Goal: Transaction & Acquisition: Book appointment/travel/reservation

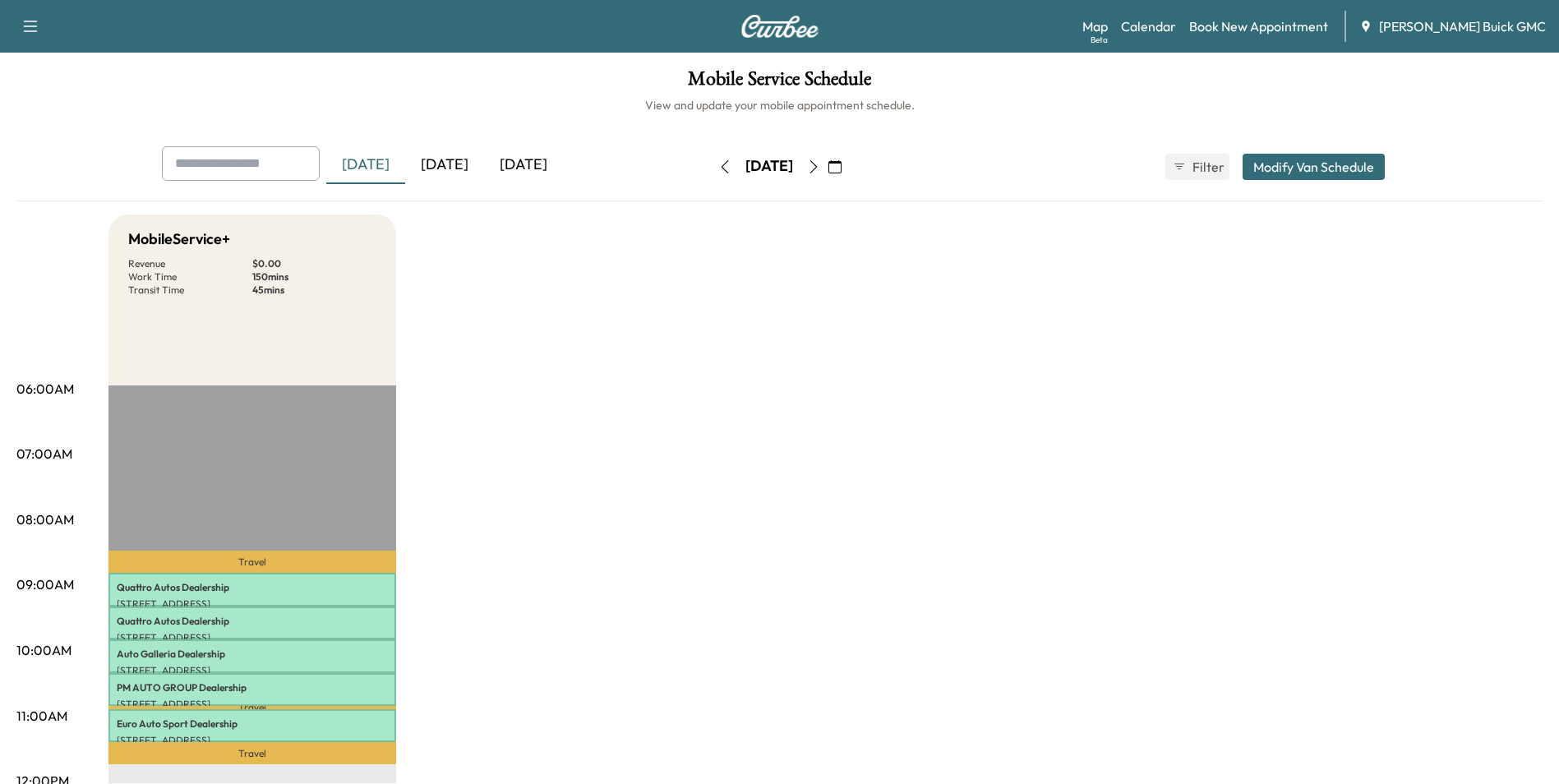
scroll to position [164, 0]
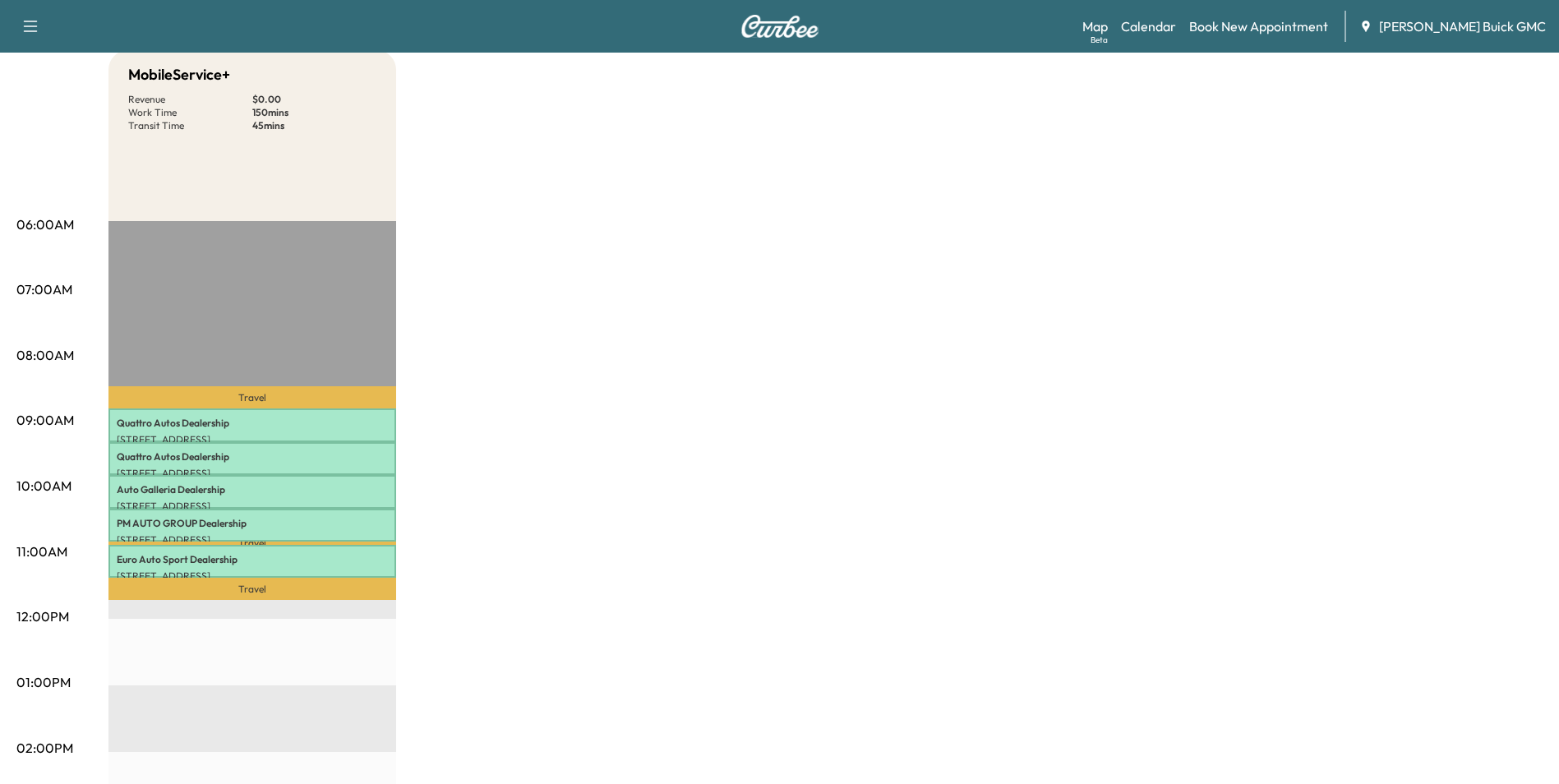
click at [642, 497] on div "MobileService+ Revenue $ 0.00 Work Time 150 mins Transit Time 45 mins Travel Qu…" at bounding box center [826, 666] width 1434 height 1232
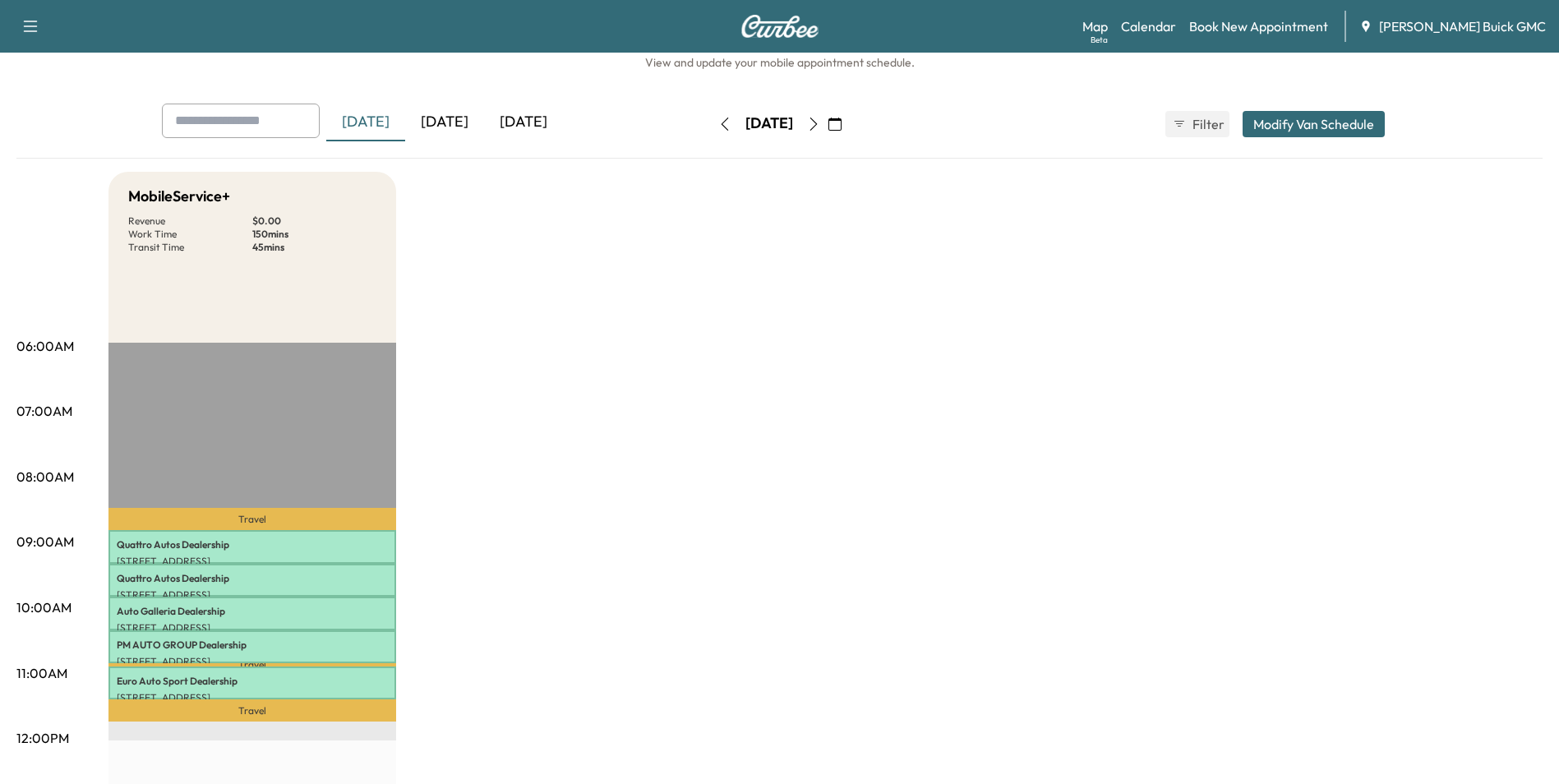
scroll to position [0, 0]
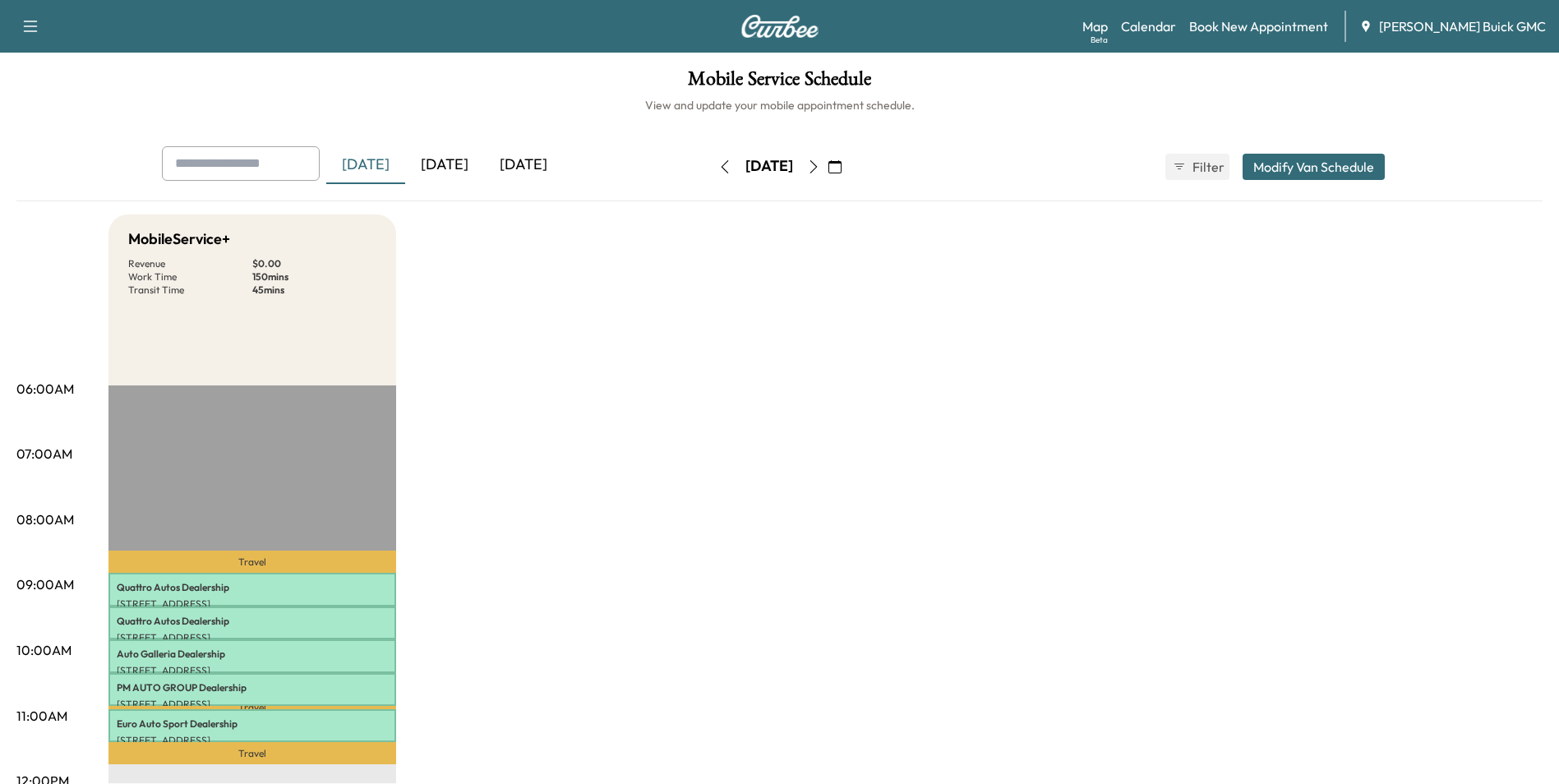
click at [820, 165] on icon "button" at bounding box center [813, 166] width 13 height 13
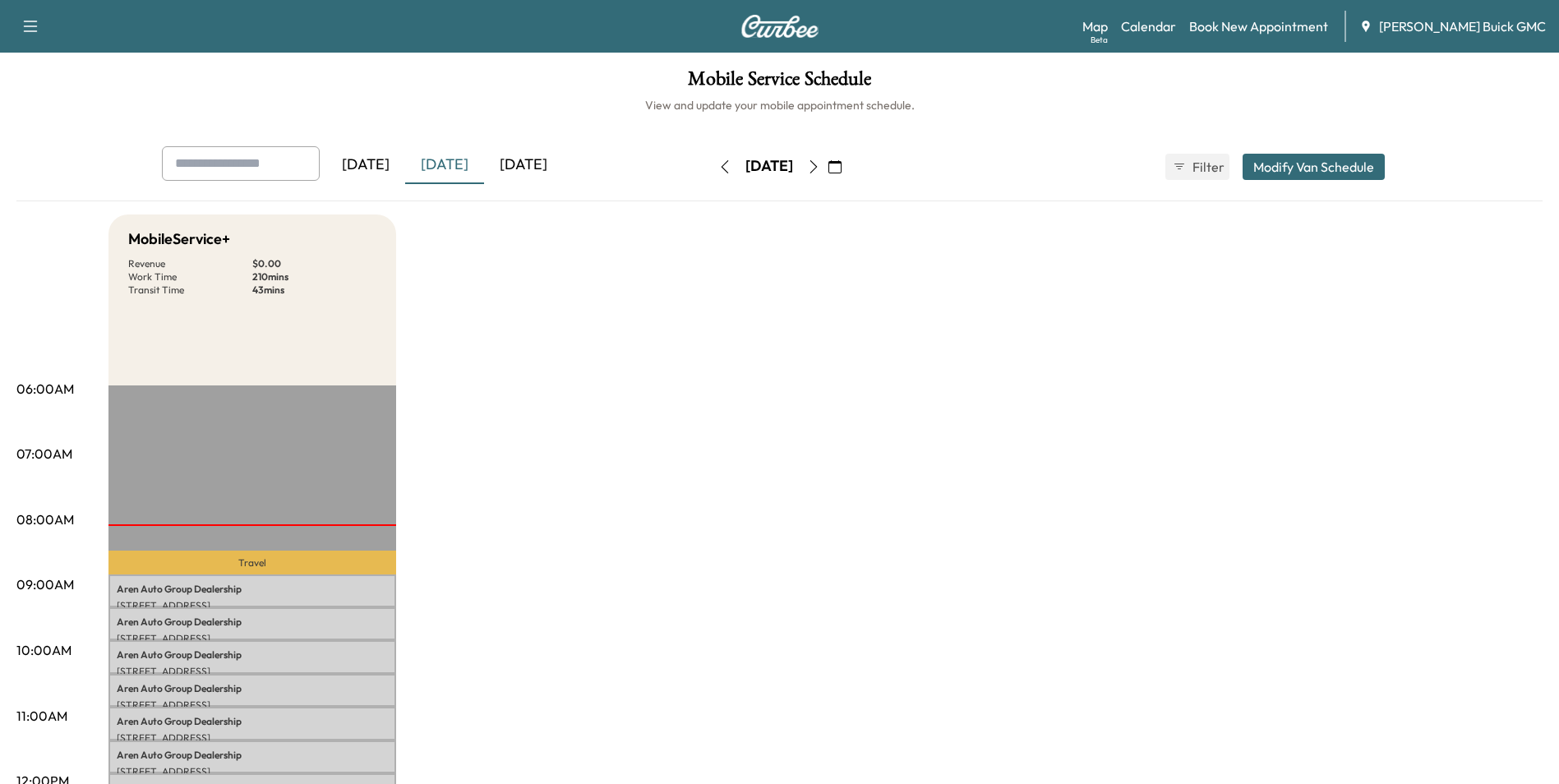
click at [817, 164] on icon "button" at bounding box center [813, 166] width 8 height 13
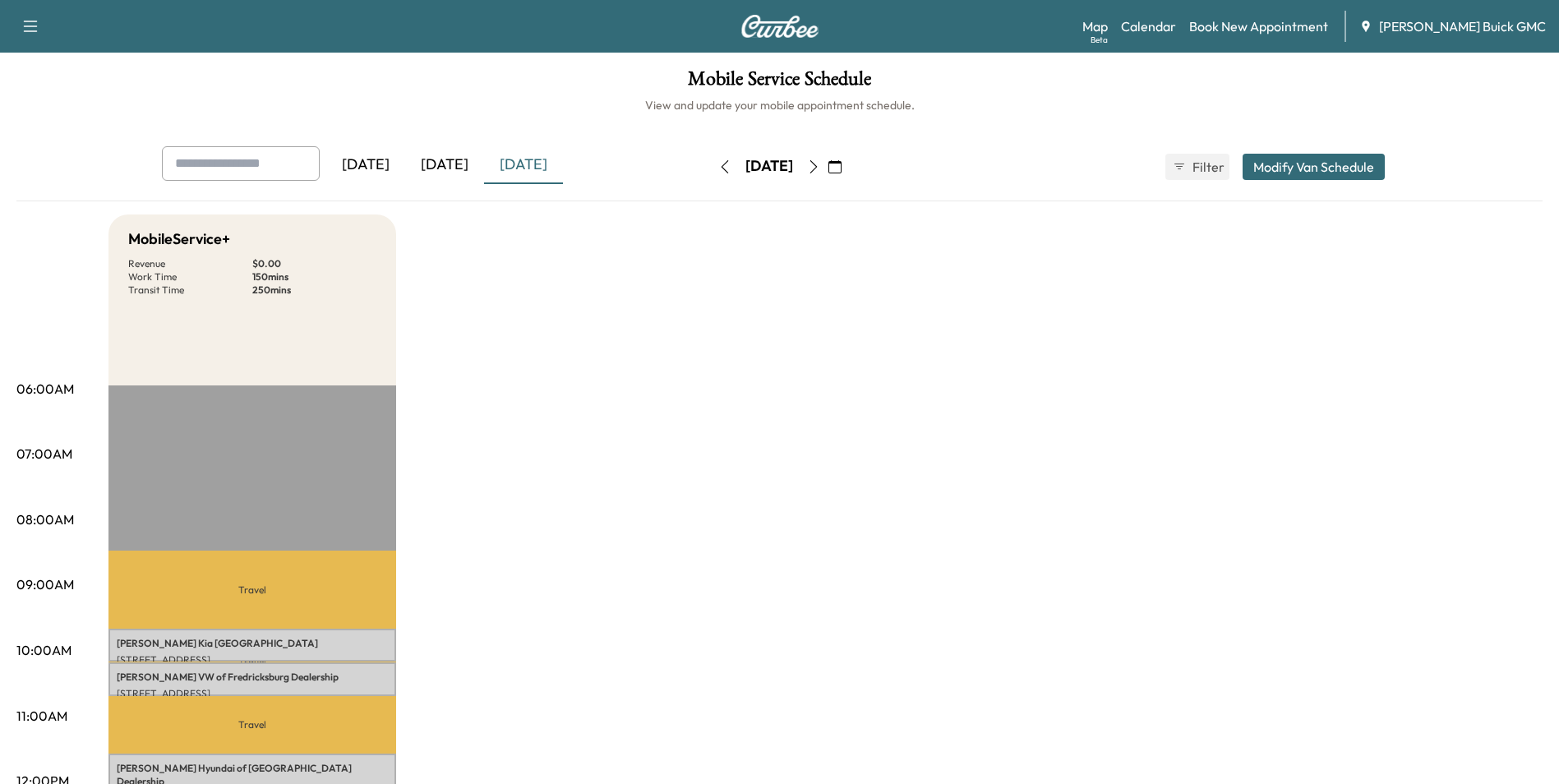
click at [820, 165] on icon "button" at bounding box center [813, 166] width 13 height 13
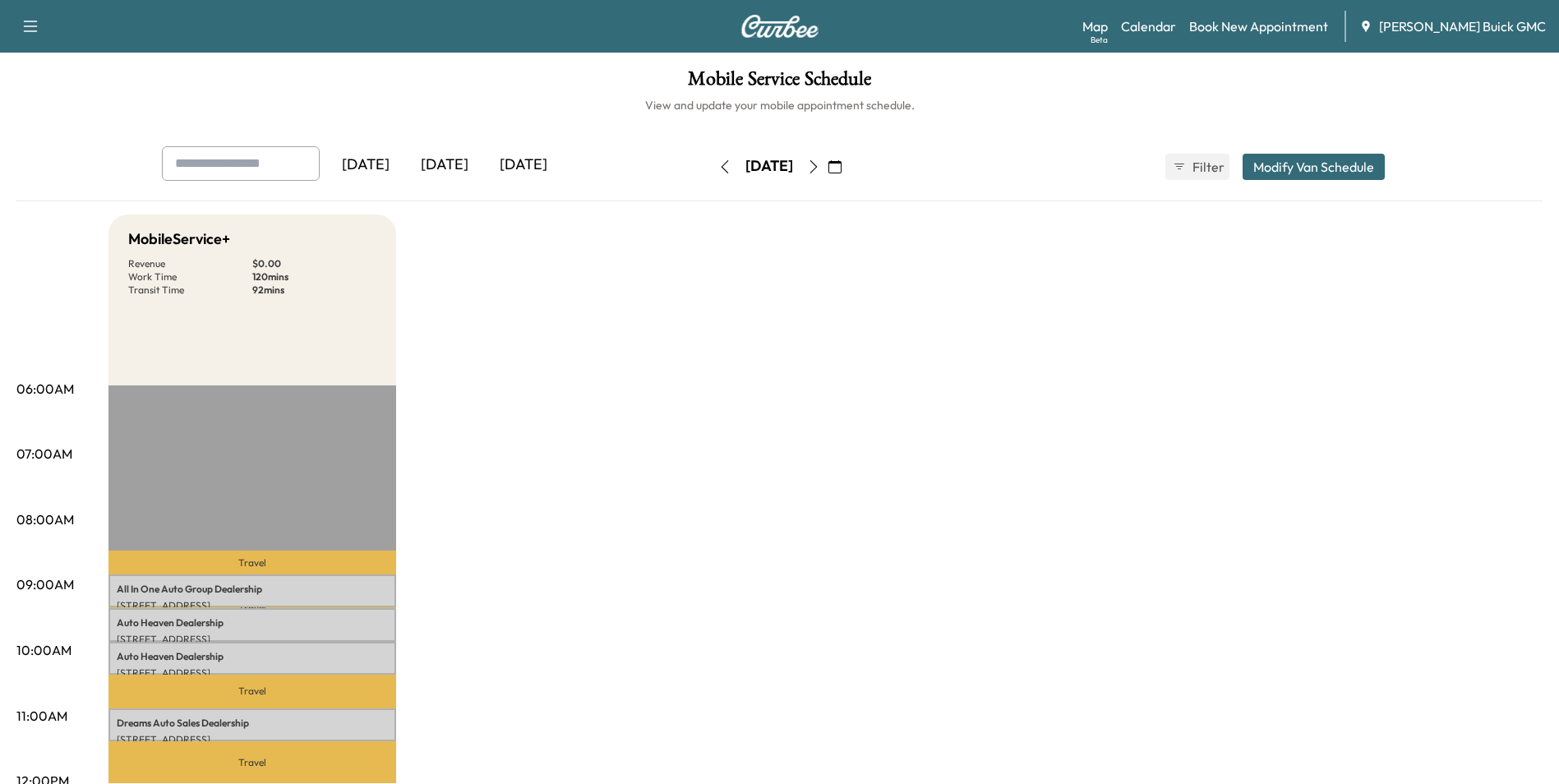
click at [718, 164] on icon "button" at bounding box center [724, 166] width 13 height 13
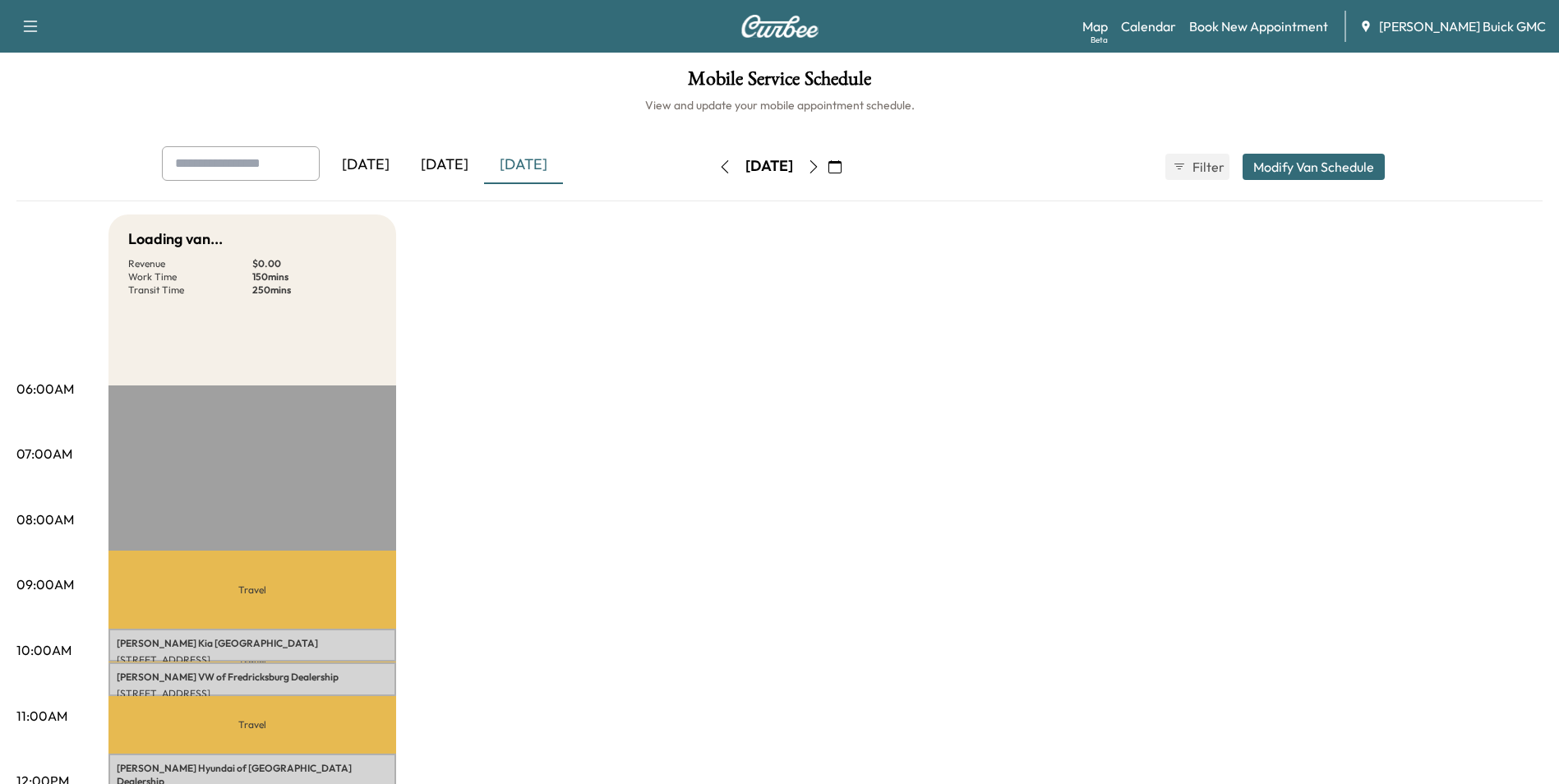
click at [718, 164] on icon "button" at bounding box center [724, 166] width 13 height 13
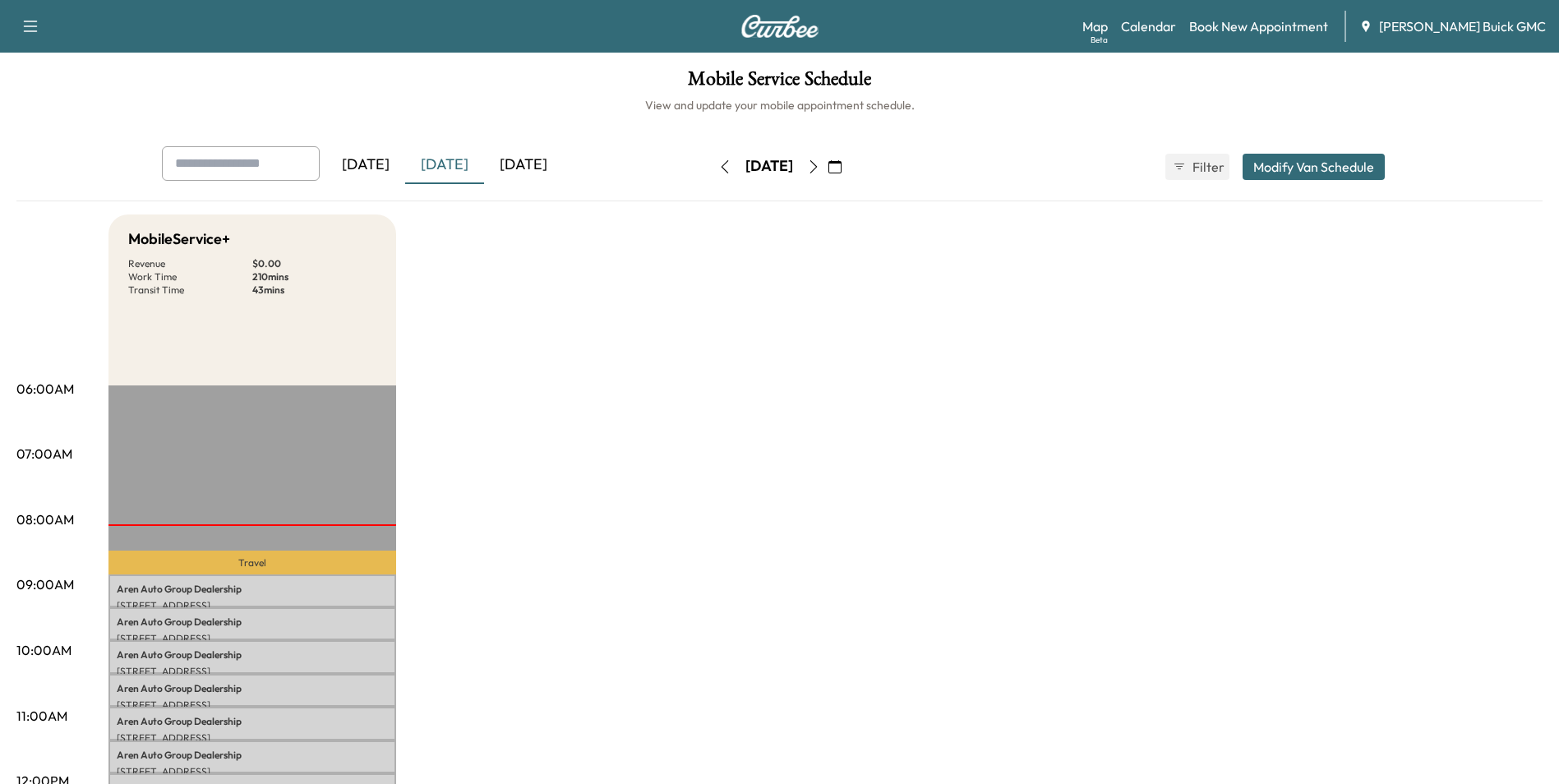
click at [721, 164] on icon "button" at bounding box center [724, 166] width 8 height 13
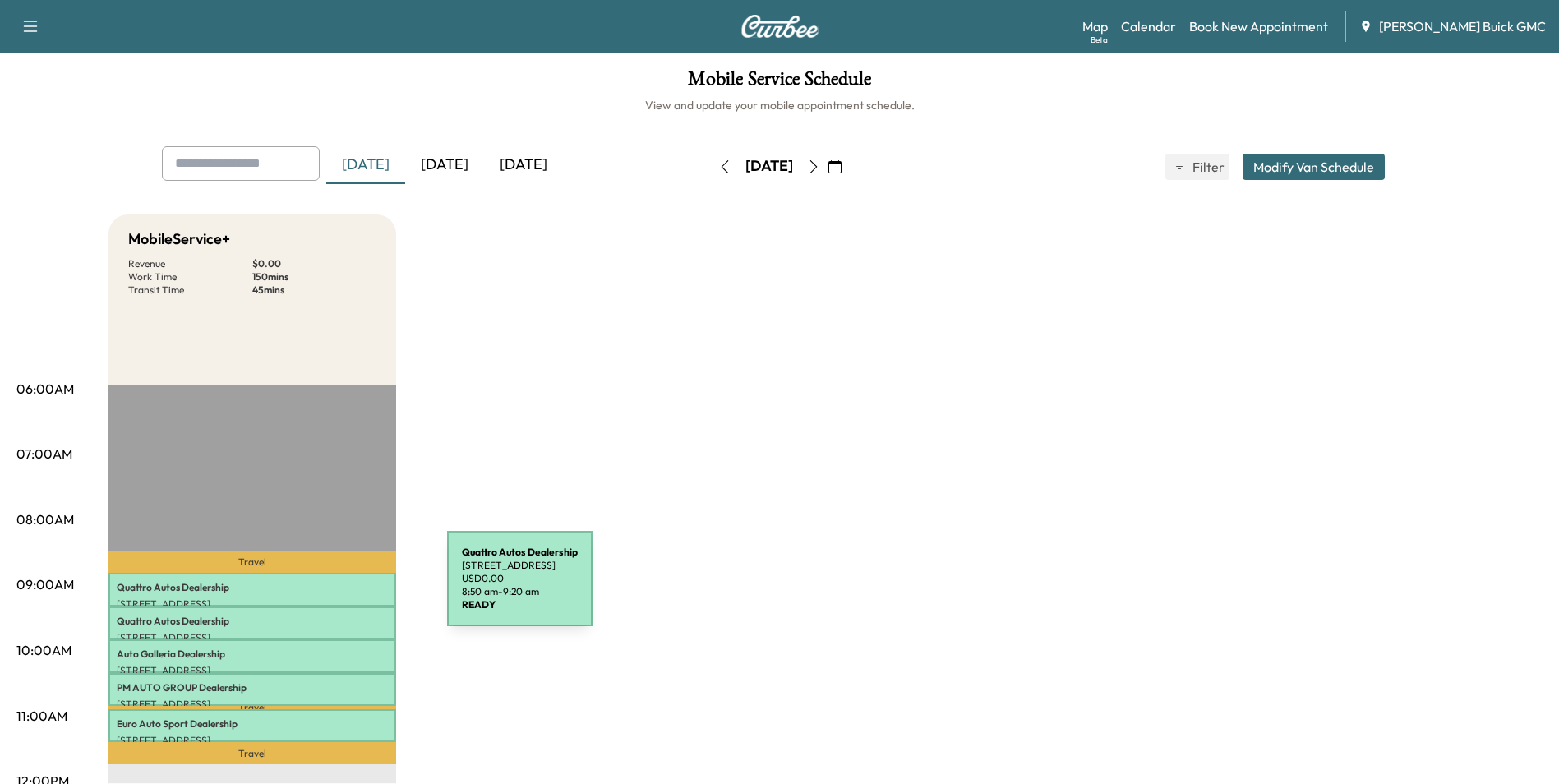
click at [324, 589] on p "Quattro Autos Dealership" at bounding box center [252, 587] width 271 height 13
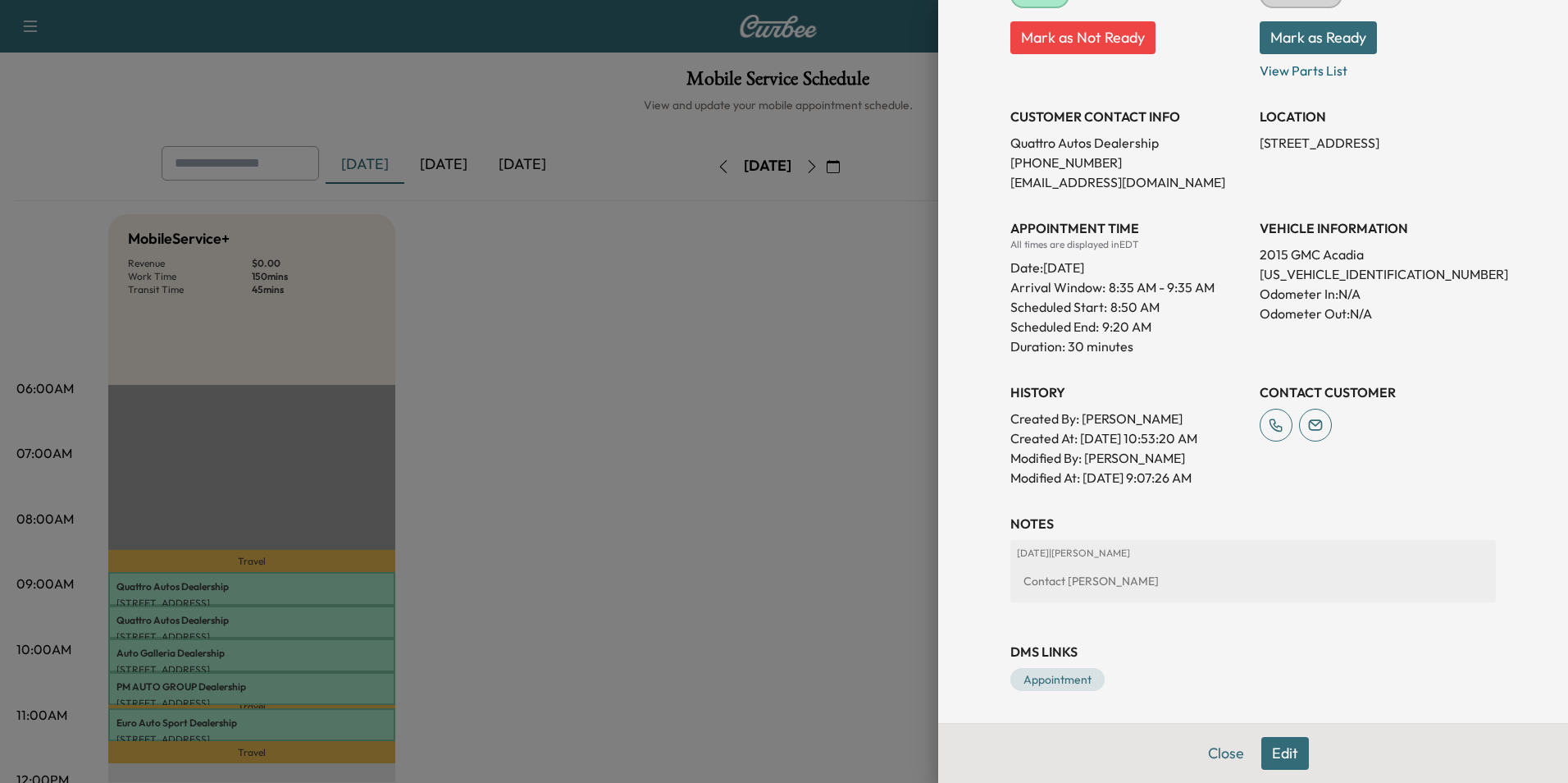
scroll to position [251, 0]
click at [1270, 750] on button "Edit" at bounding box center [1284, 753] width 47 height 33
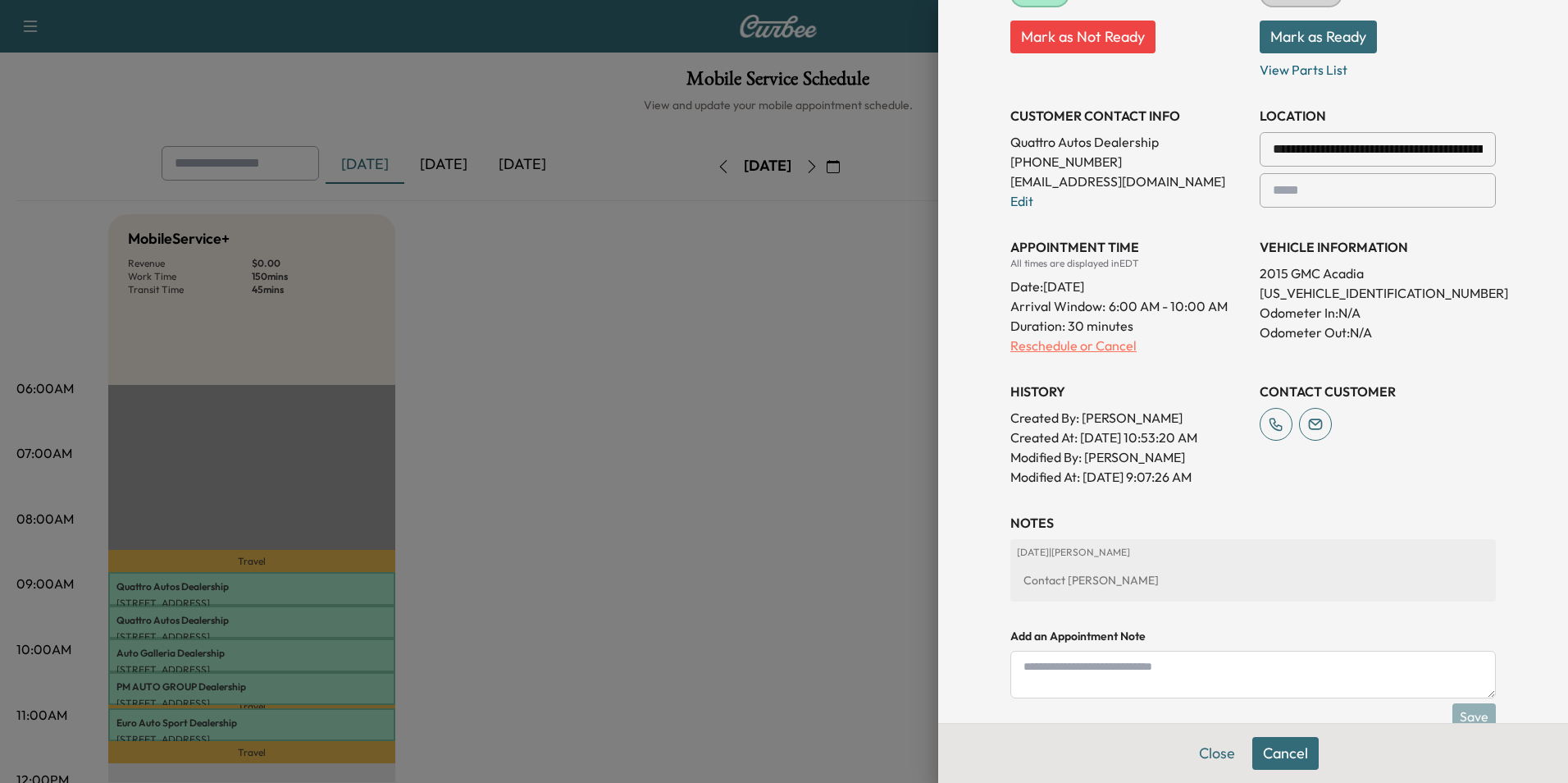
click at [1054, 346] on p "Reschedule or Cancel" at bounding box center [1128, 345] width 236 height 20
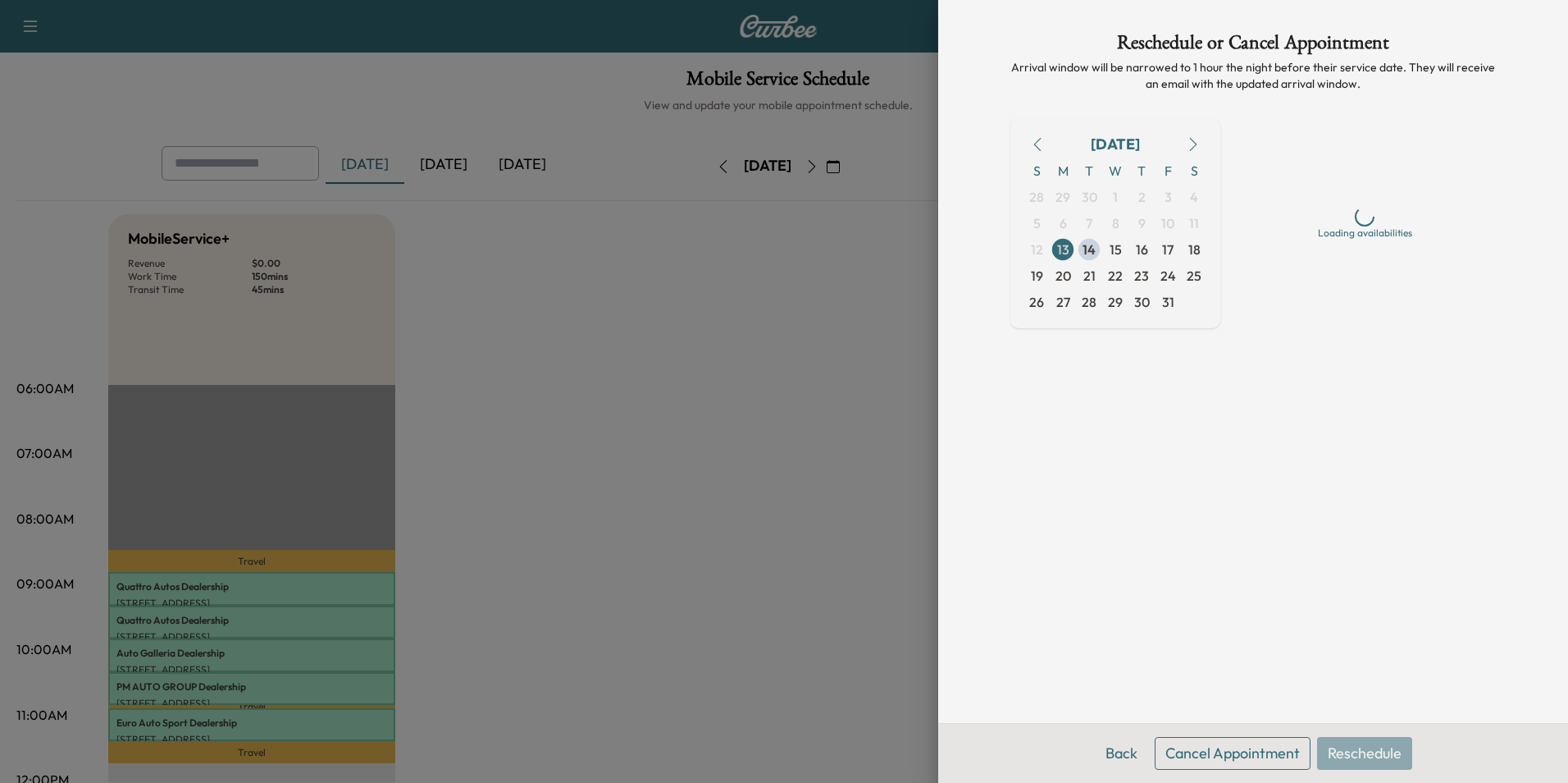
scroll to position [0, 0]
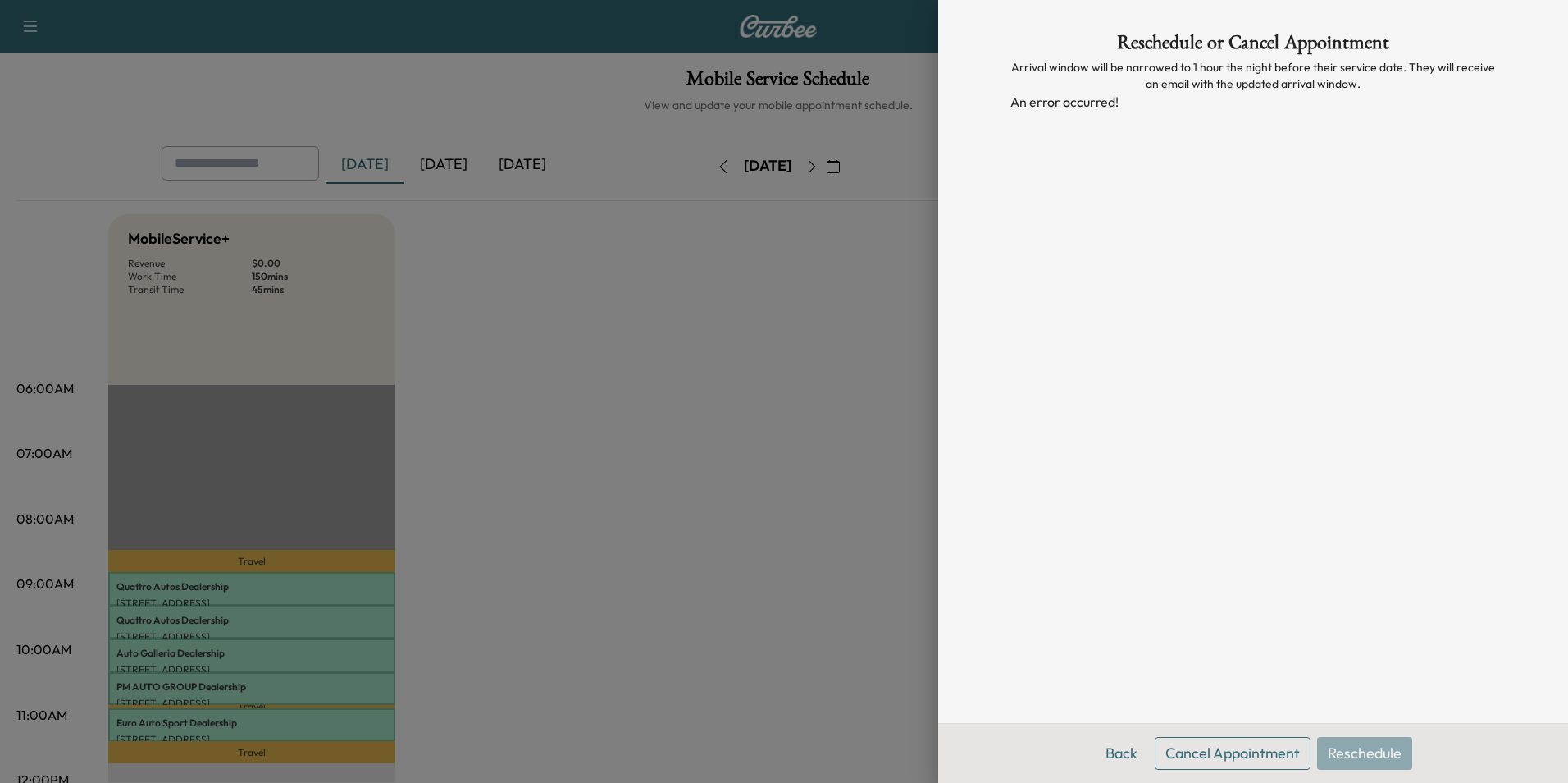
click at [1428, 305] on div "Reschedule or Cancel Appointment Arrival window will be narrowed to 1 hour the …" at bounding box center [1253, 361] width 525 height 723
click at [1180, 239] on div "Reschedule or Cancel Appointment Arrival window will be narrowed to 1 hour the …" at bounding box center [1253, 361] width 525 height 723
click at [848, 317] on div at bounding box center [784, 391] width 1568 height 783
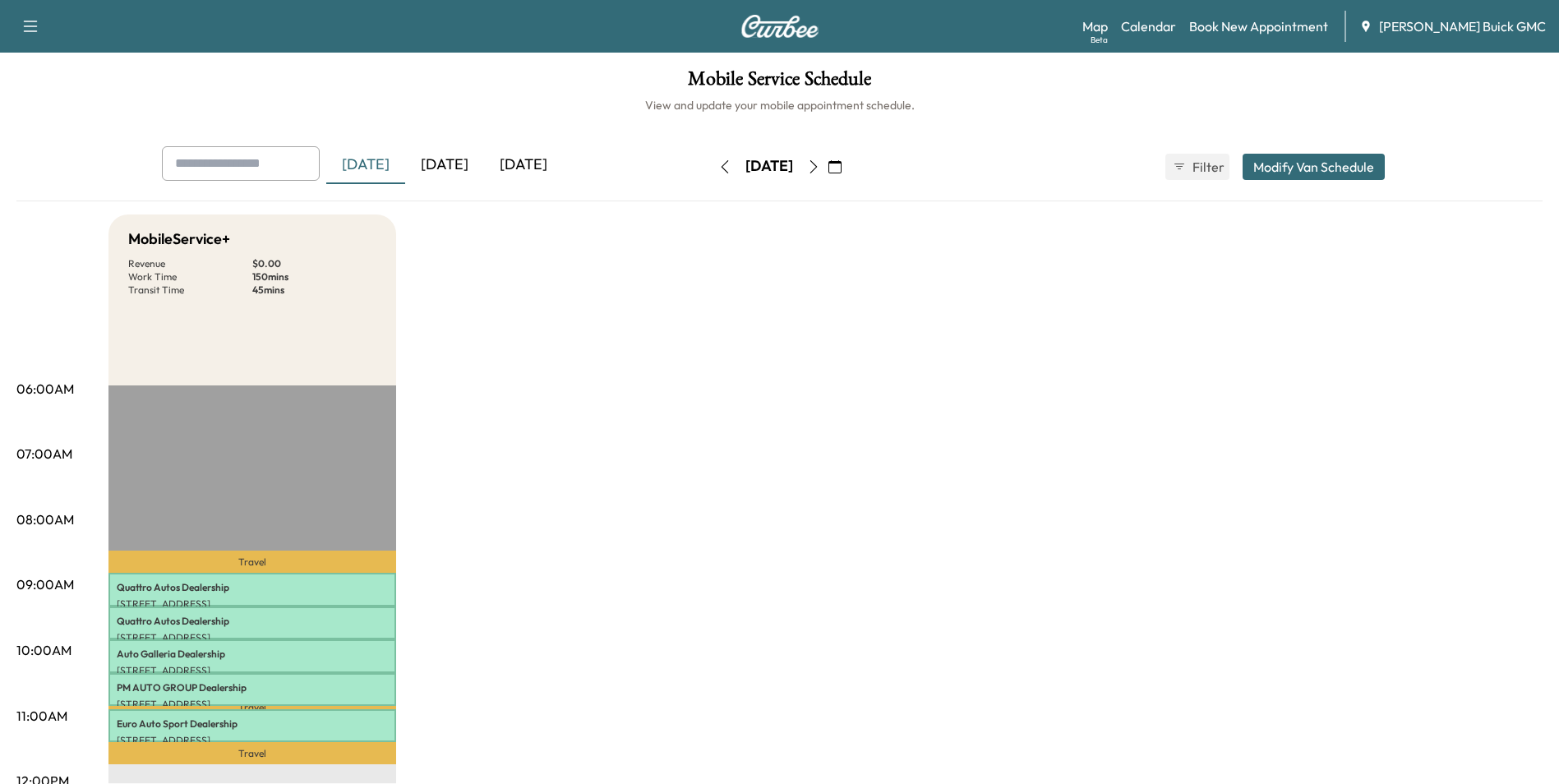
drag, startPoint x: 687, startPoint y: 433, endPoint x: 659, endPoint y: 371, distance: 68.0
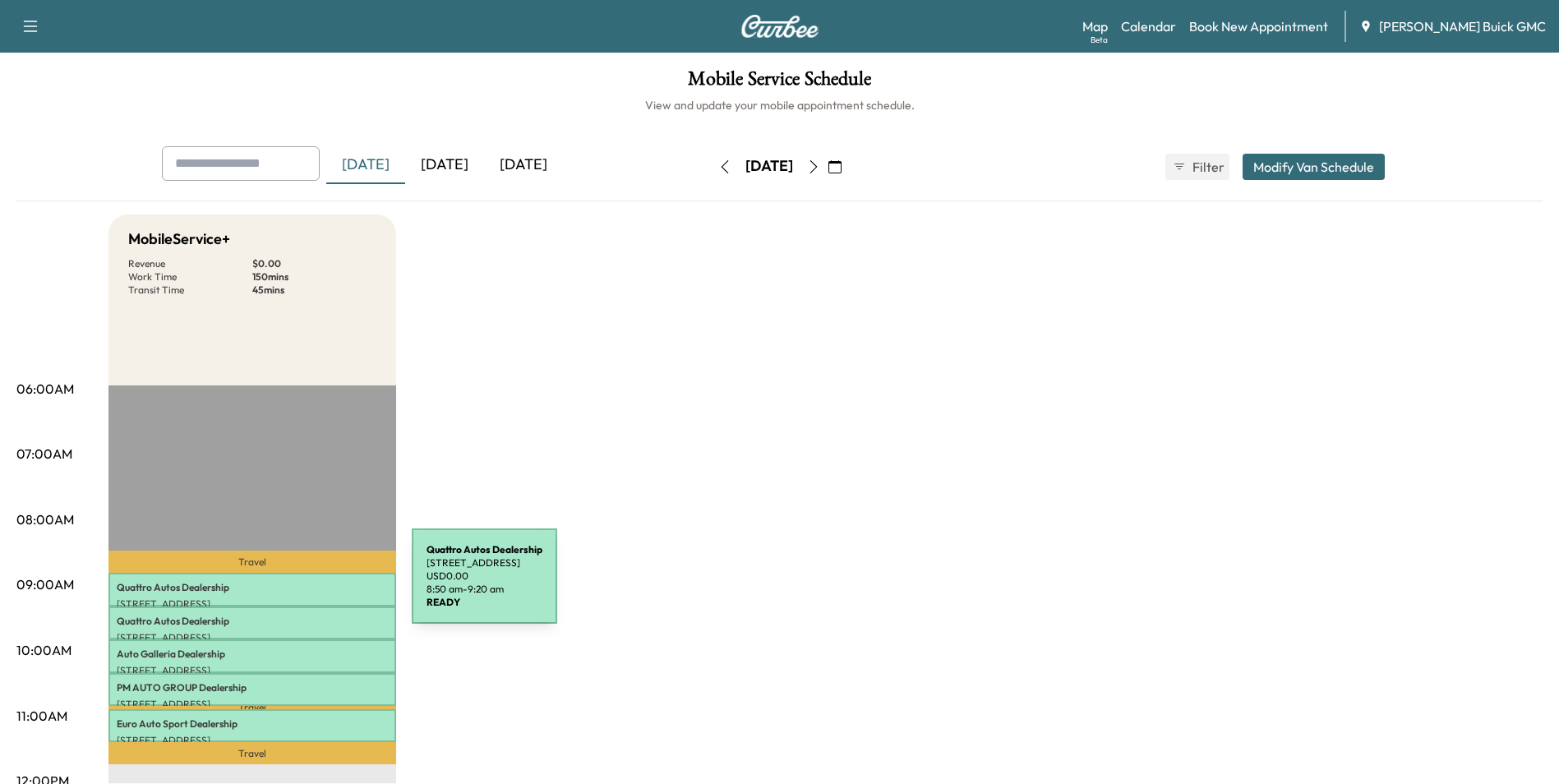
click at [288, 586] on p "Quattro Autos Dealership" at bounding box center [252, 587] width 271 height 13
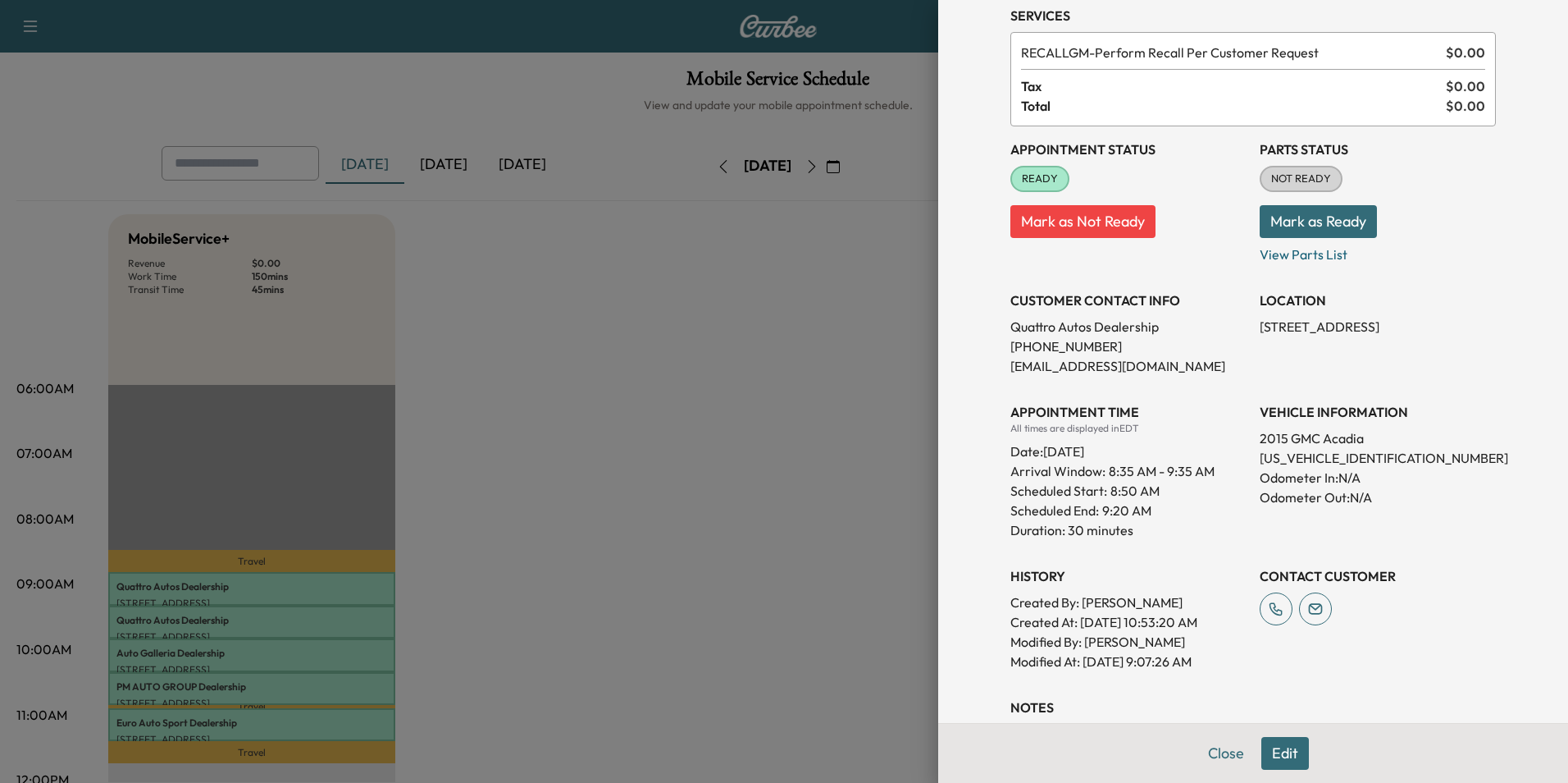
scroll to position [251, 0]
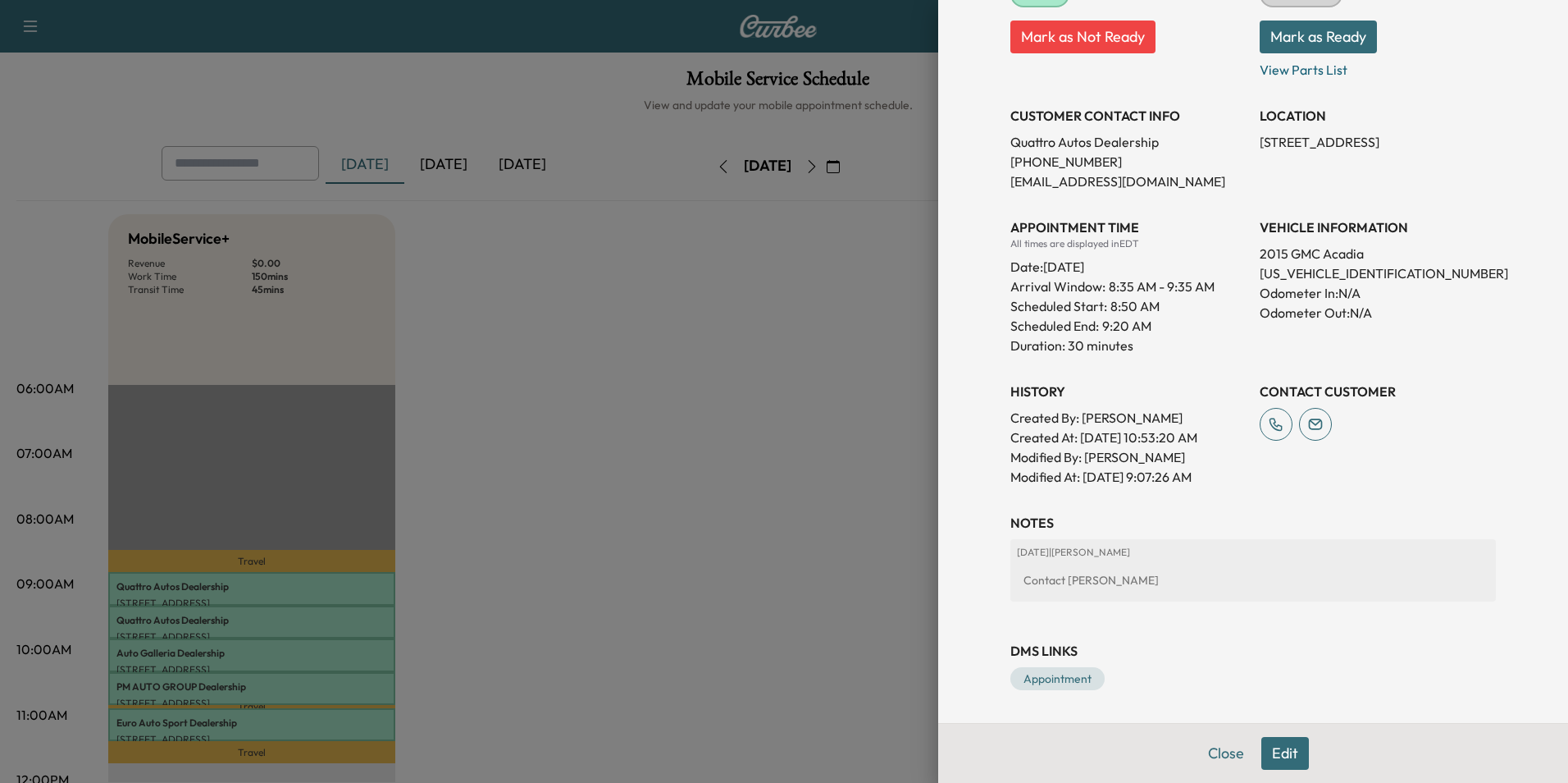
click at [1274, 749] on button "Edit" at bounding box center [1284, 753] width 47 height 33
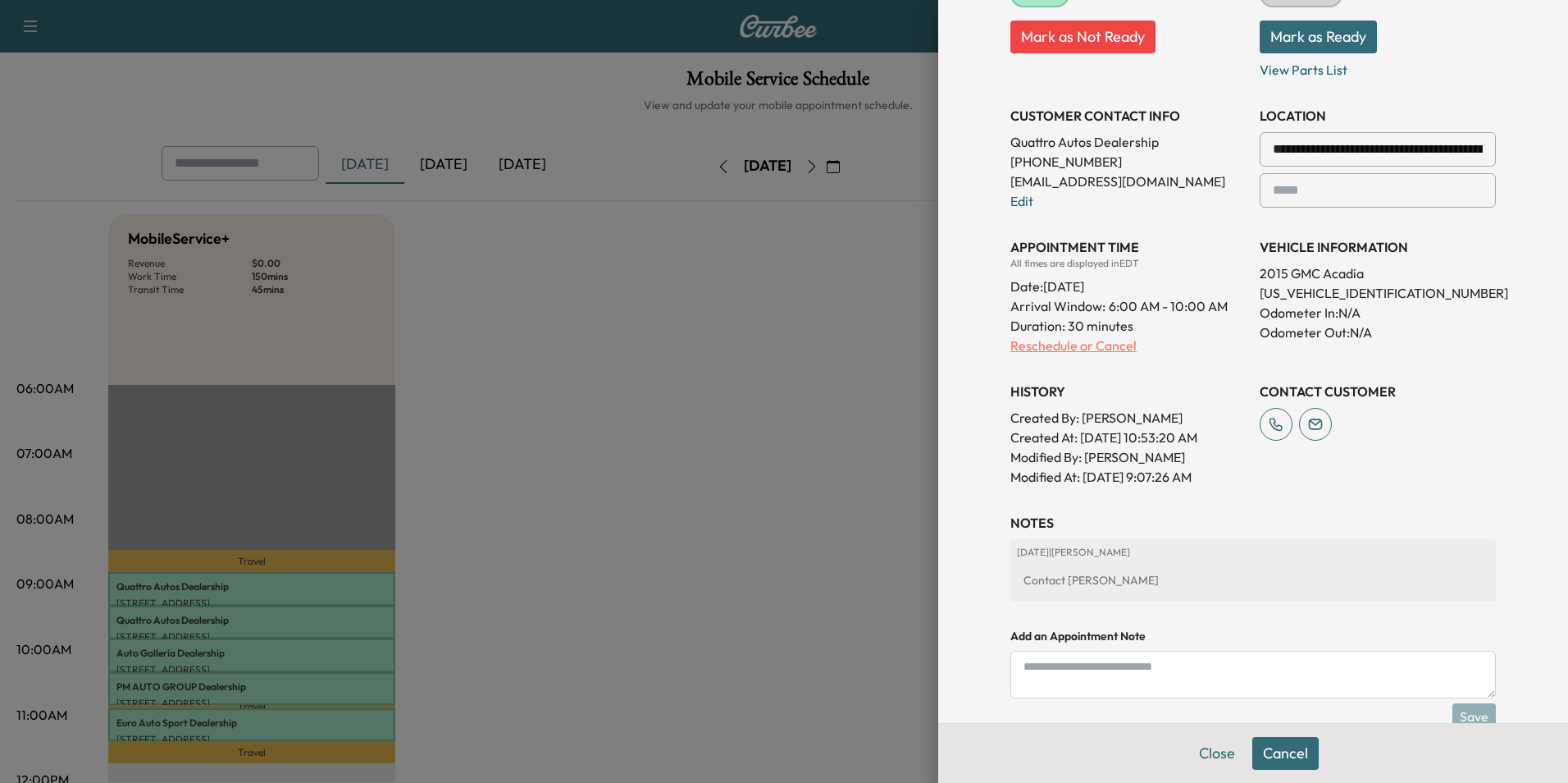
click at [1055, 346] on p "Reschedule or Cancel" at bounding box center [1128, 345] width 236 height 20
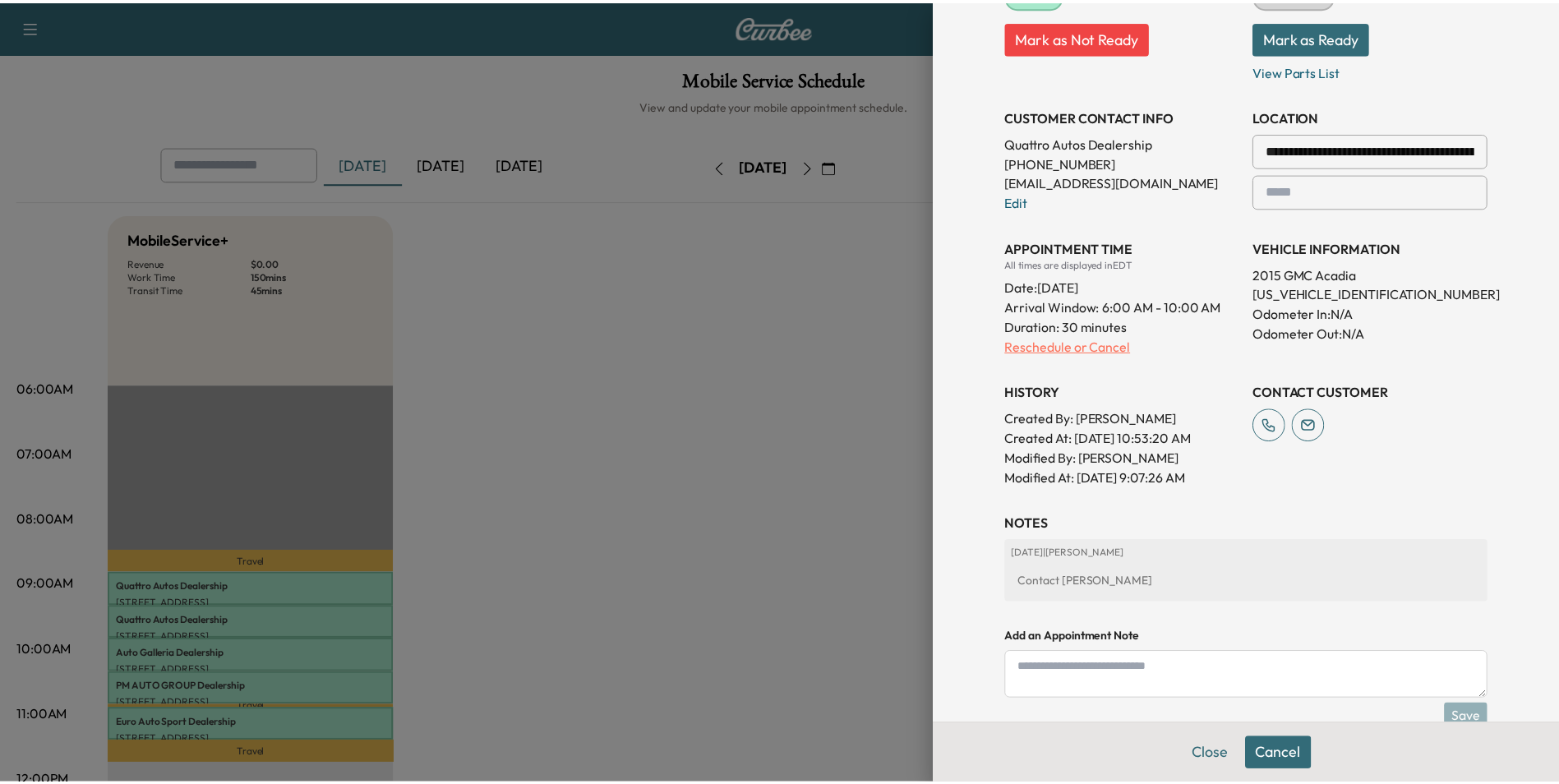
scroll to position [0, 0]
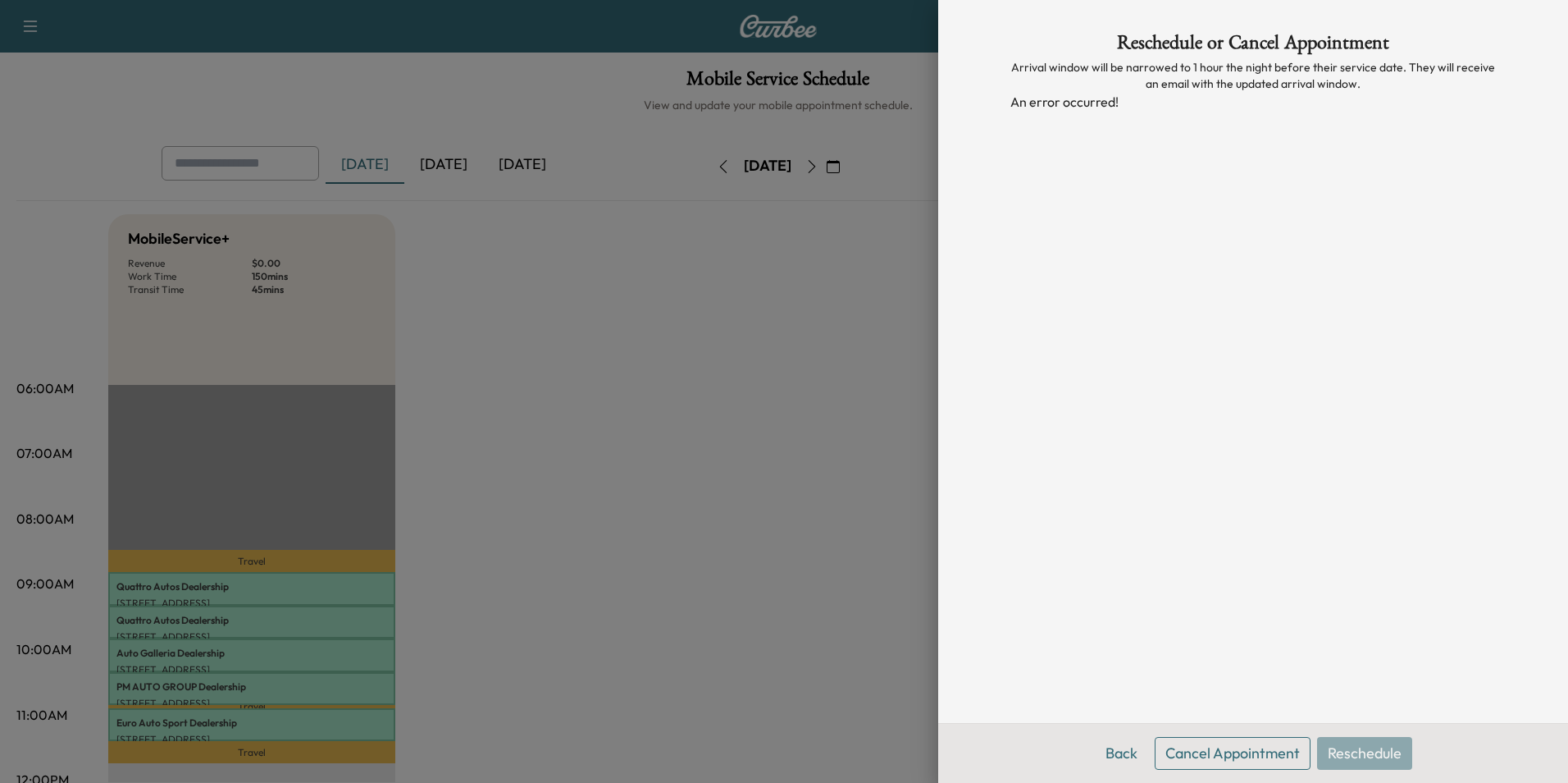
drag, startPoint x: 1086, startPoint y: 364, endPoint x: 1077, endPoint y: 360, distance: 9.8
click at [1080, 360] on div "Reschedule or Cancel Appointment Arrival window will be narrowed to 1 hour the …" at bounding box center [1253, 361] width 525 height 723
drag, startPoint x: 900, startPoint y: 390, endPoint x: 880, endPoint y: 386, distance: 20.4
click at [897, 390] on div at bounding box center [784, 391] width 1568 height 783
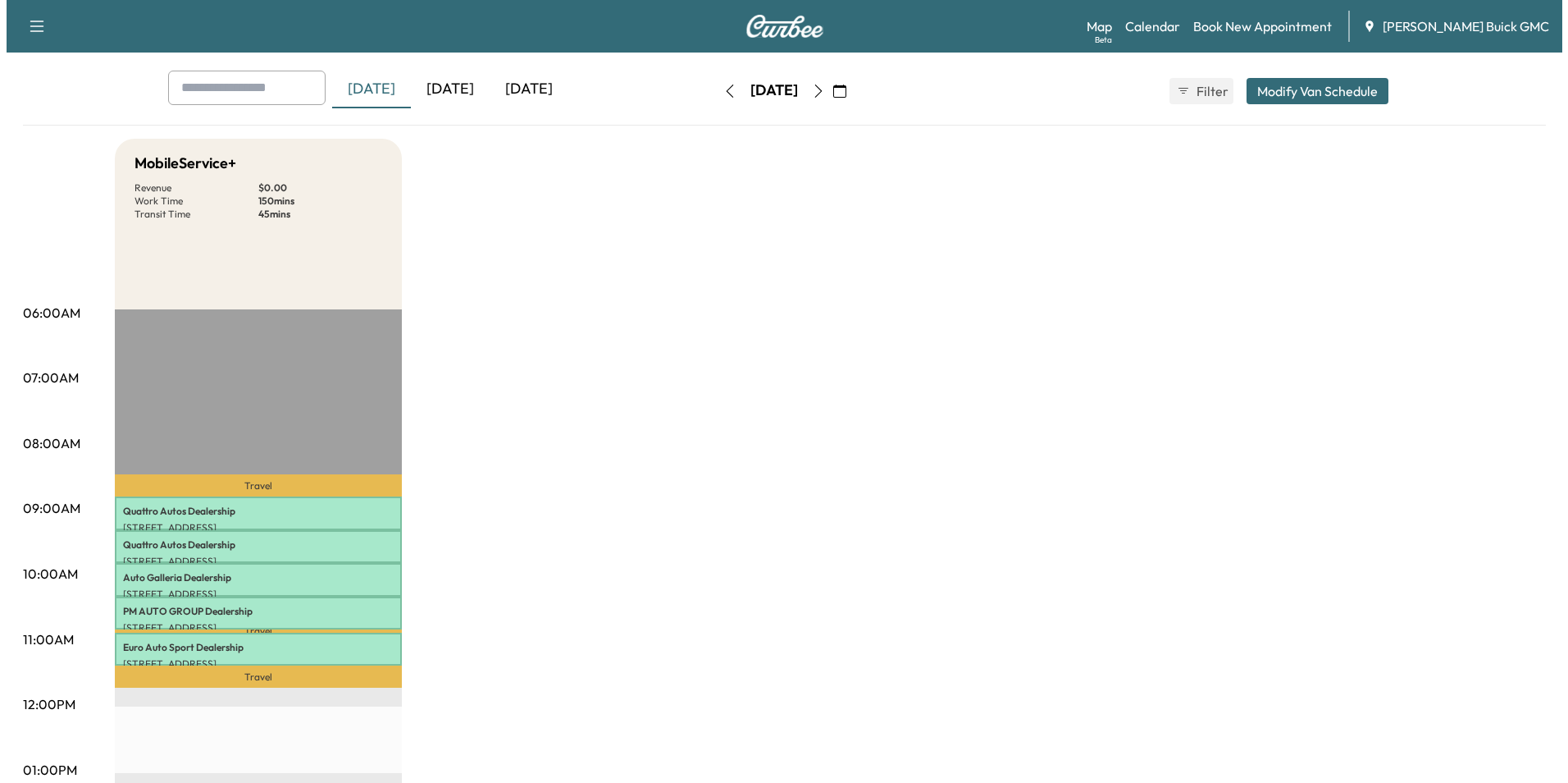
scroll to position [164, 0]
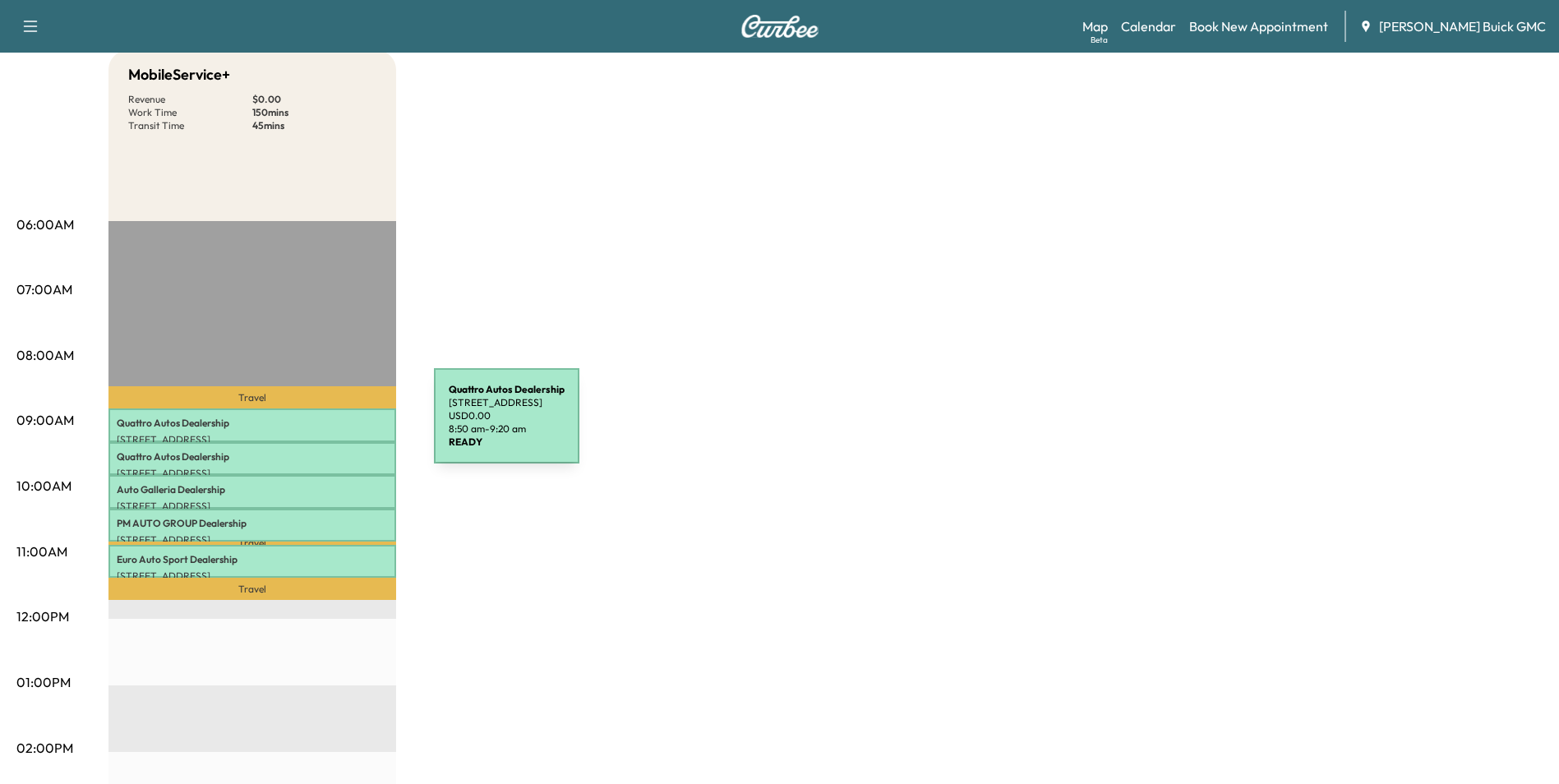
click at [312, 428] on div "Quattro Autos Dealership 25350 Pleasant Valley Rd, Chantilly, VA 20152, USA USD…" at bounding box center [252, 424] width 288 height 33
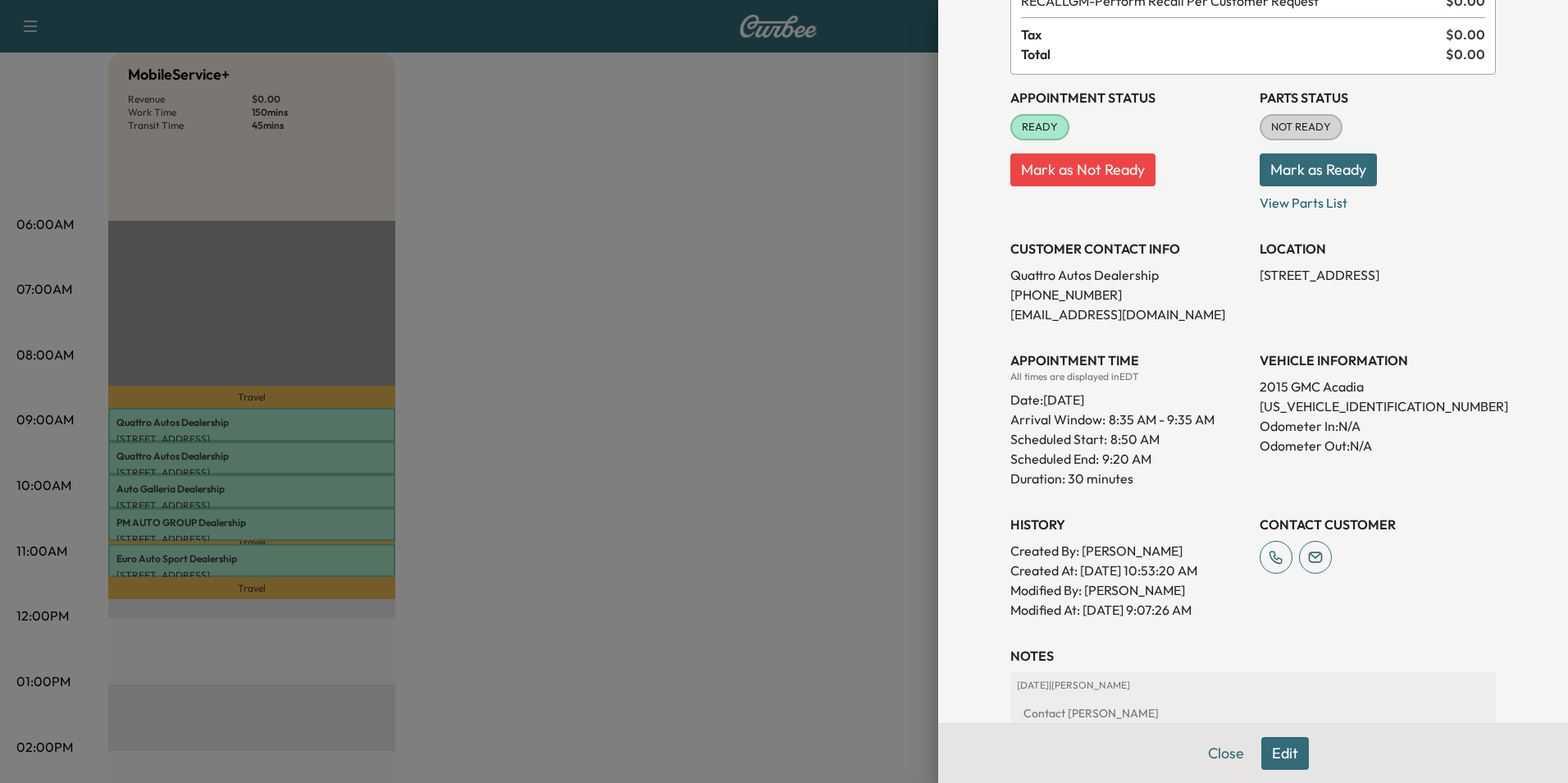
scroll to position [246, 0]
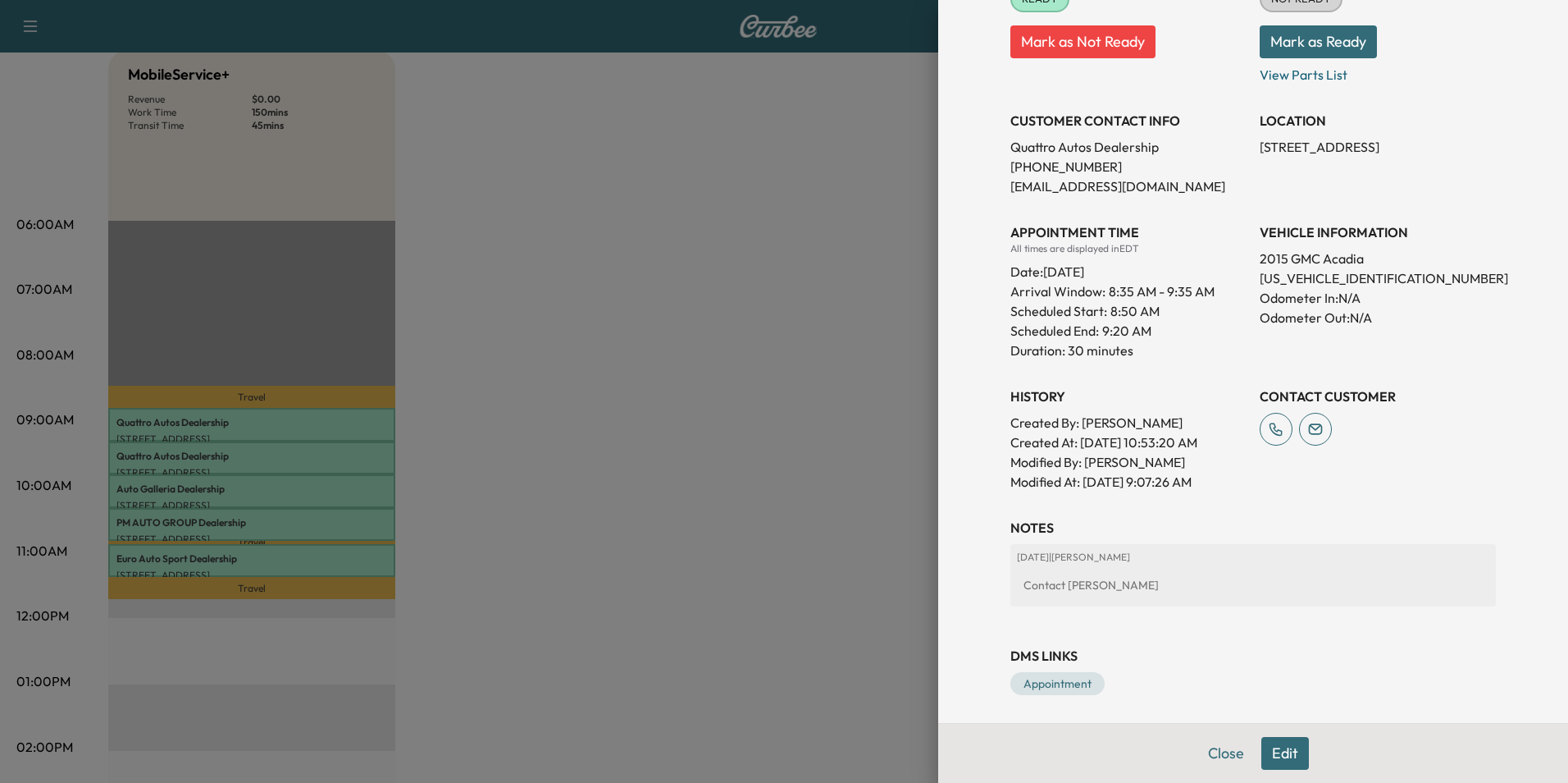
click at [1277, 749] on button "Edit" at bounding box center [1284, 753] width 47 height 33
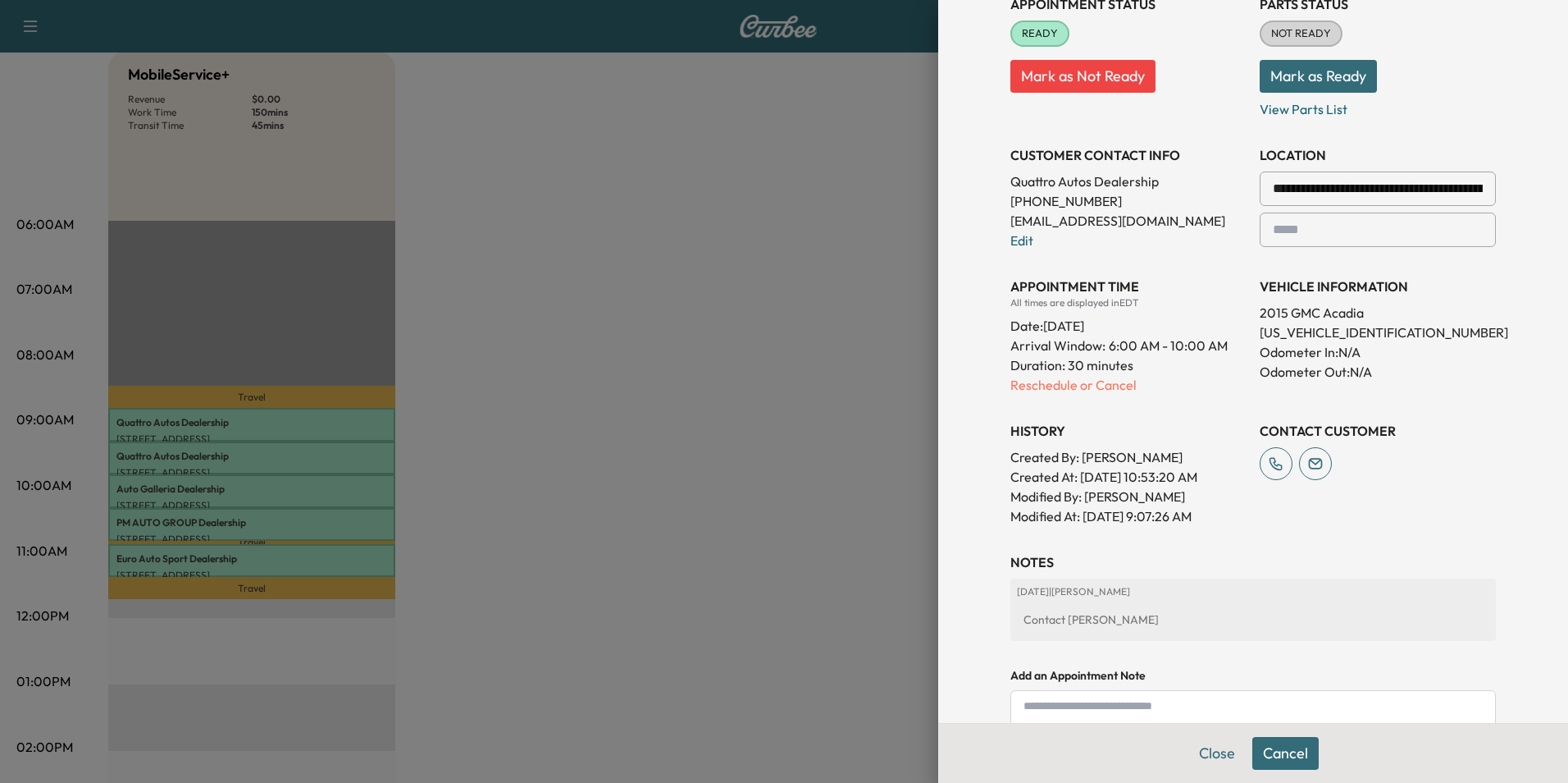
scroll to position [280, 0]
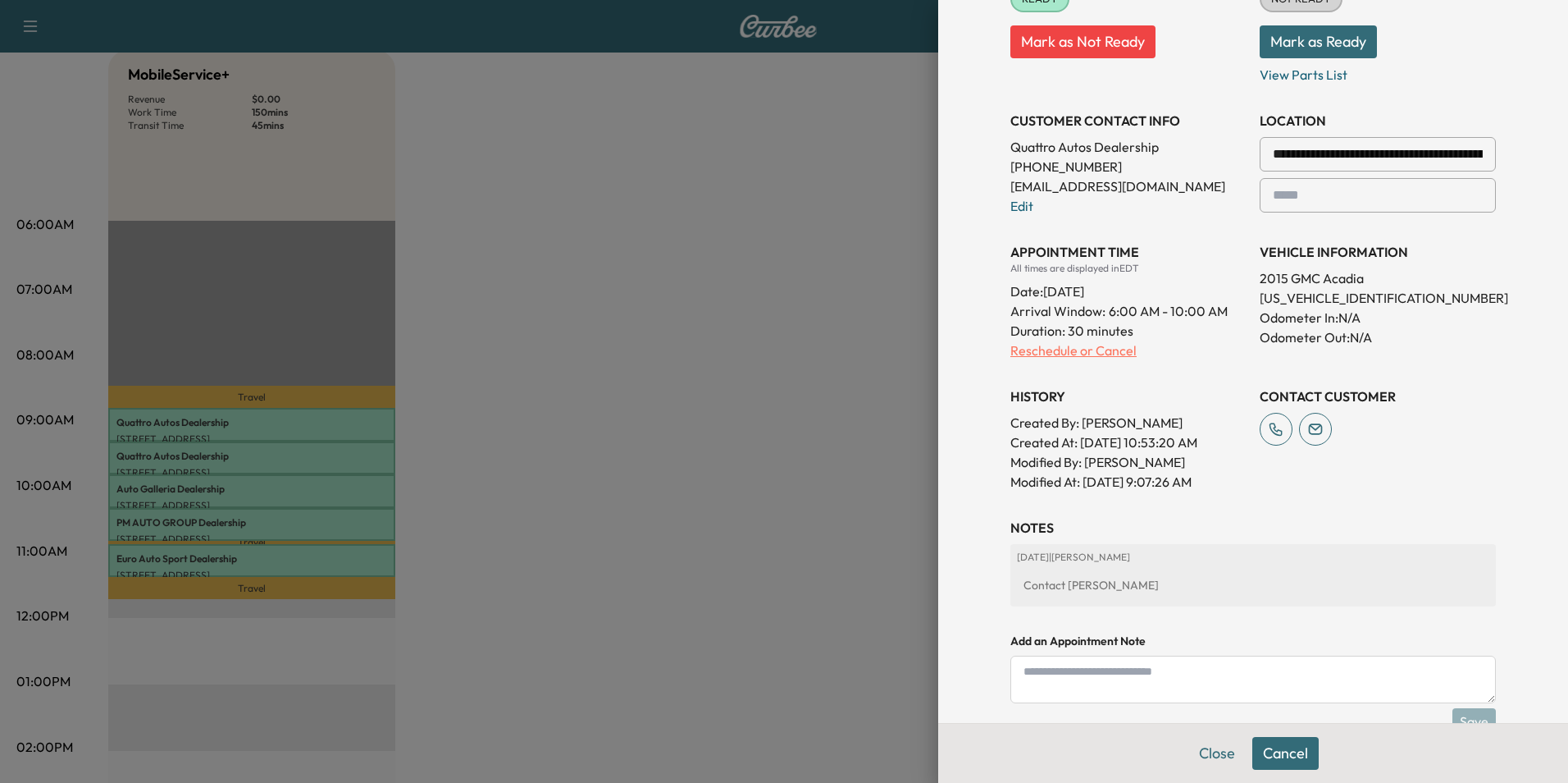
click at [1042, 348] on p "Reschedule or Cancel" at bounding box center [1128, 350] width 236 height 20
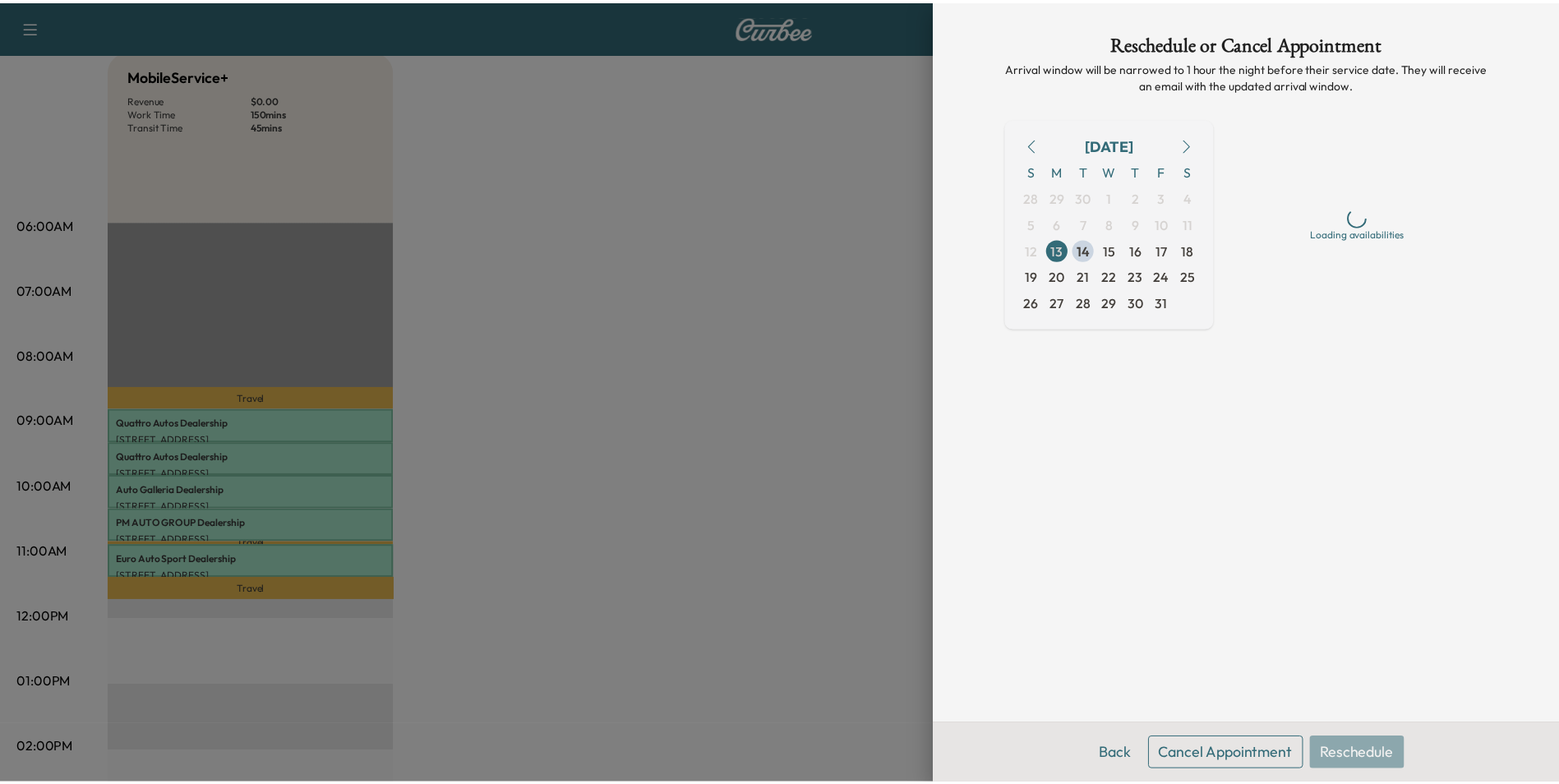
scroll to position [0, 0]
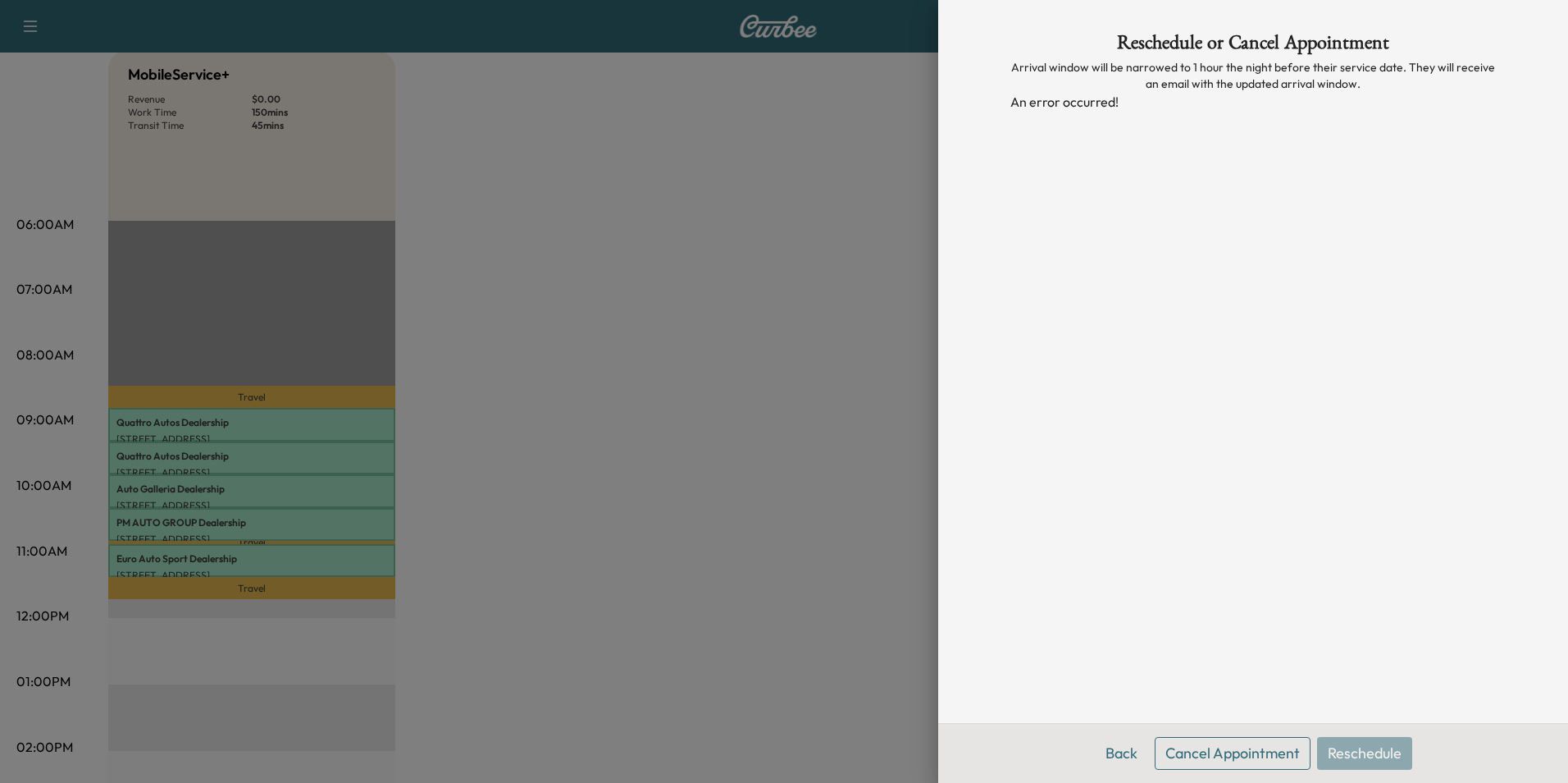
click at [1238, 370] on div "Reschedule or Cancel Appointment Arrival window will be narrowed to 1 hour the …" at bounding box center [1253, 361] width 525 height 723
click at [1119, 750] on button "Back" at bounding box center [1121, 753] width 53 height 33
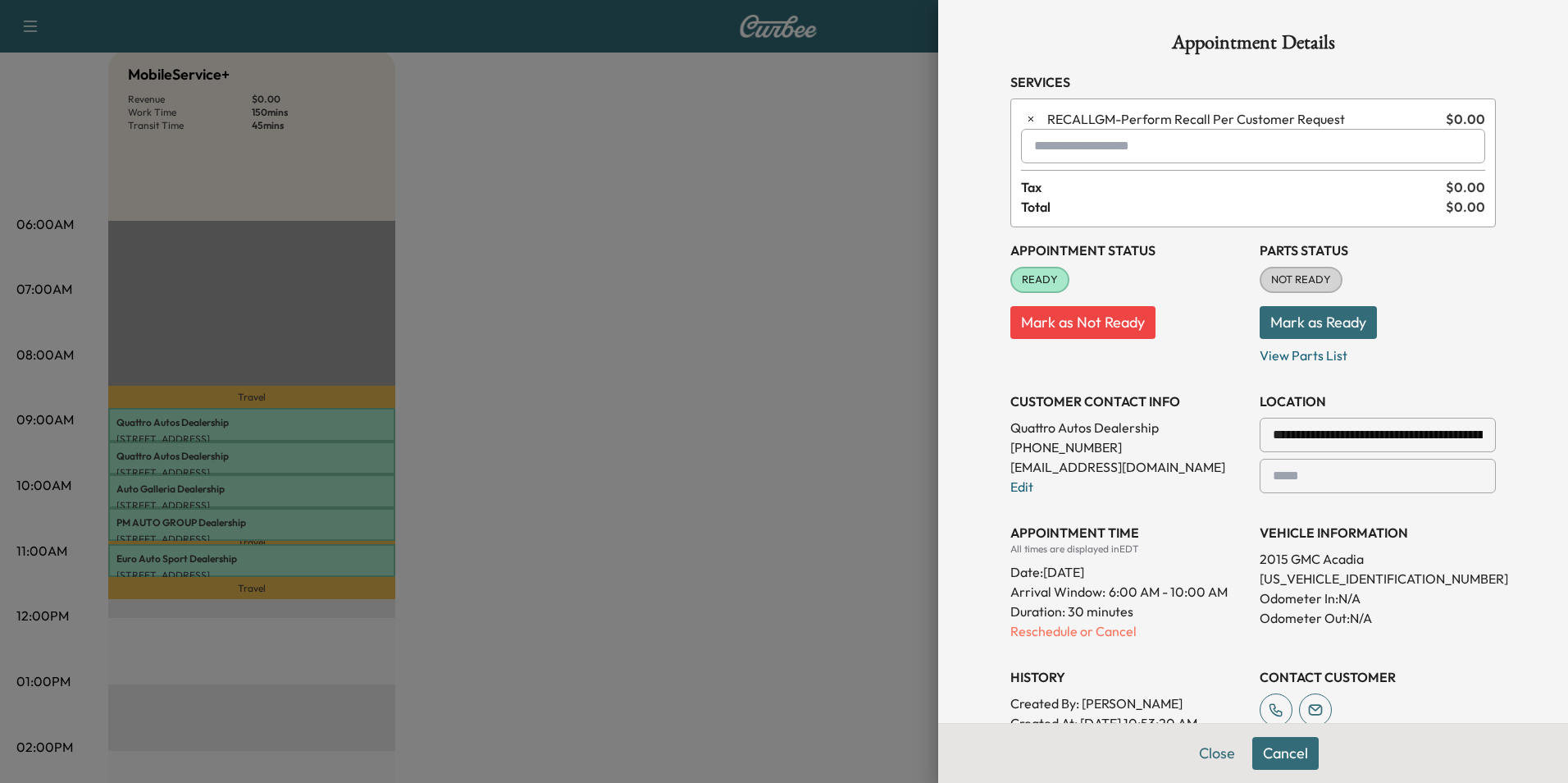
click at [717, 400] on div at bounding box center [784, 391] width 1568 height 783
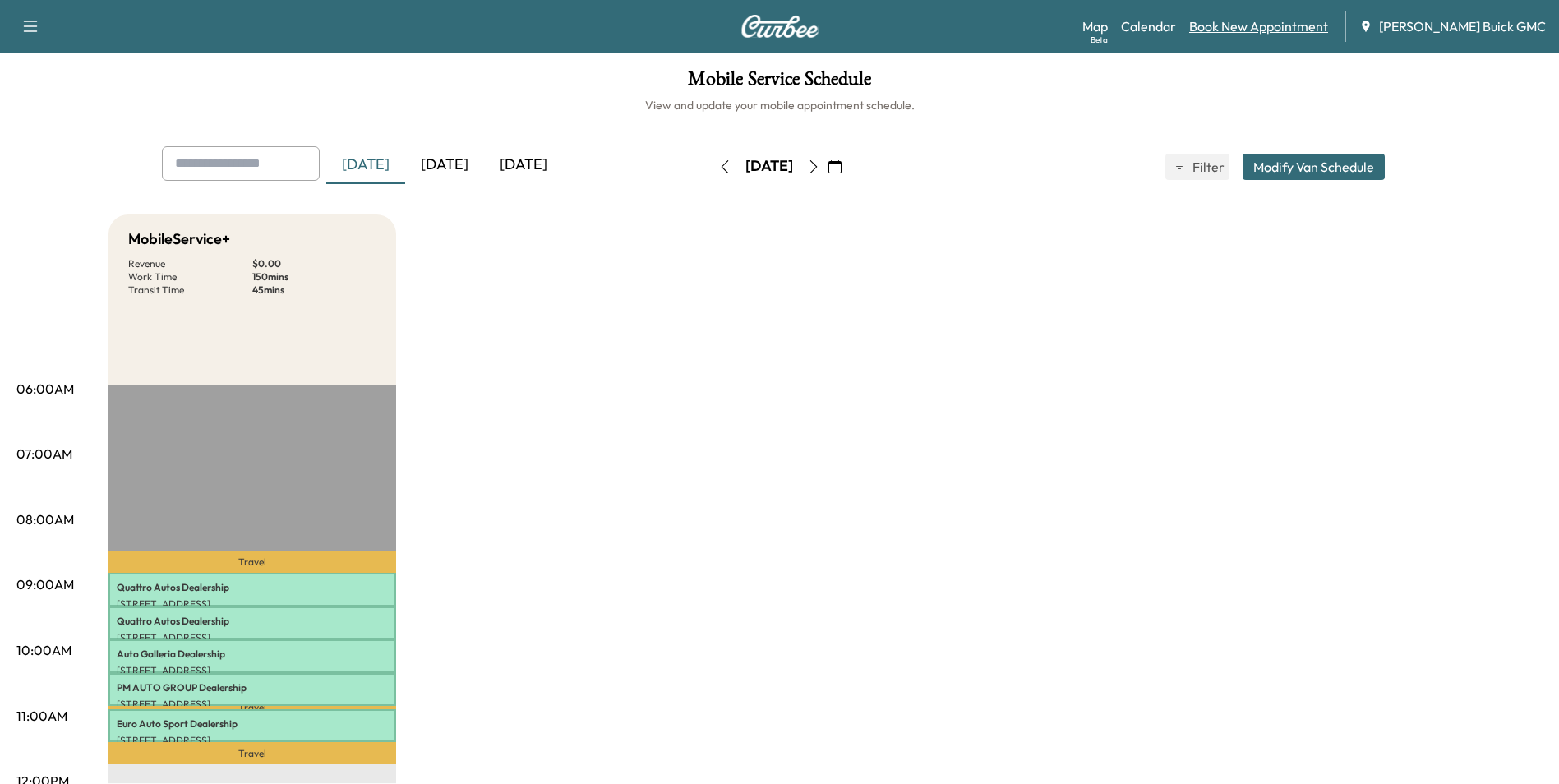
click at [1302, 24] on link "Book New Appointment" at bounding box center [1258, 26] width 139 height 20
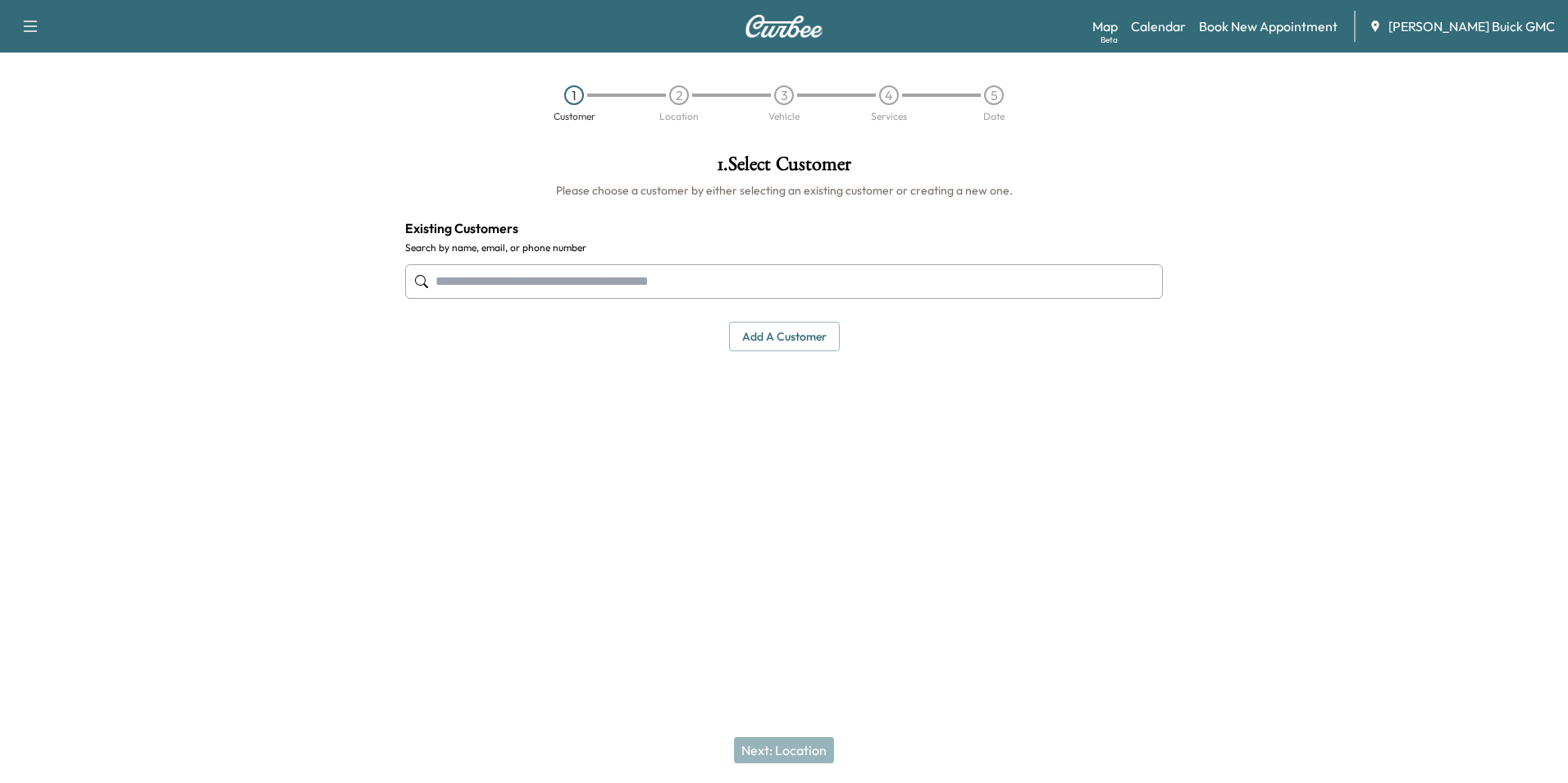
click at [812, 271] on input "text" at bounding box center [784, 281] width 758 height 34
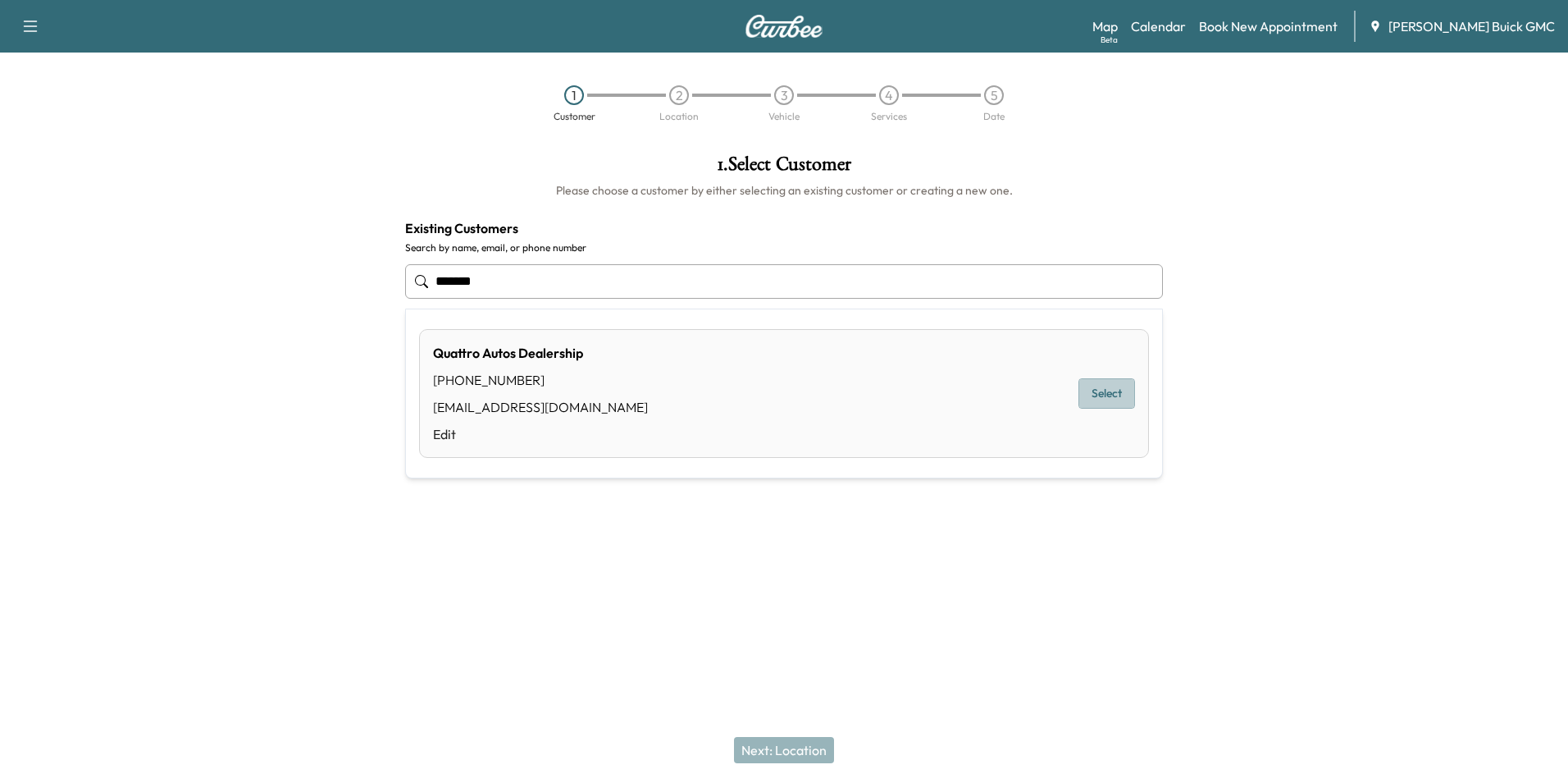
click at [1094, 389] on button "Select" at bounding box center [1107, 393] width 57 height 30
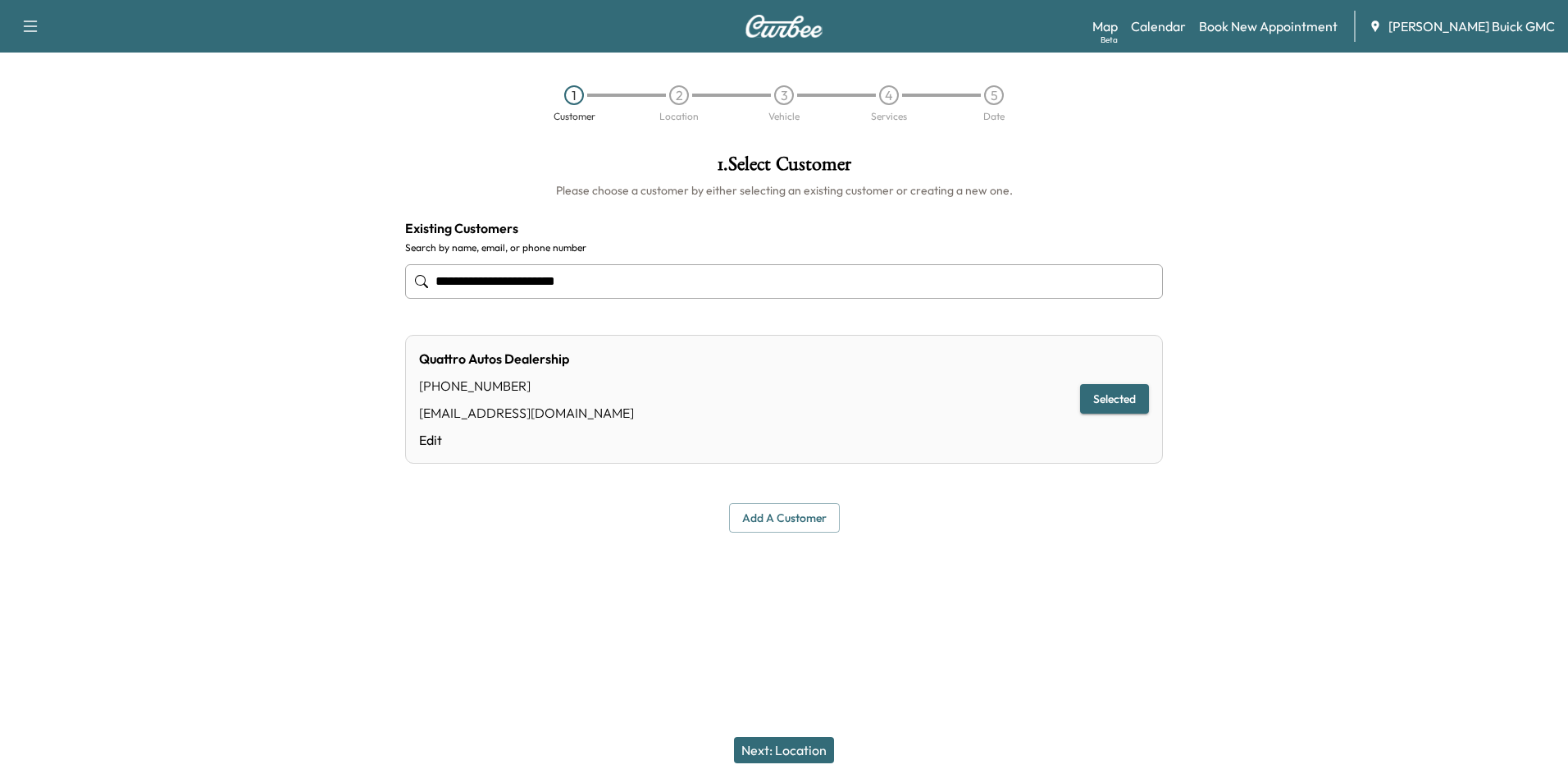
type input "**********"
click at [796, 750] on button "Next: Location" at bounding box center [784, 749] width 100 height 27
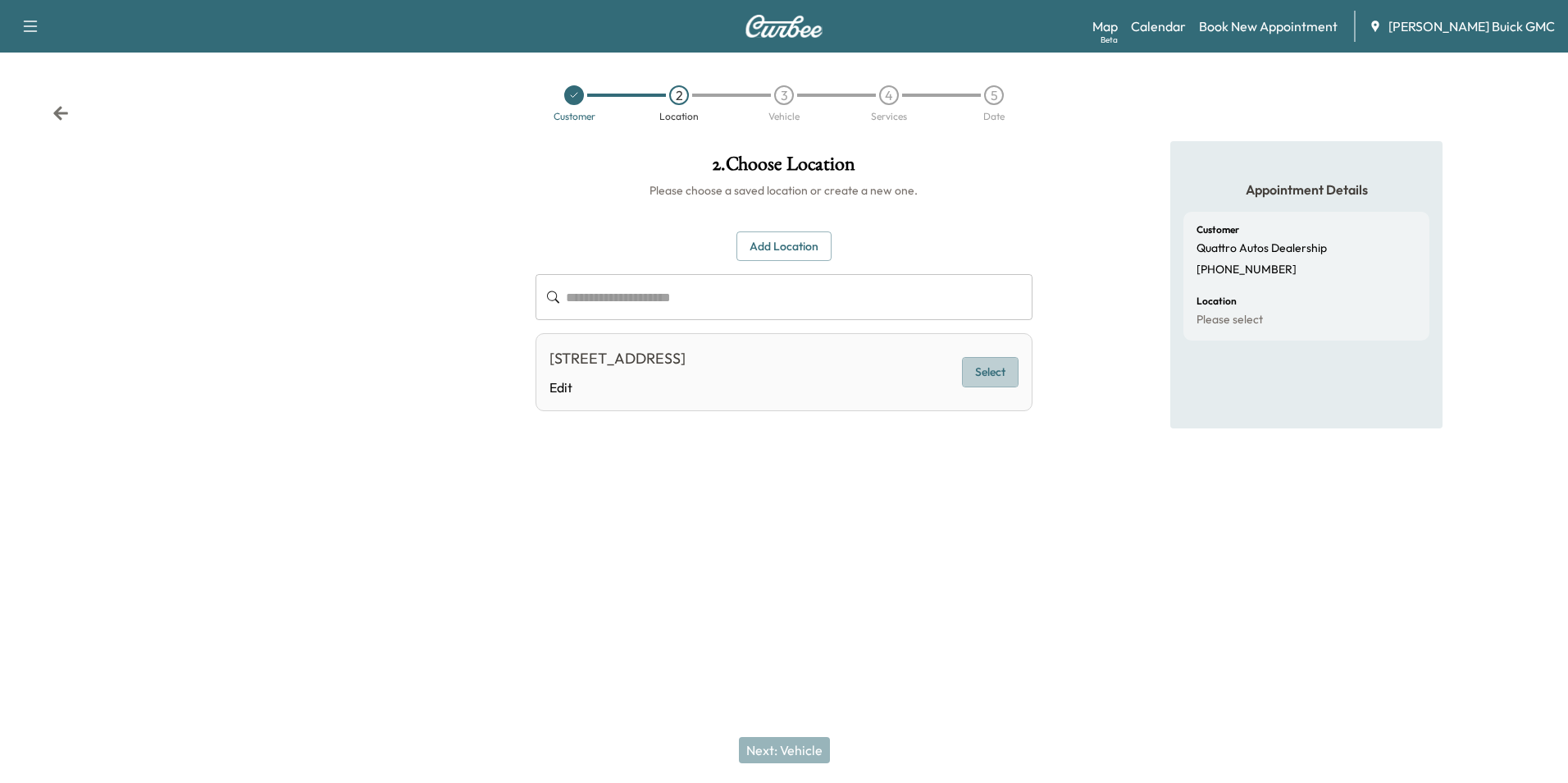
click at [987, 371] on button "Select" at bounding box center [991, 371] width 57 height 30
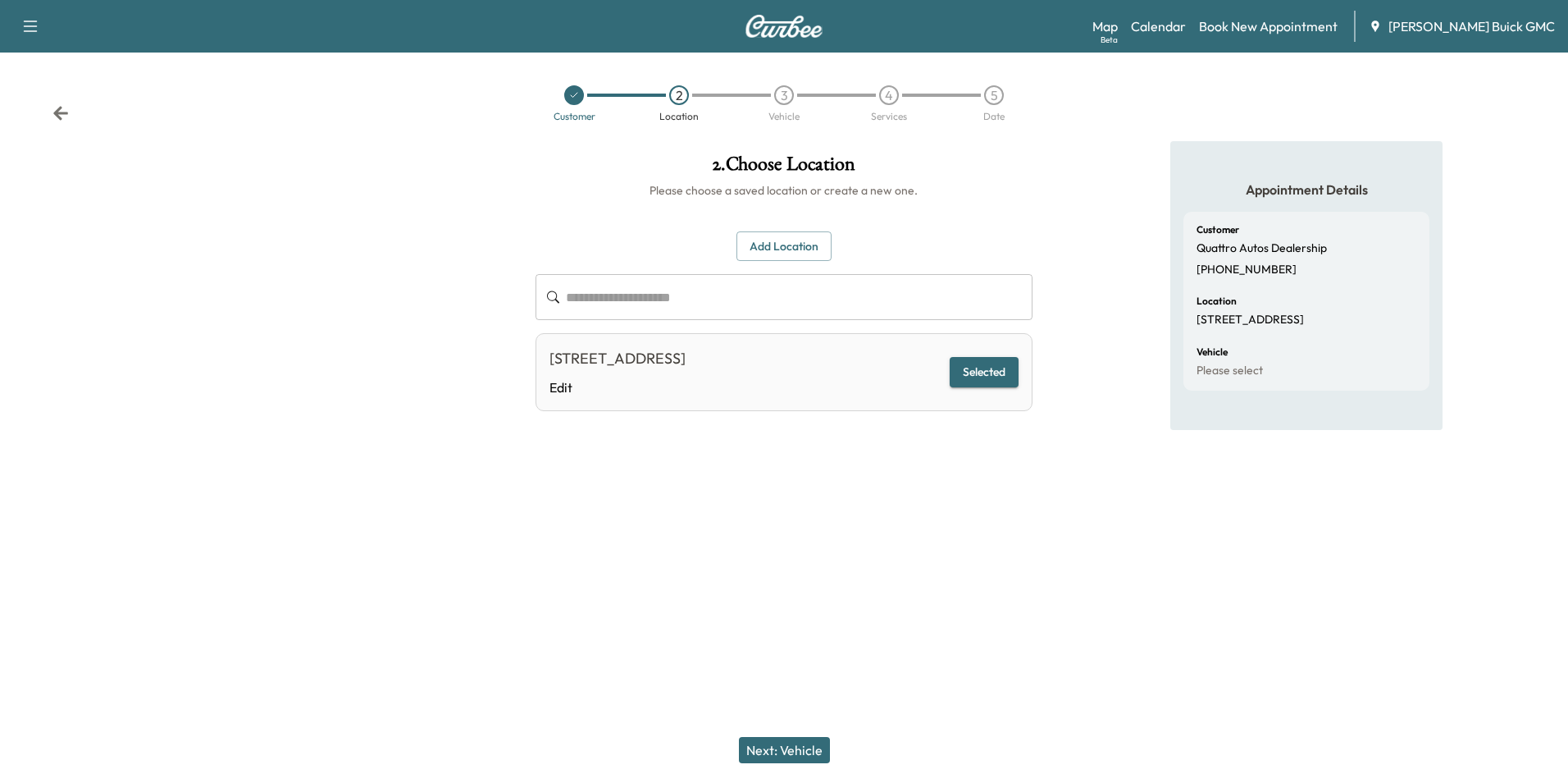
click at [807, 755] on button "Next: Vehicle" at bounding box center [784, 749] width 91 height 27
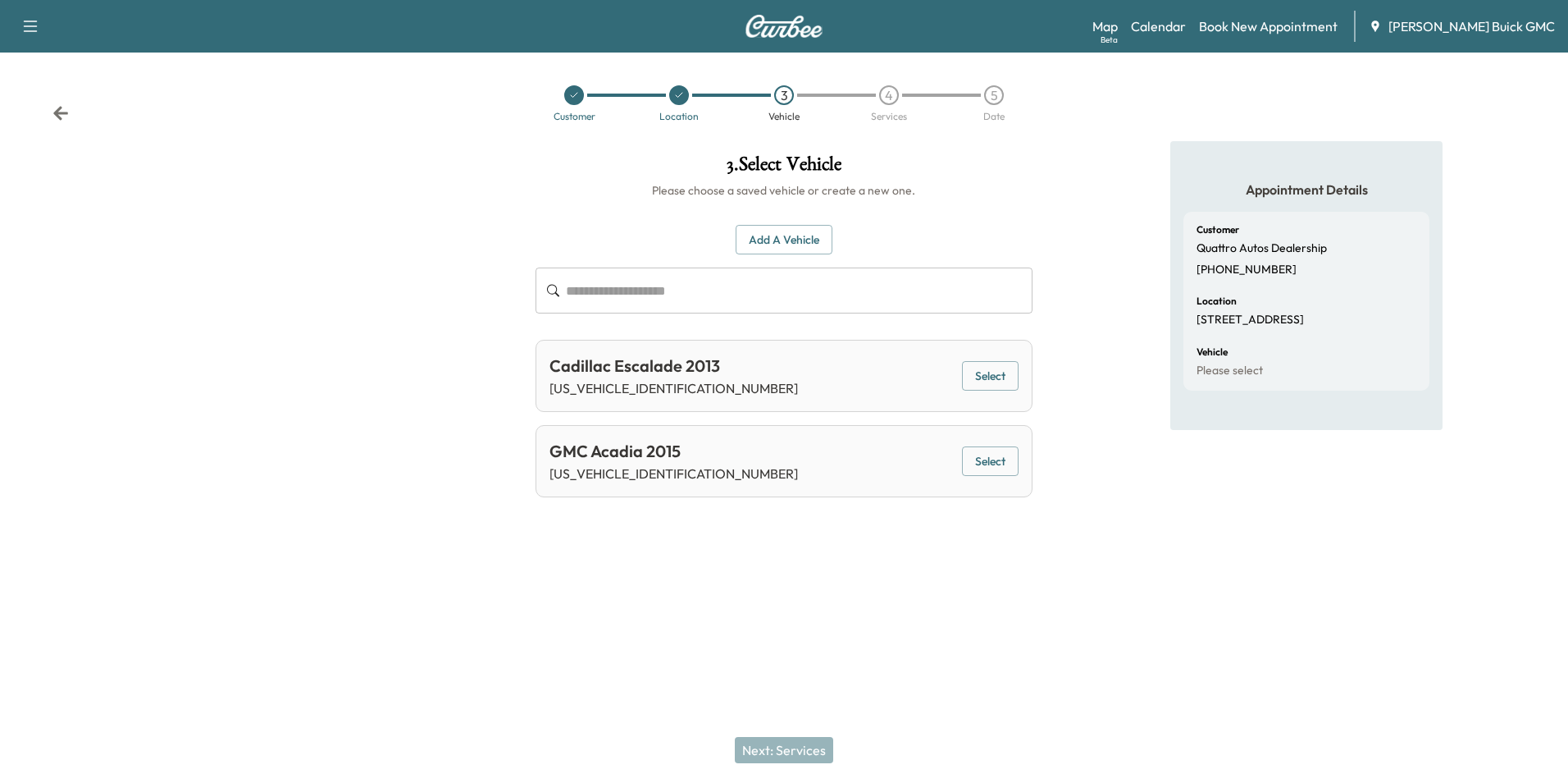
click at [996, 370] on button "Select" at bounding box center [991, 376] width 57 height 30
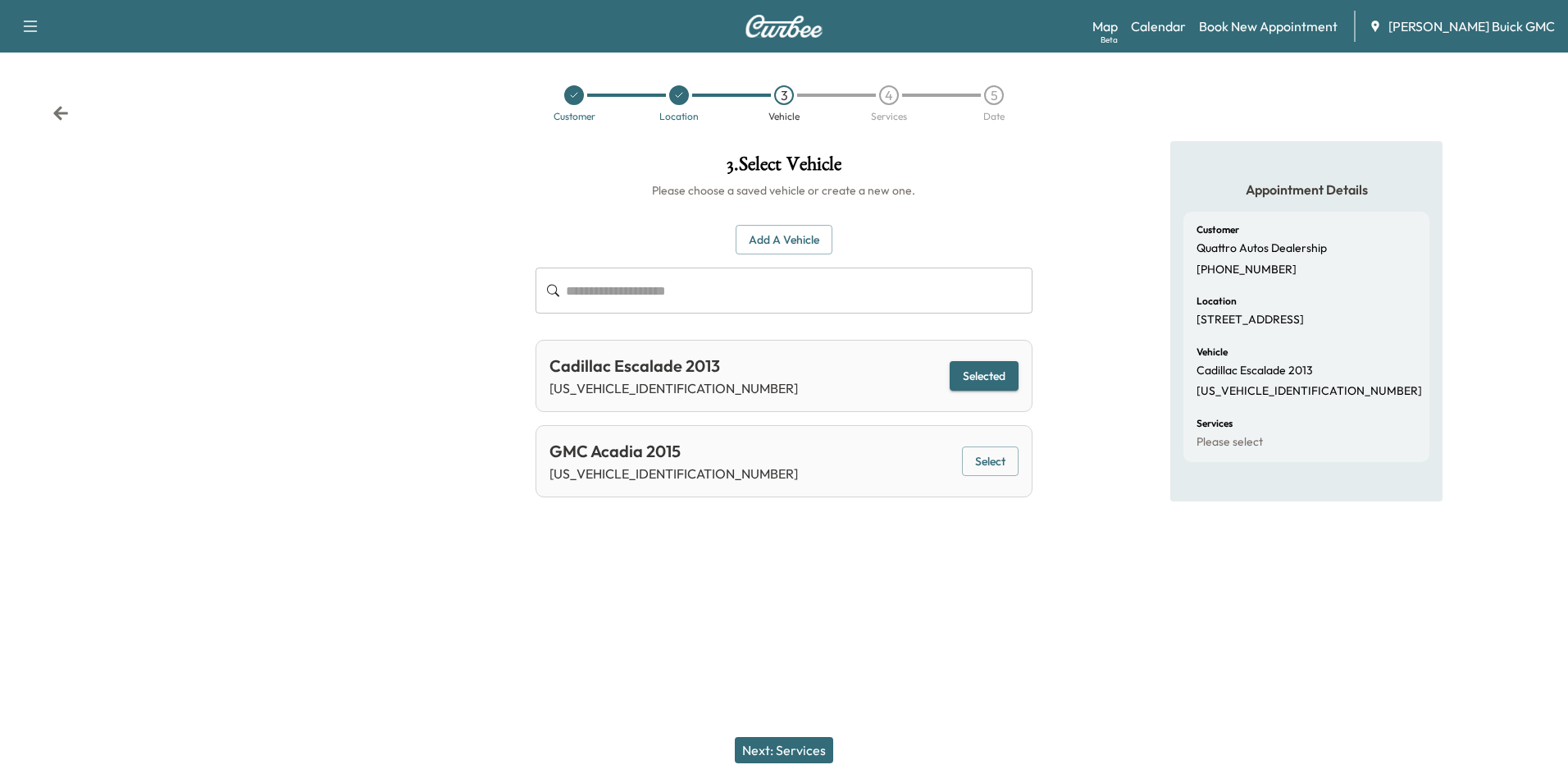
click at [788, 748] on button "Next: Services" at bounding box center [784, 749] width 99 height 27
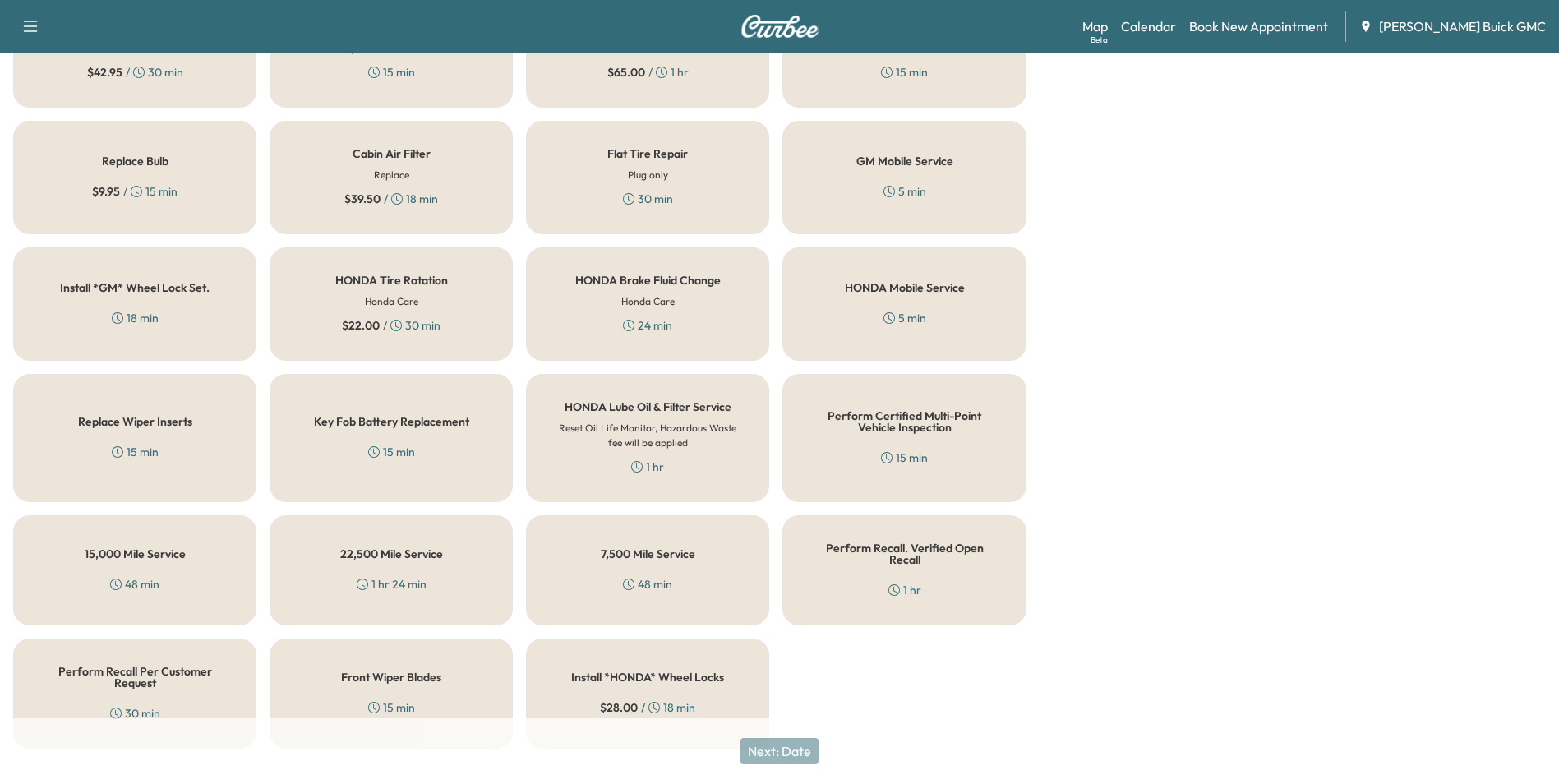
scroll to position [470, 0]
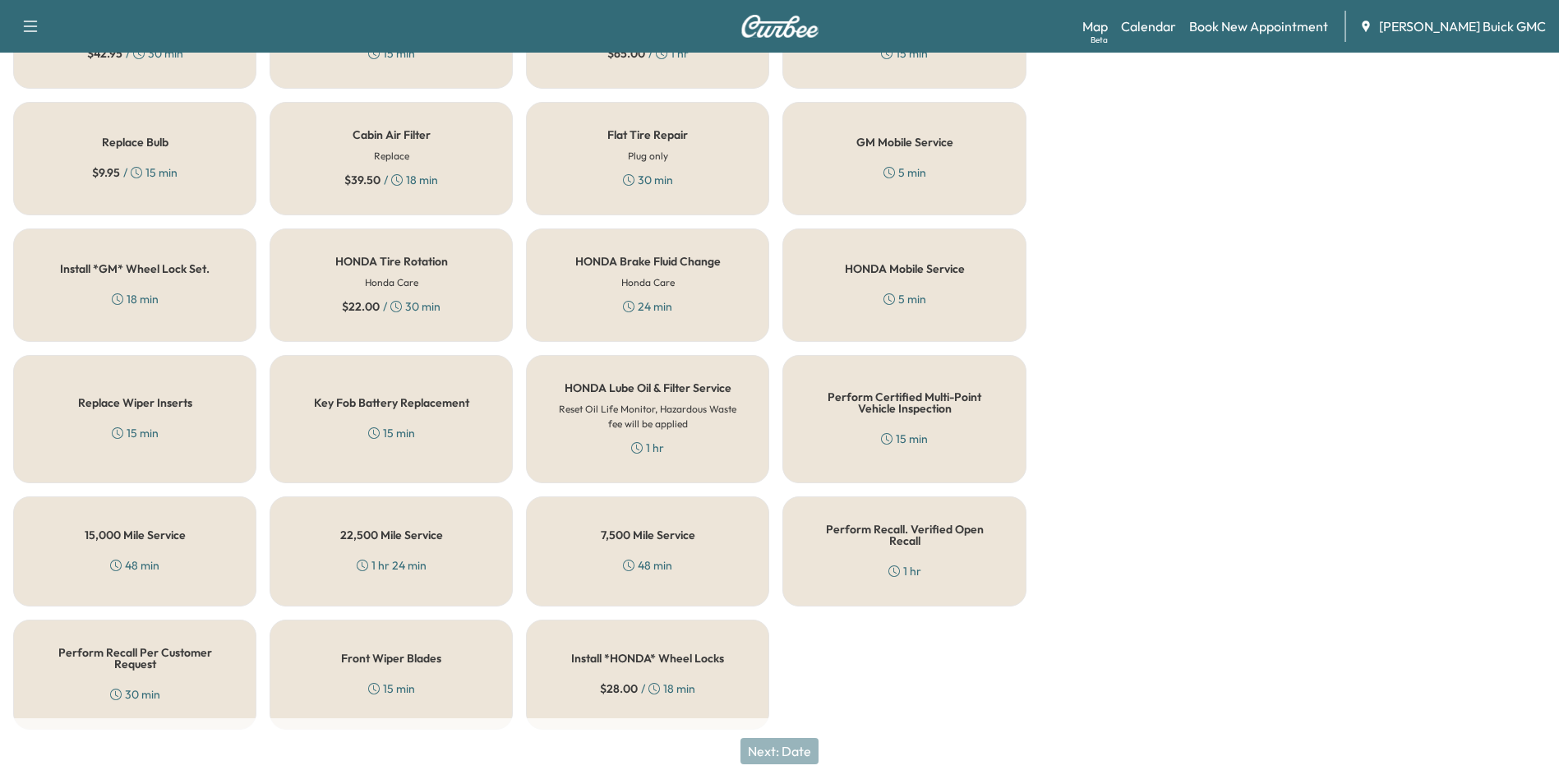
click at [106, 657] on h5 "Perform Recall Per Customer Request" at bounding box center [135, 657] width 189 height 23
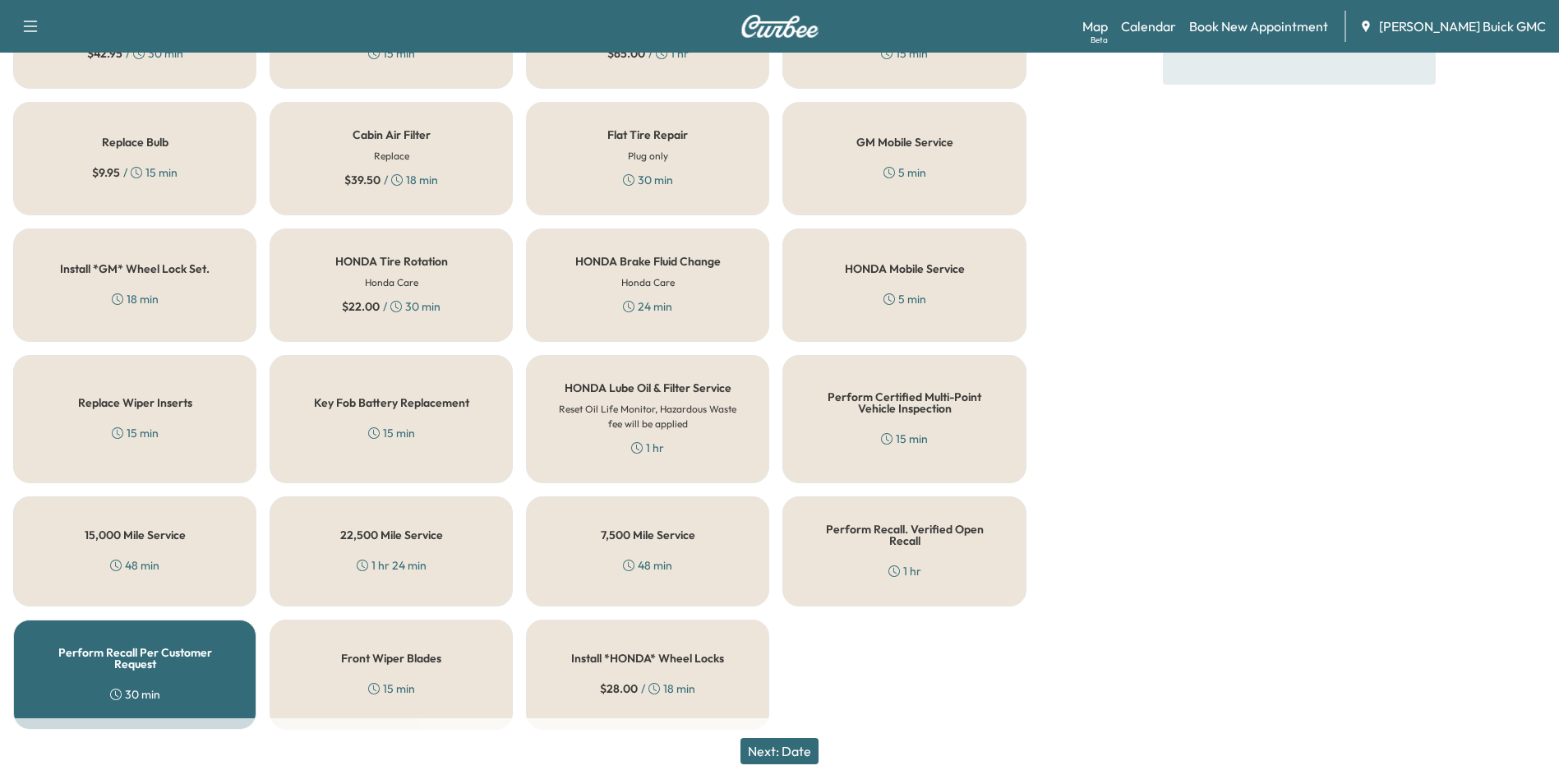
click at [804, 750] on button "Next: Date" at bounding box center [779, 750] width 78 height 27
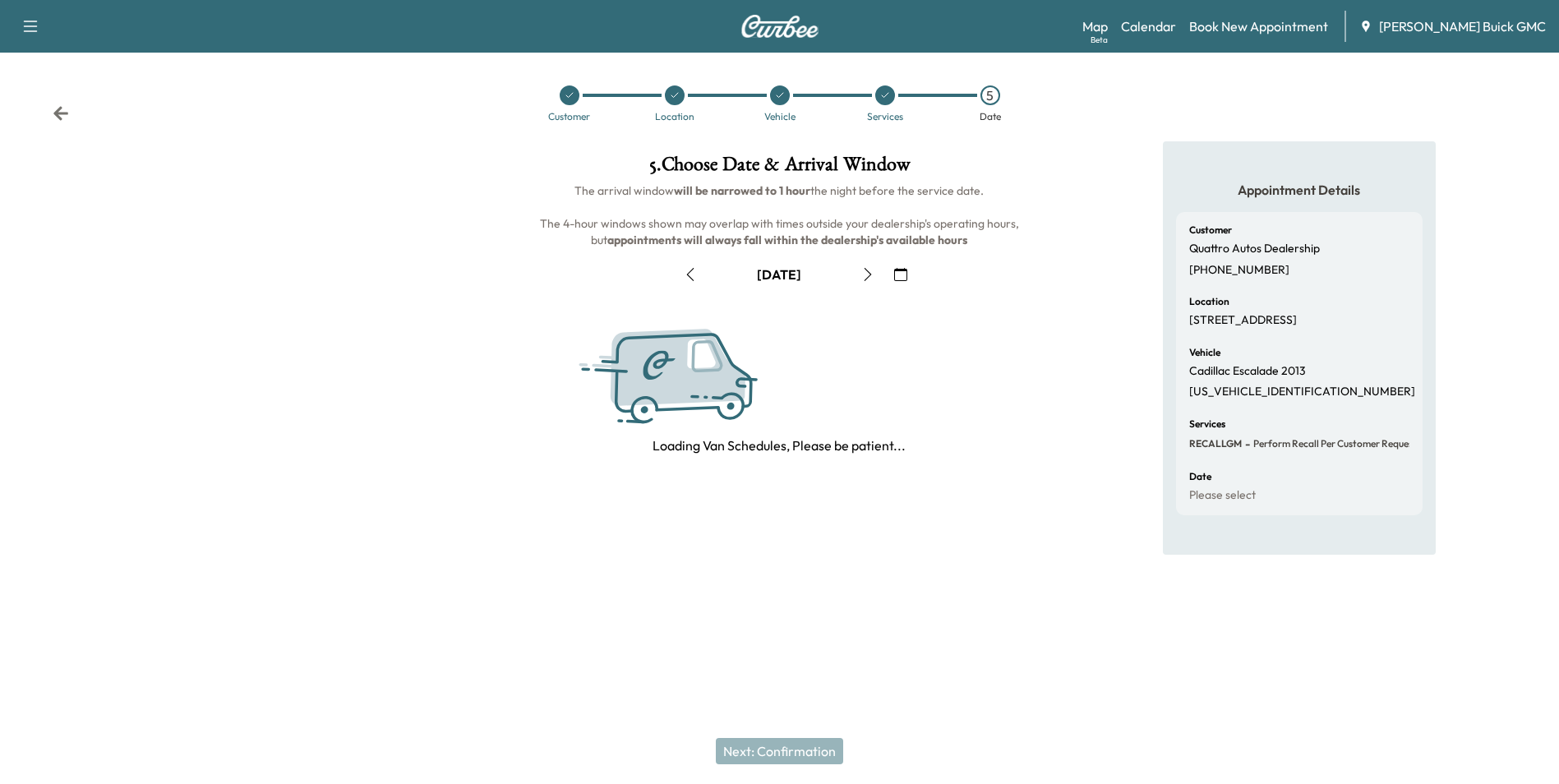
scroll to position [0, 0]
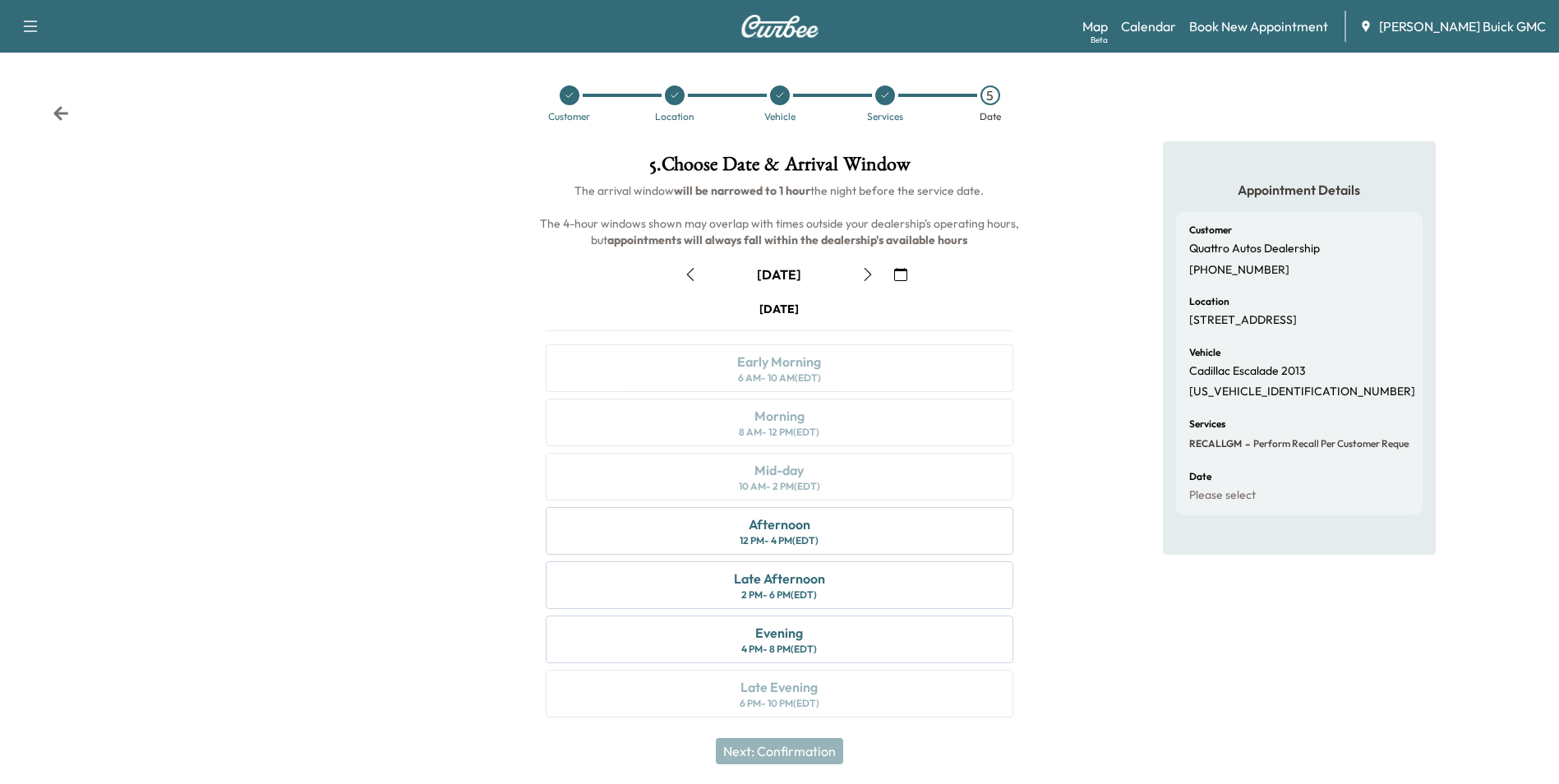
click at [900, 273] on icon "button" at bounding box center [900, 274] width 13 height 13
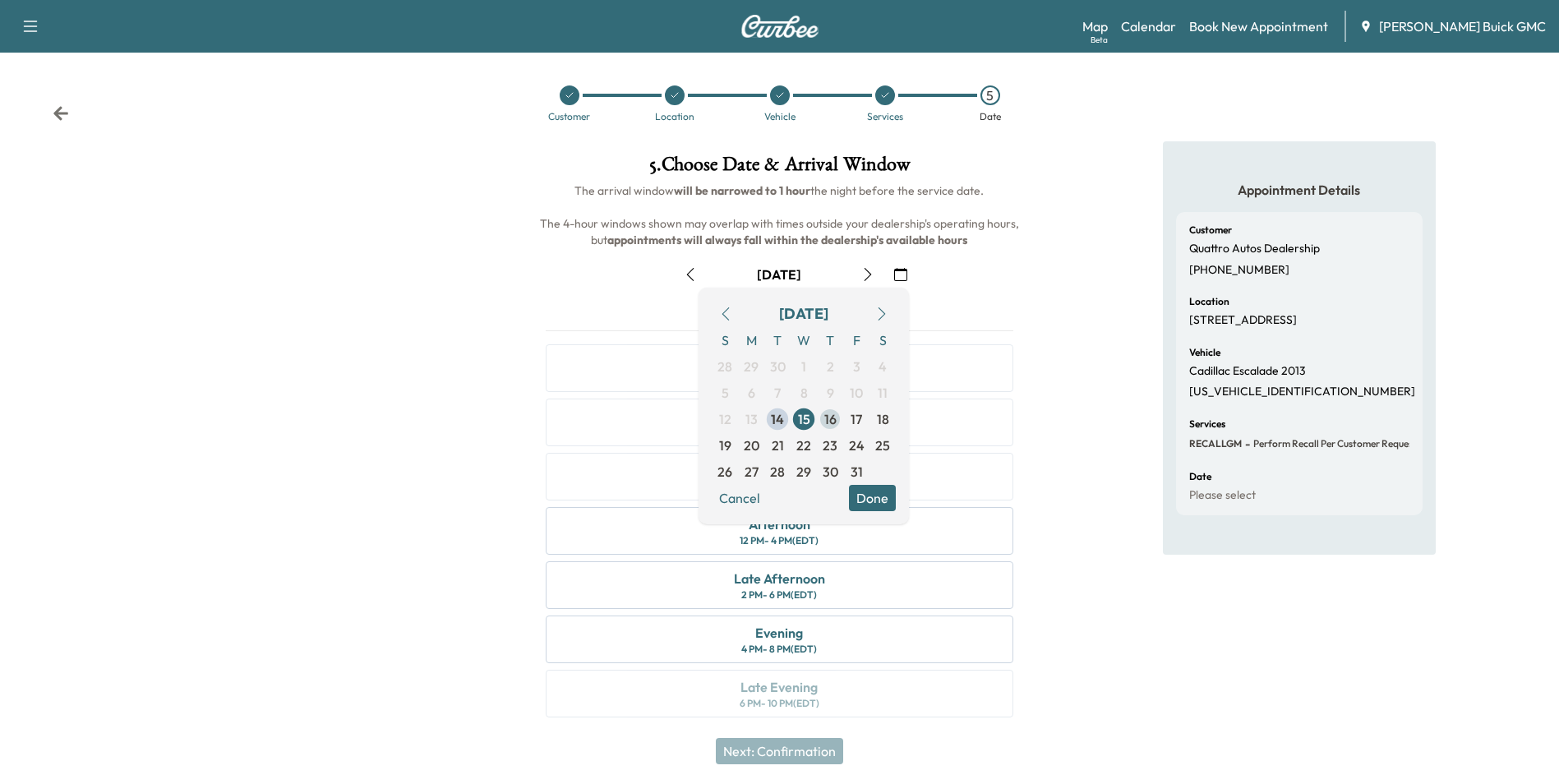
click at [829, 414] on span "16" at bounding box center [830, 418] width 12 height 20
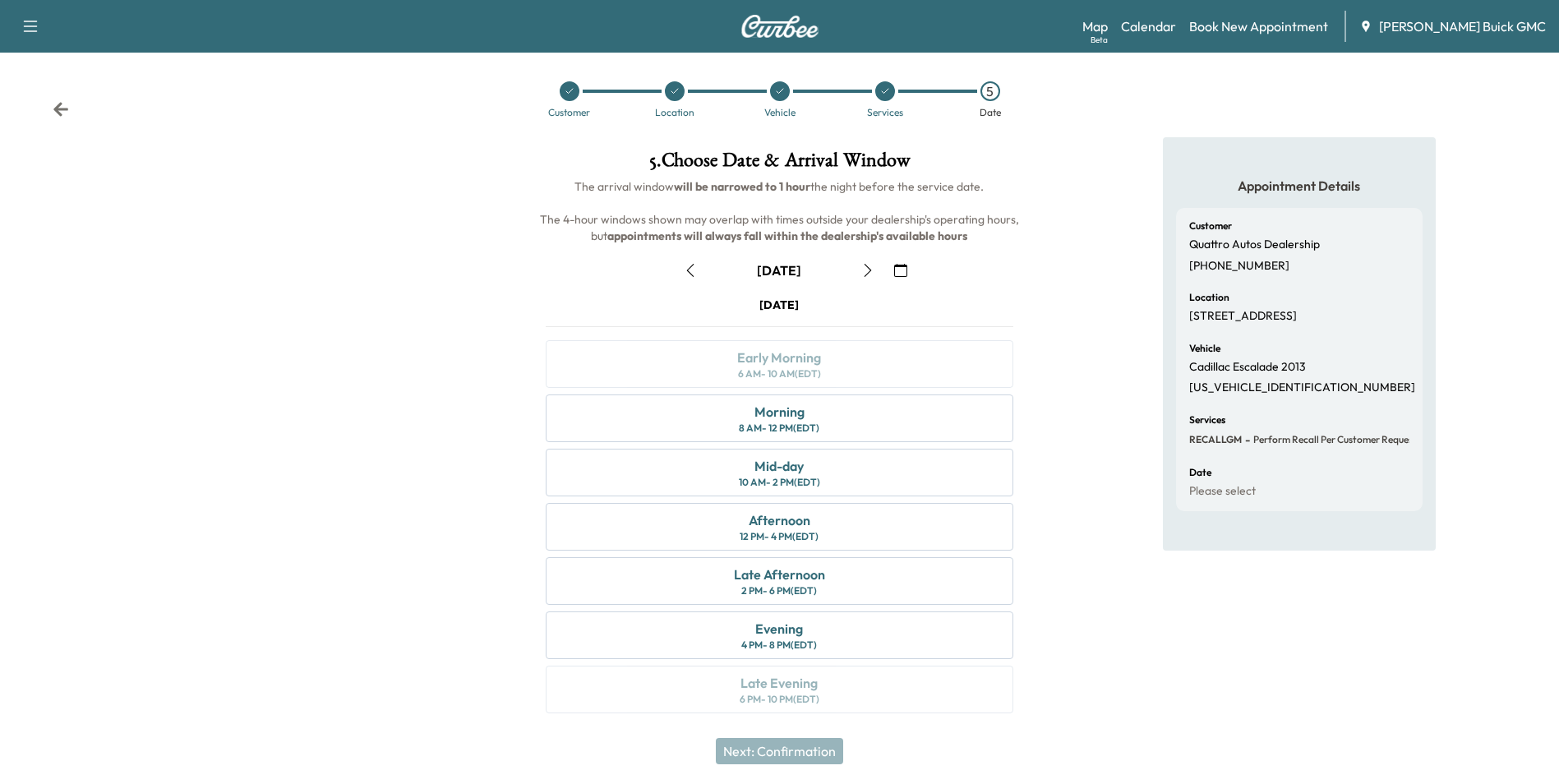
scroll to position [6, 0]
click at [844, 416] on div "Morning 8 AM - 12 PM (EDT)" at bounding box center [779, 416] width 467 height 47
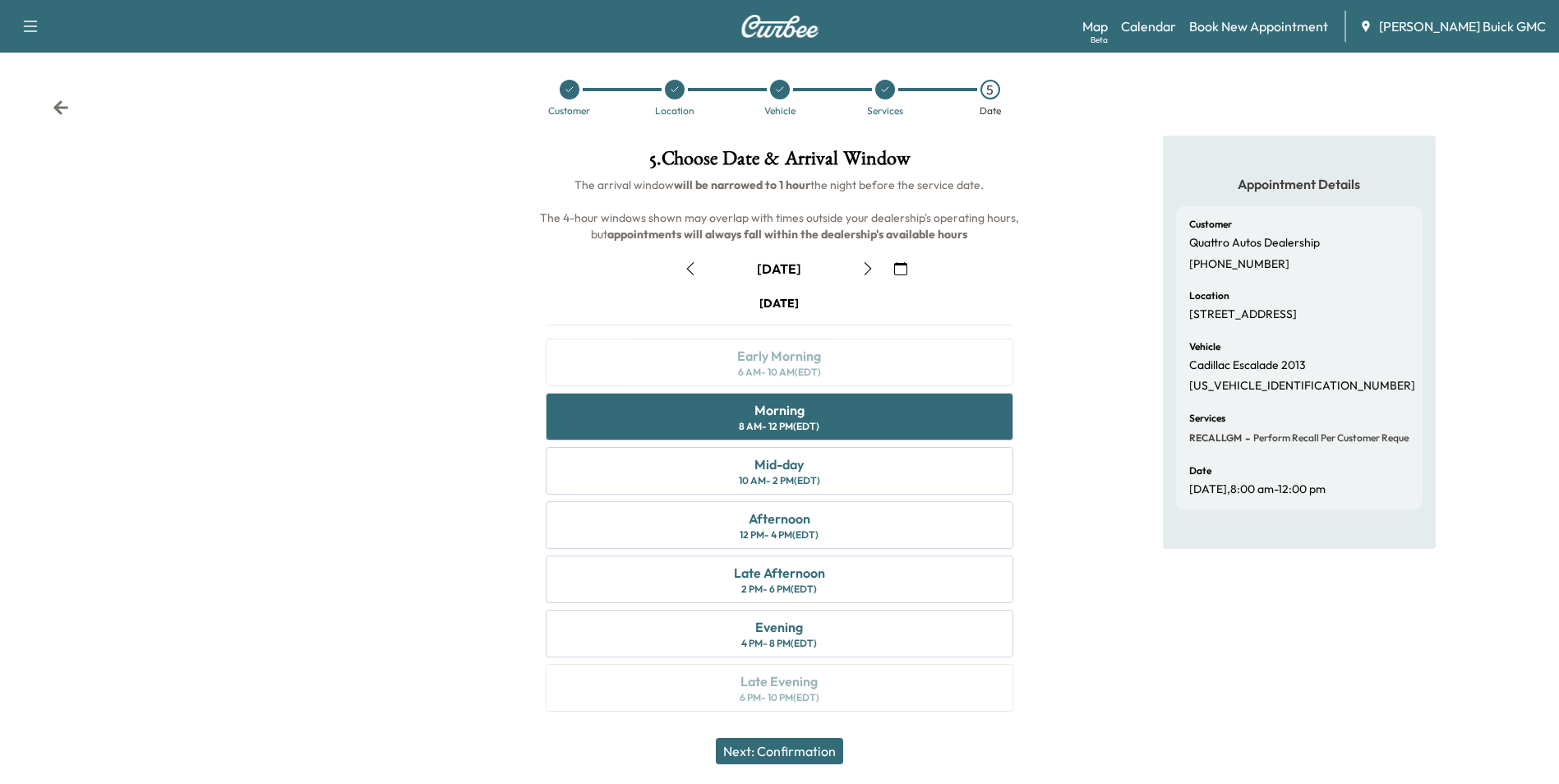
click at [827, 748] on button "Next: Confirmation" at bounding box center [779, 750] width 127 height 27
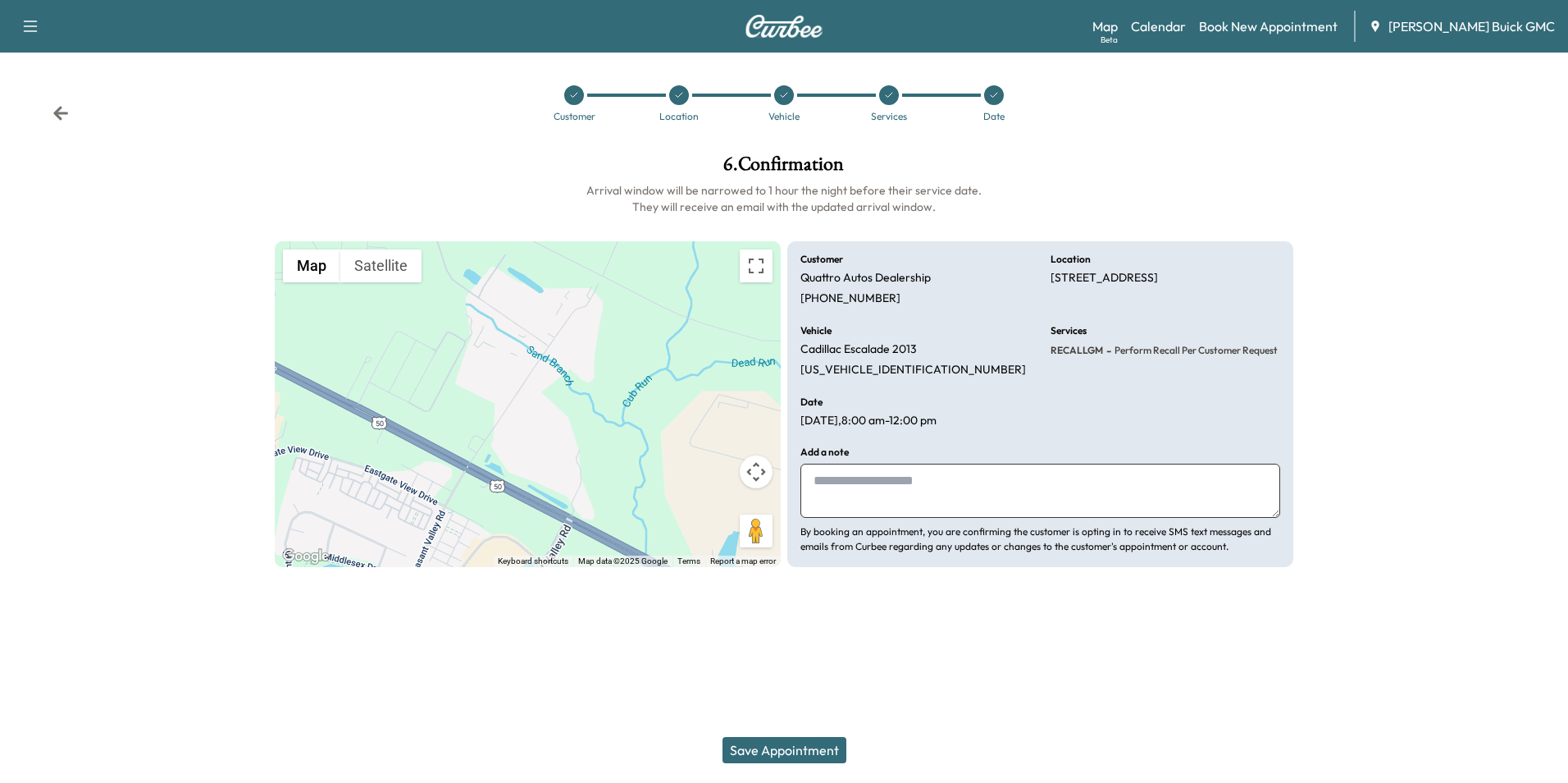
drag, startPoint x: 1018, startPoint y: 482, endPoint x: 1004, endPoint y: 498, distance: 21.3
click at [1018, 483] on textarea at bounding box center [1040, 490] width 479 height 54
type textarea "**********"
click at [822, 744] on button "Save Appointment" at bounding box center [784, 749] width 124 height 27
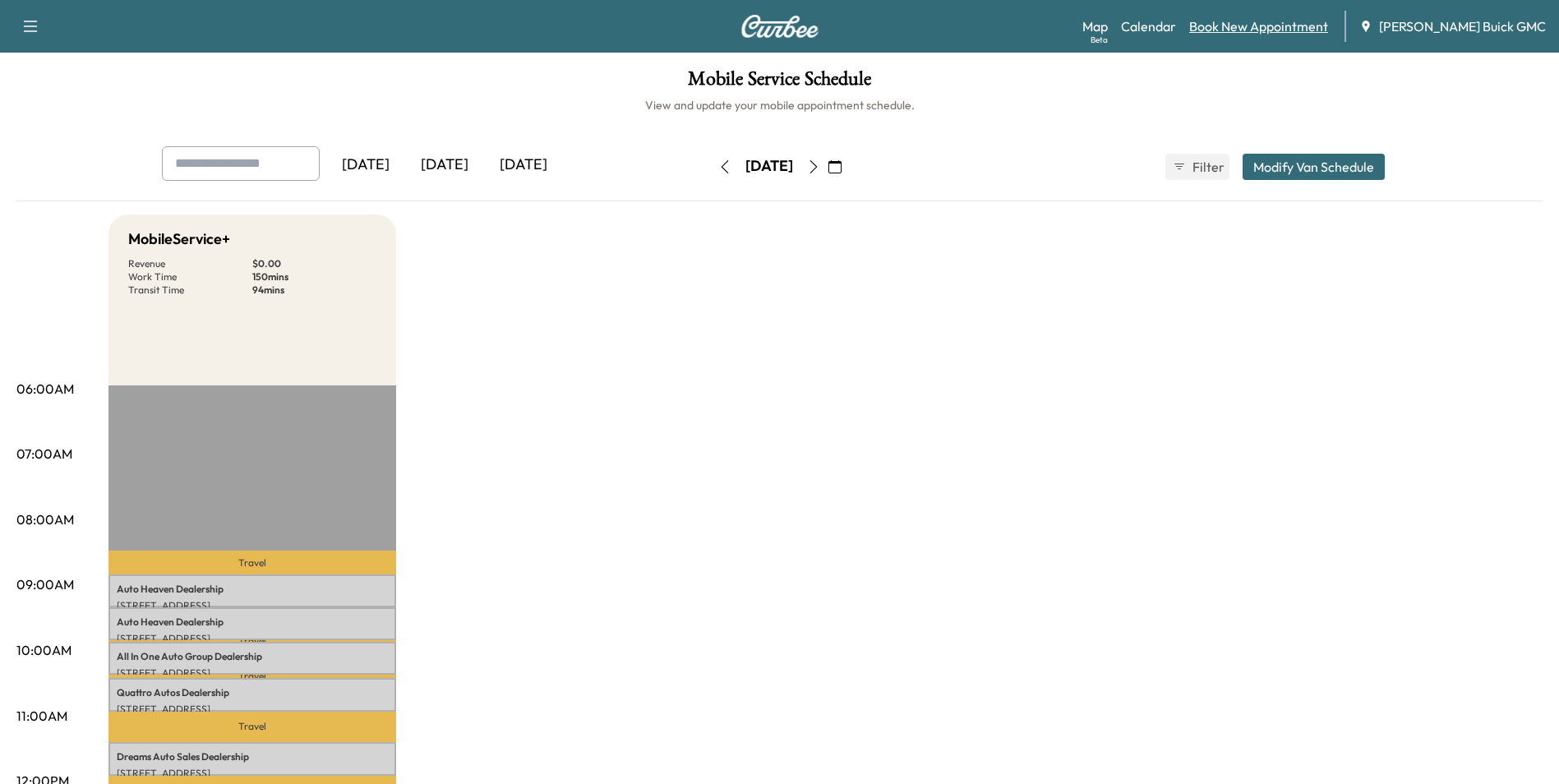
click at [1264, 22] on link "Book New Appointment" at bounding box center [1258, 26] width 139 height 20
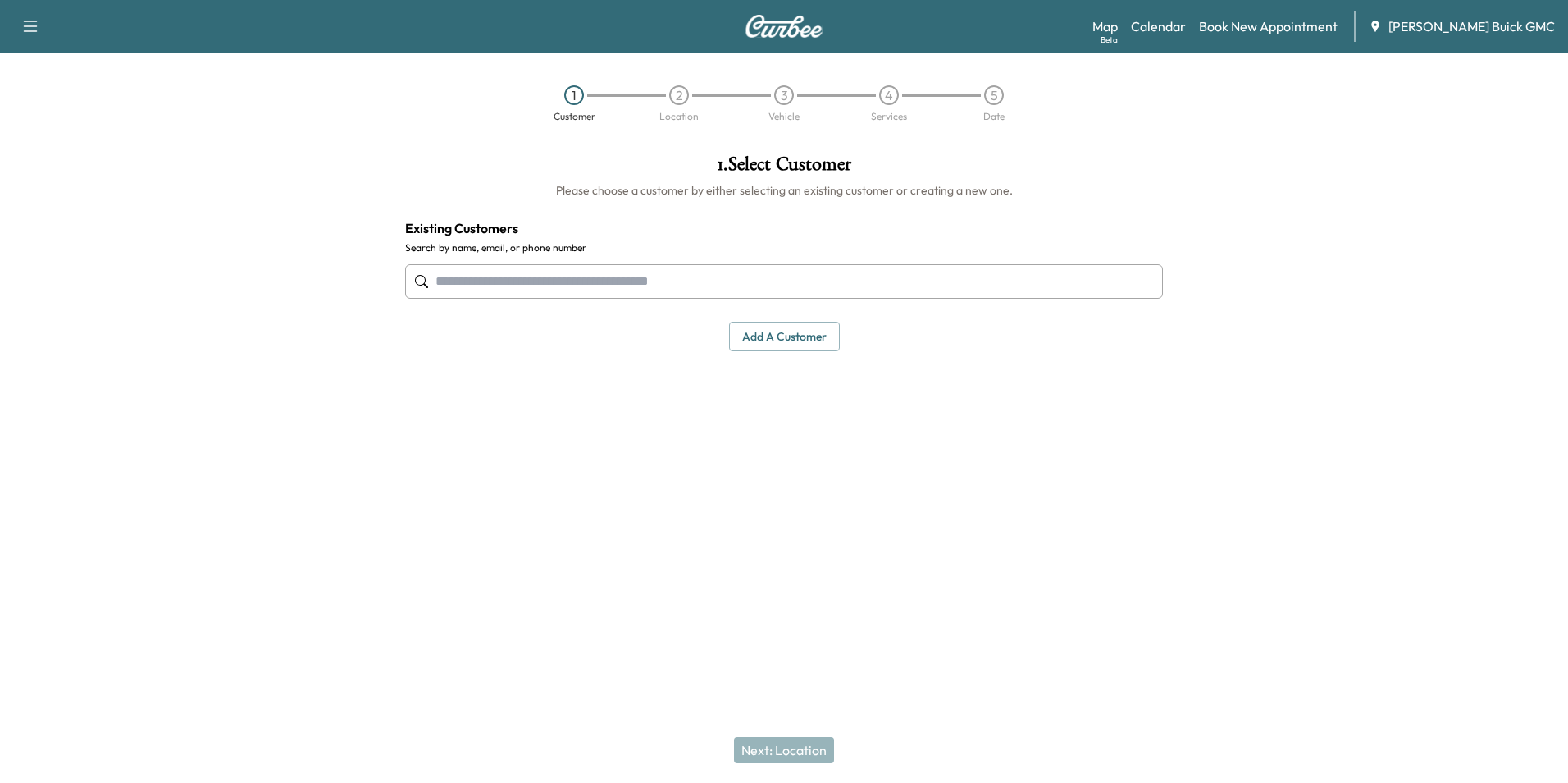
click at [750, 298] on input "text" at bounding box center [784, 281] width 758 height 34
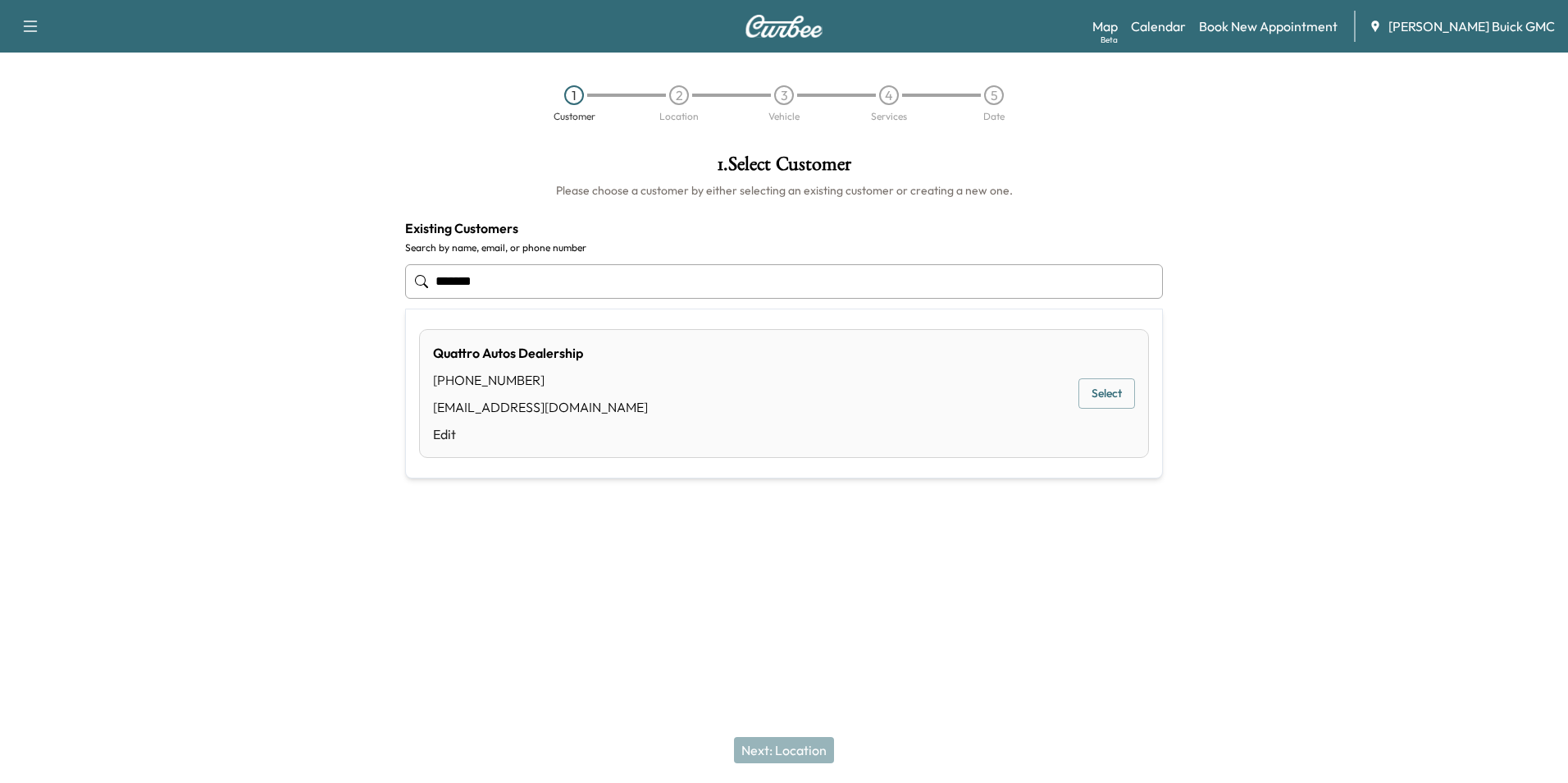
click at [1110, 393] on button "Select" at bounding box center [1107, 393] width 57 height 30
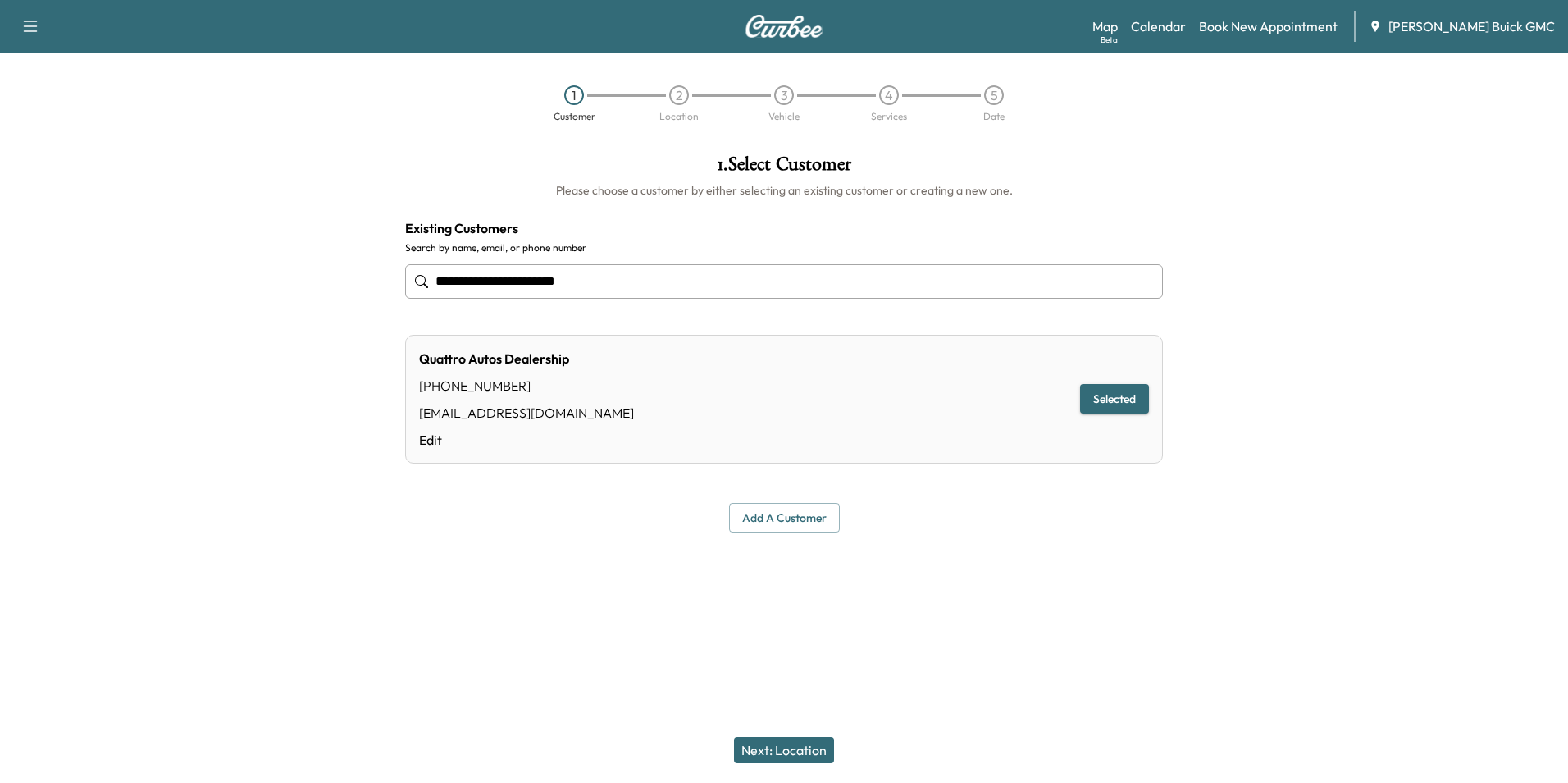
type input "**********"
click at [805, 748] on button "Next: Location" at bounding box center [784, 749] width 100 height 27
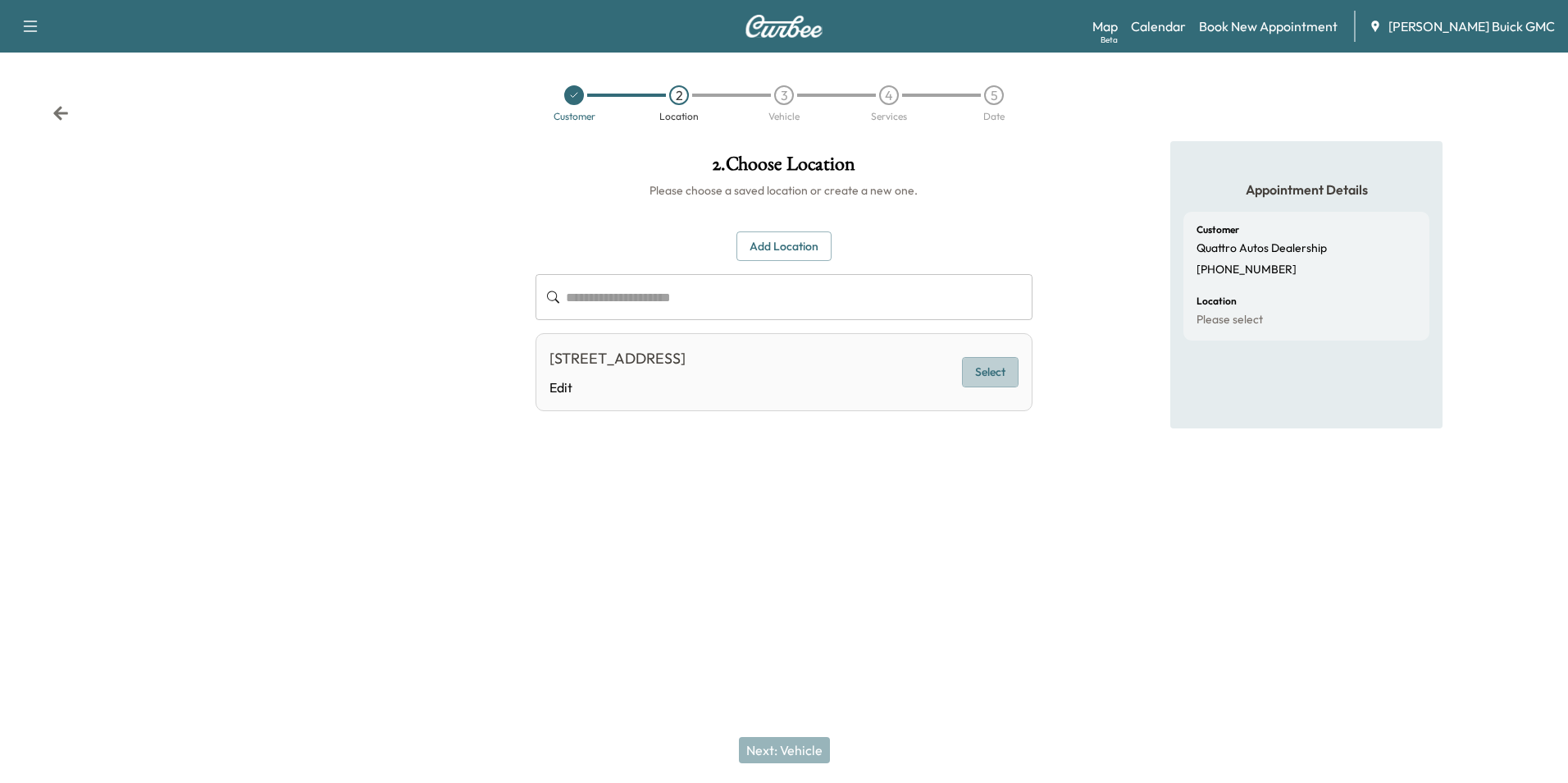
click at [991, 365] on button "Select" at bounding box center [991, 371] width 57 height 30
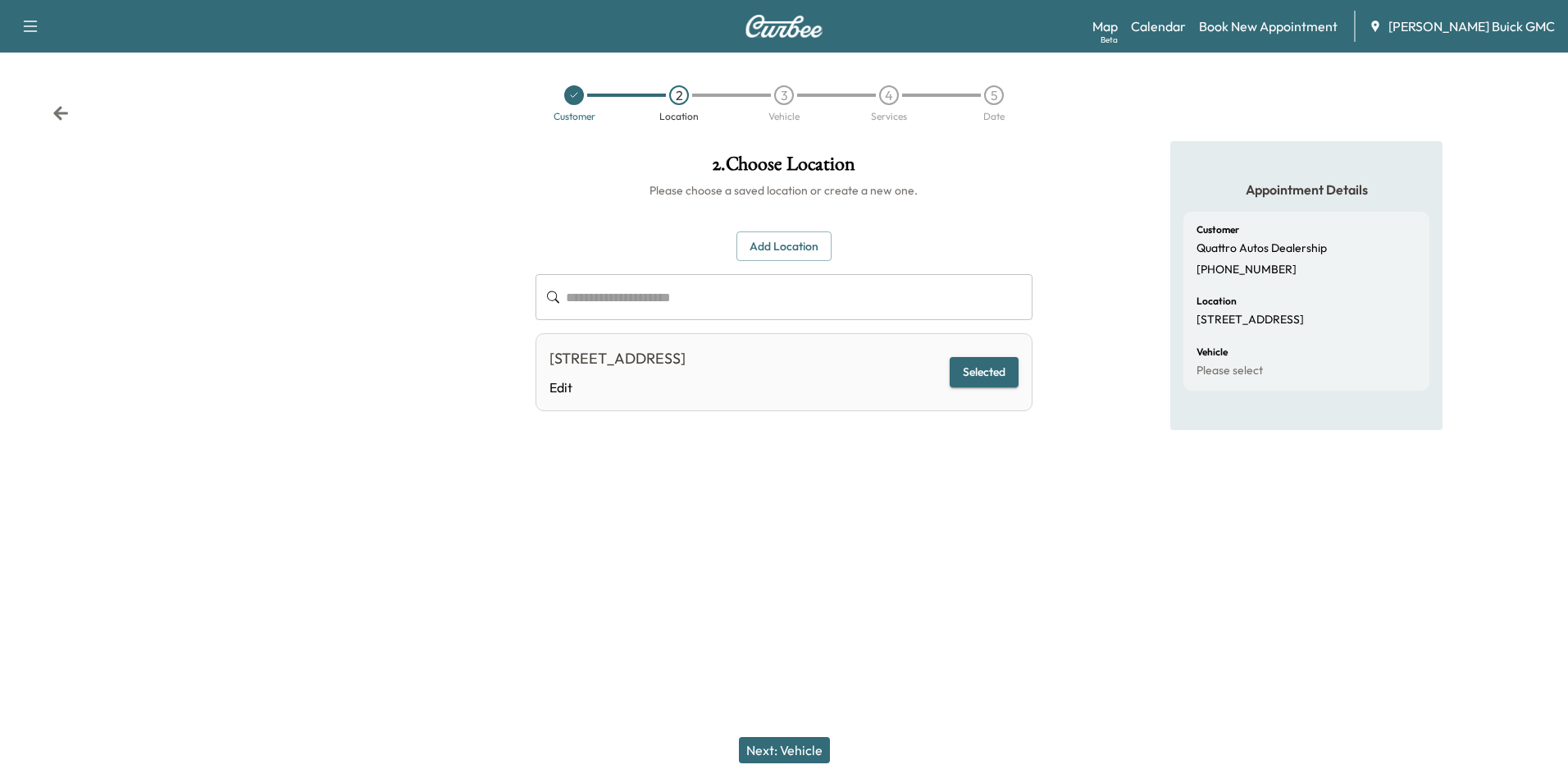
click at [812, 752] on button "Next: Vehicle" at bounding box center [784, 749] width 91 height 27
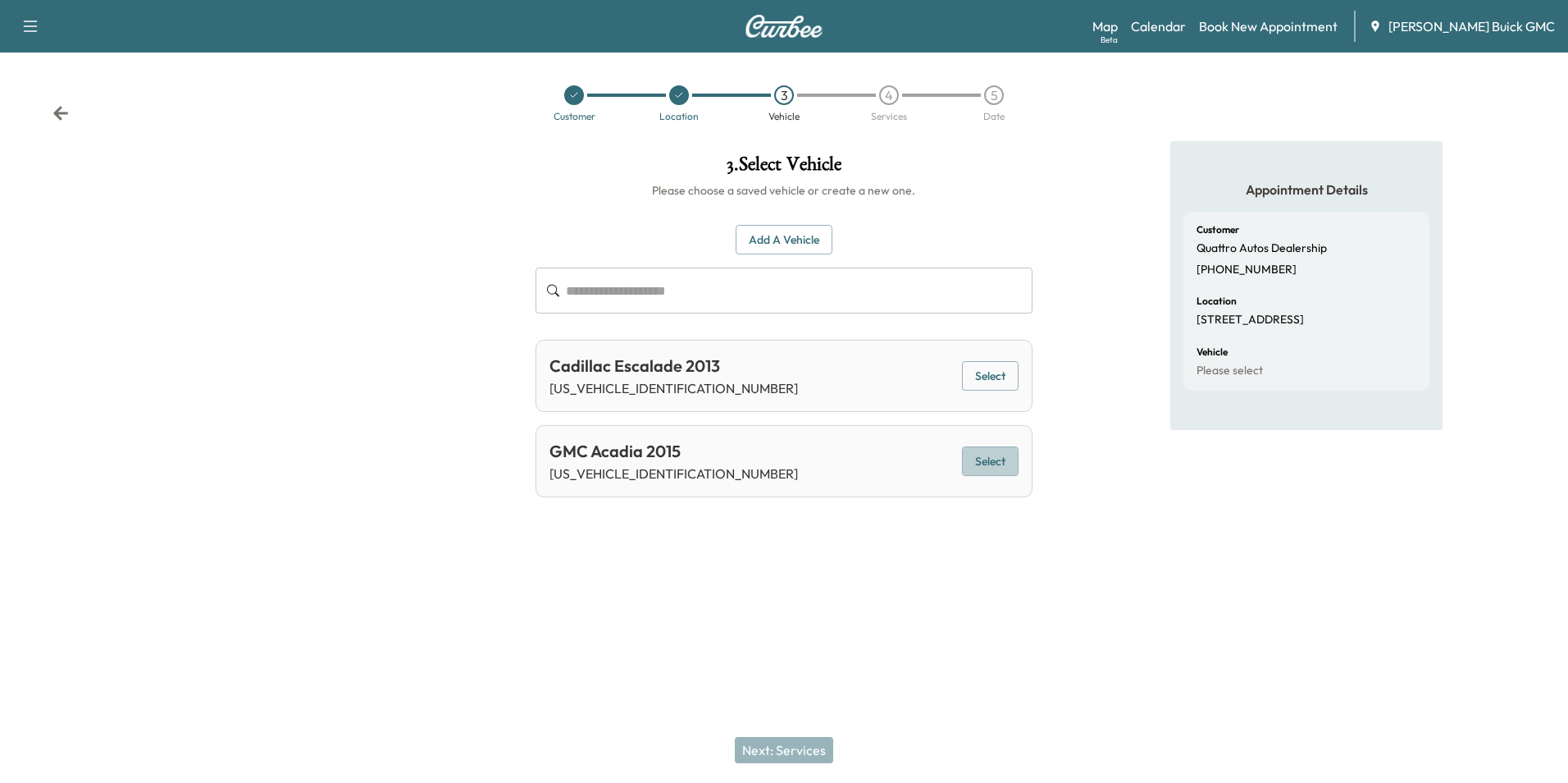
click at [1004, 460] on button "Select" at bounding box center [991, 461] width 57 height 30
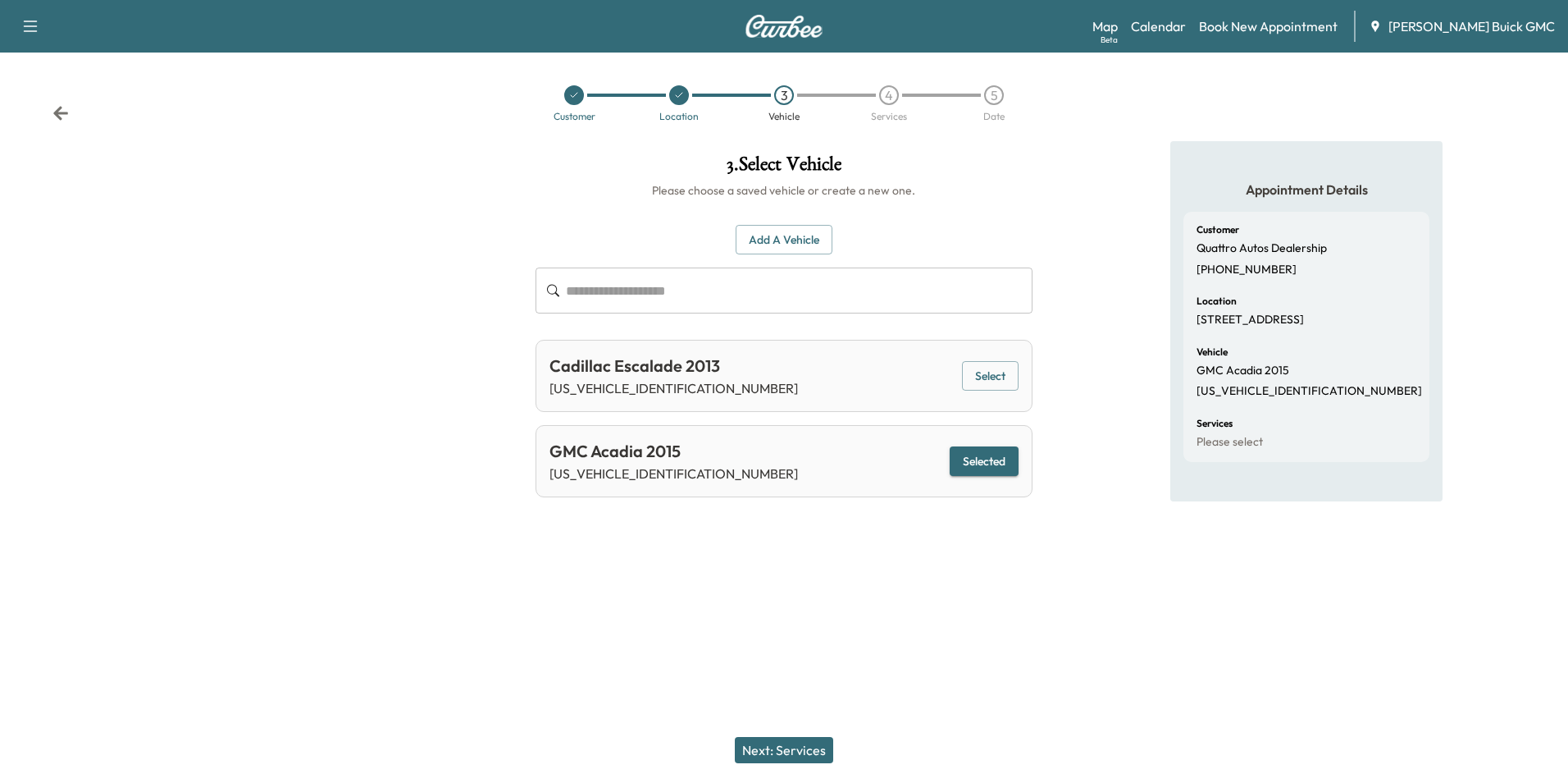
click at [818, 751] on button "Next: Services" at bounding box center [784, 749] width 99 height 27
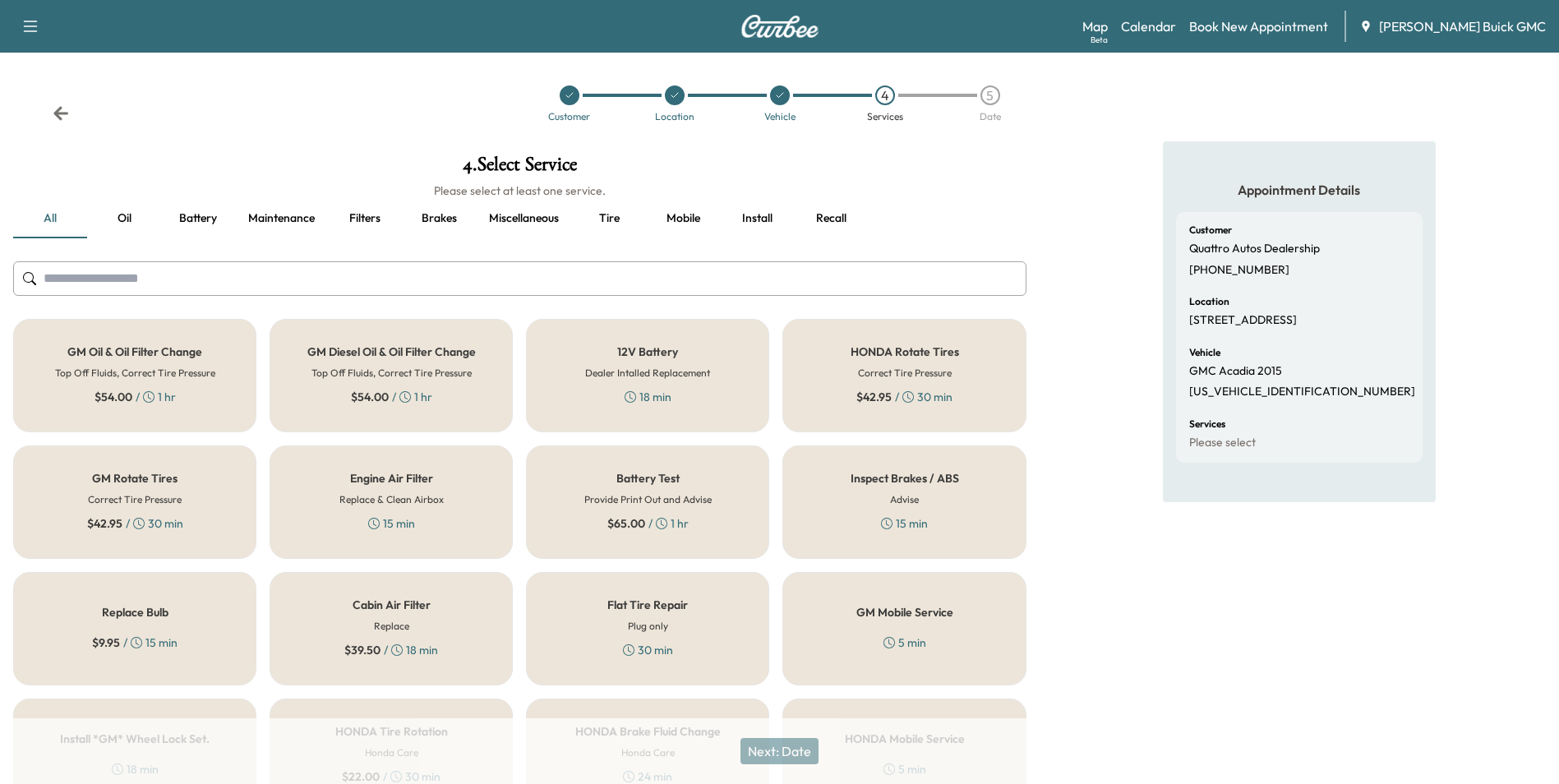
scroll to position [470, 0]
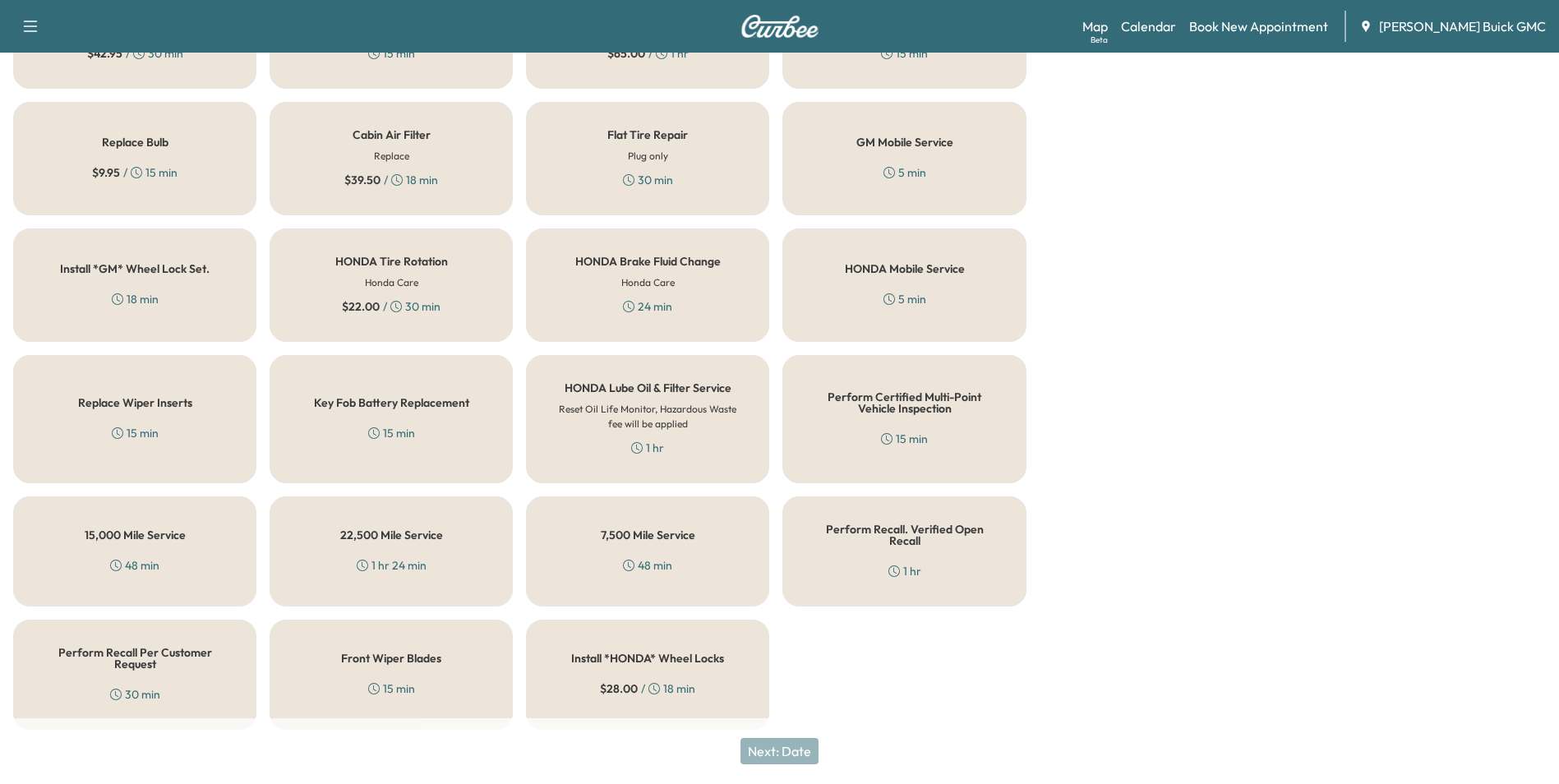
click at [76, 649] on h5 "Perform Recall Per Customer Request" at bounding box center [135, 657] width 189 height 23
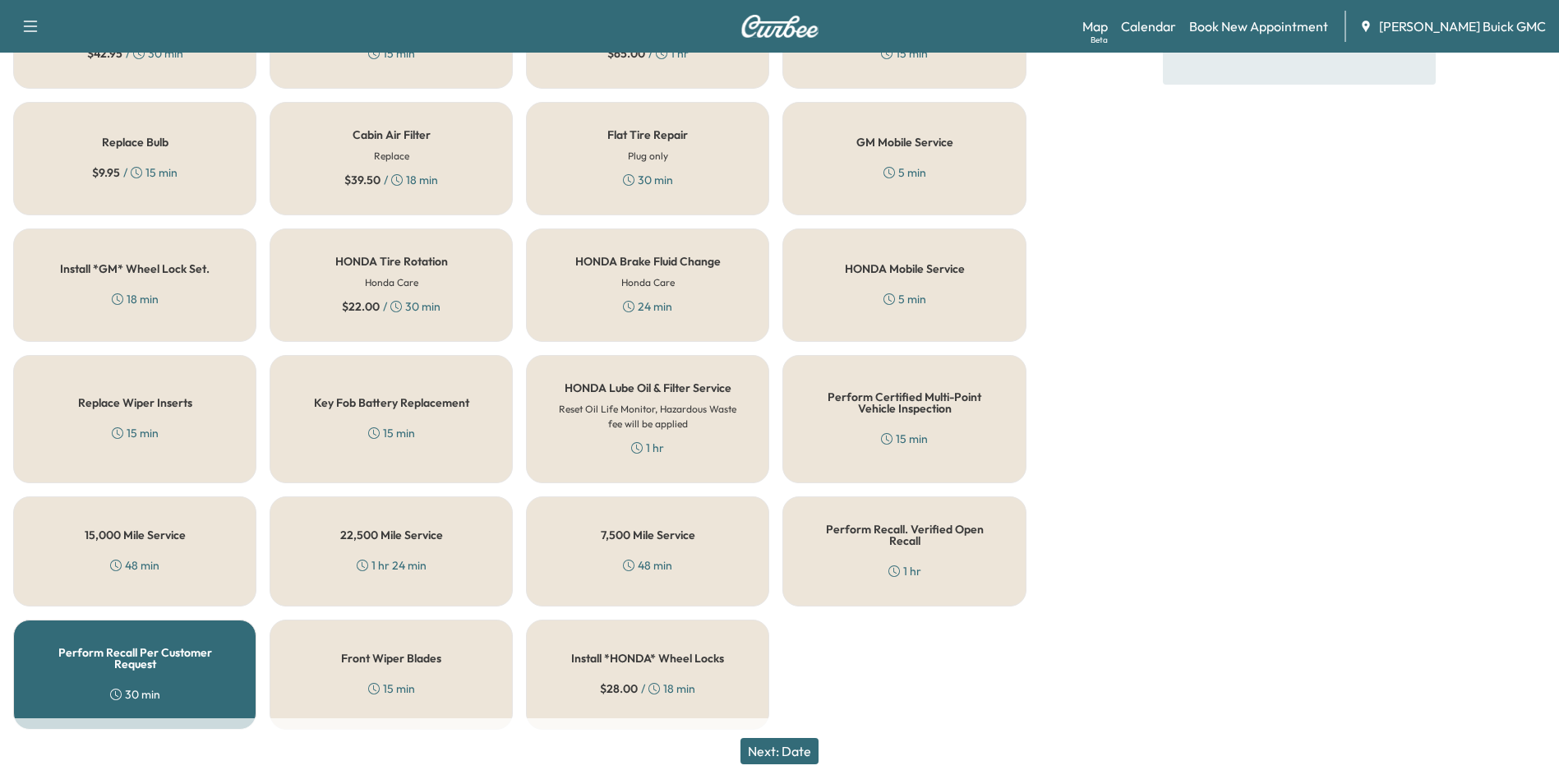
click at [801, 747] on button "Next: Date" at bounding box center [779, 750] width 78 height 27
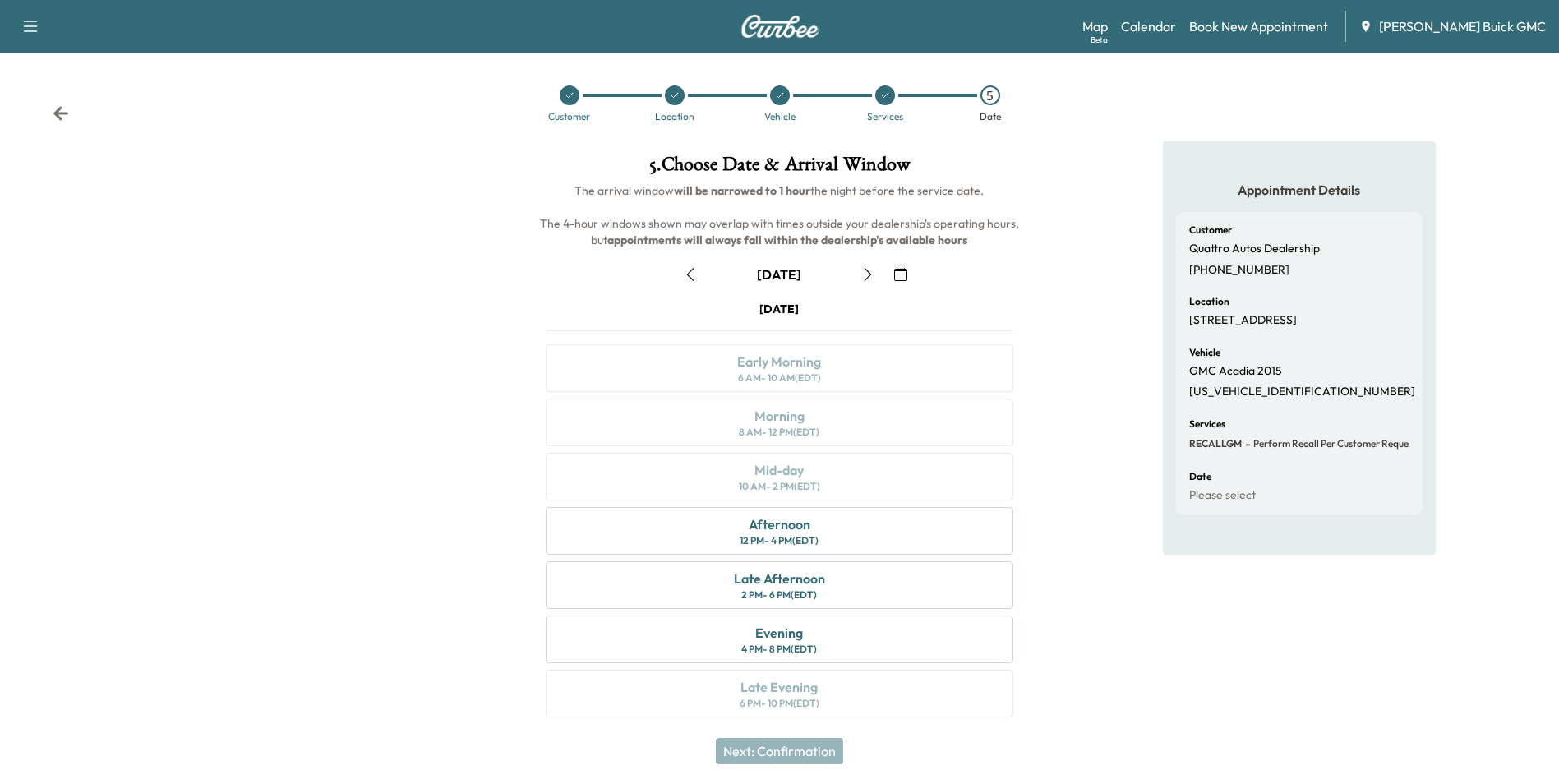
click at [900, 271] on icon "button" at bounding box center [900, 274] width 13 height 13
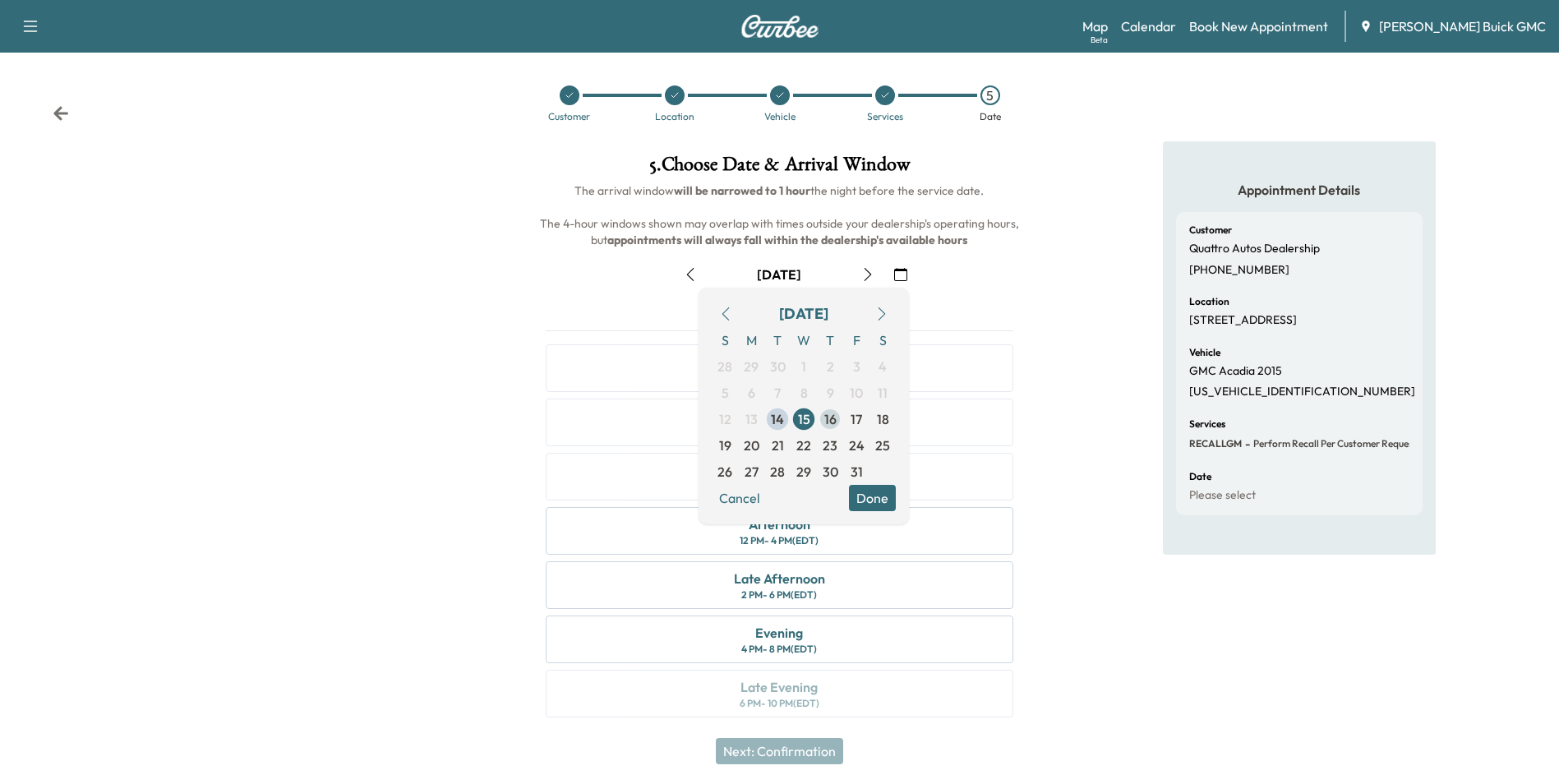
click at [830, 418] on span "16" at bounding box center [830, 418] width 12 height 20
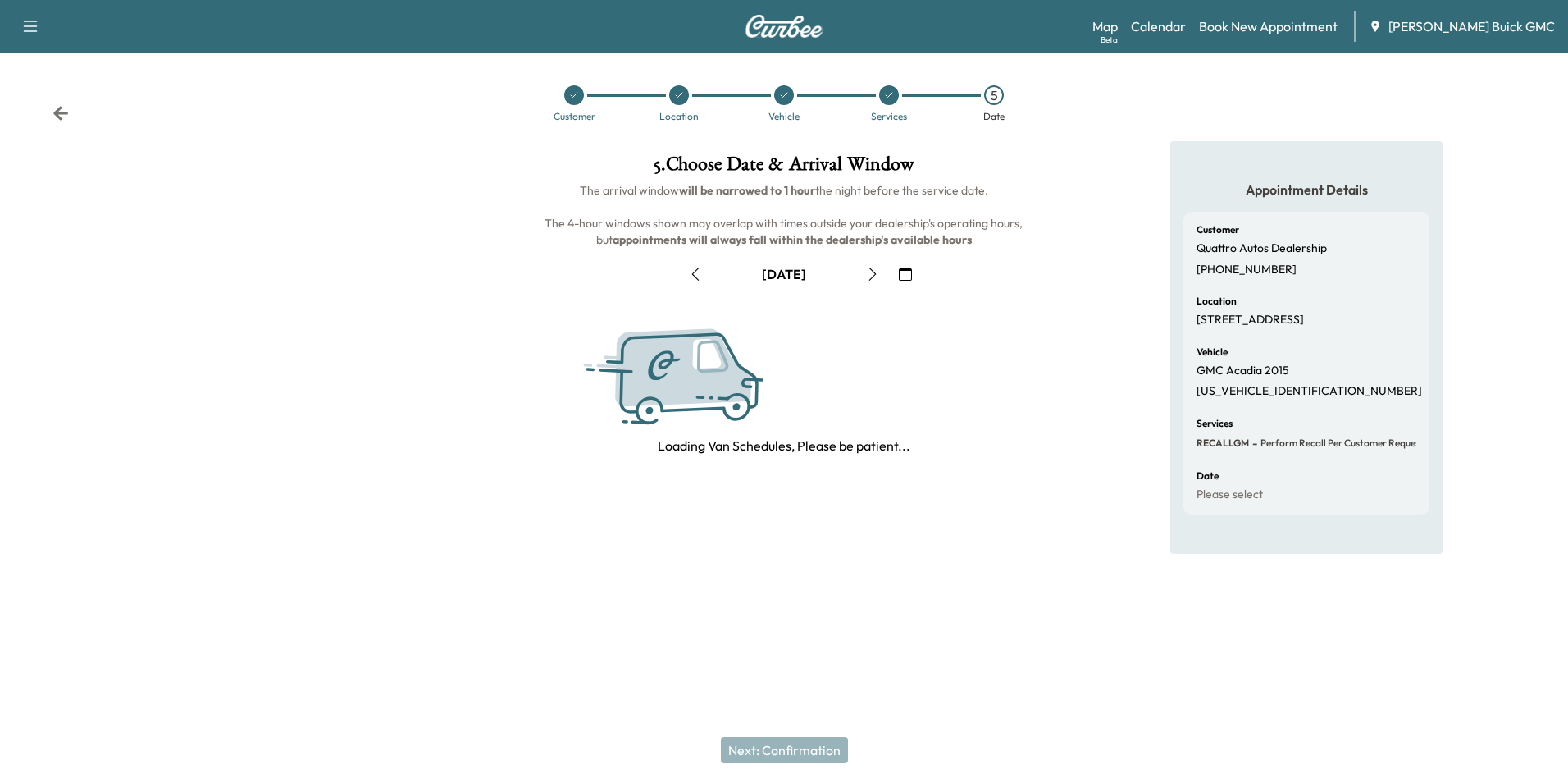
click at [1081, 372] on div "Appointment Details Customer Quattro Autos Dealership (703) 302-0706 Location 2…" at bounding box center [1307, 347] width 522 height 413
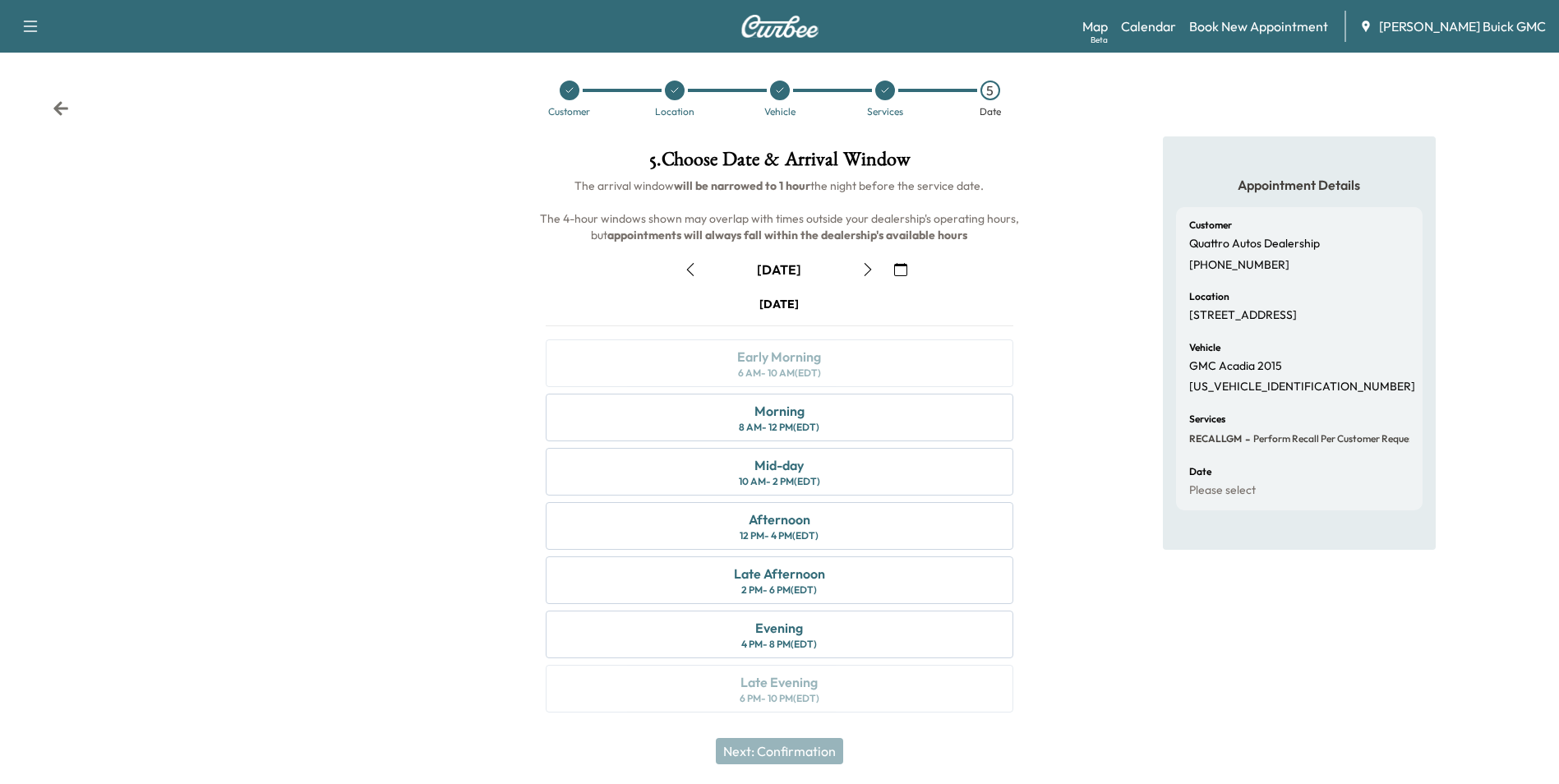
scroll to position [6, 0]
click at [860, 414] on div "Morning 8 AM - 12 PM (EDT)" at bounding box center [779, 416] width 467 height 47
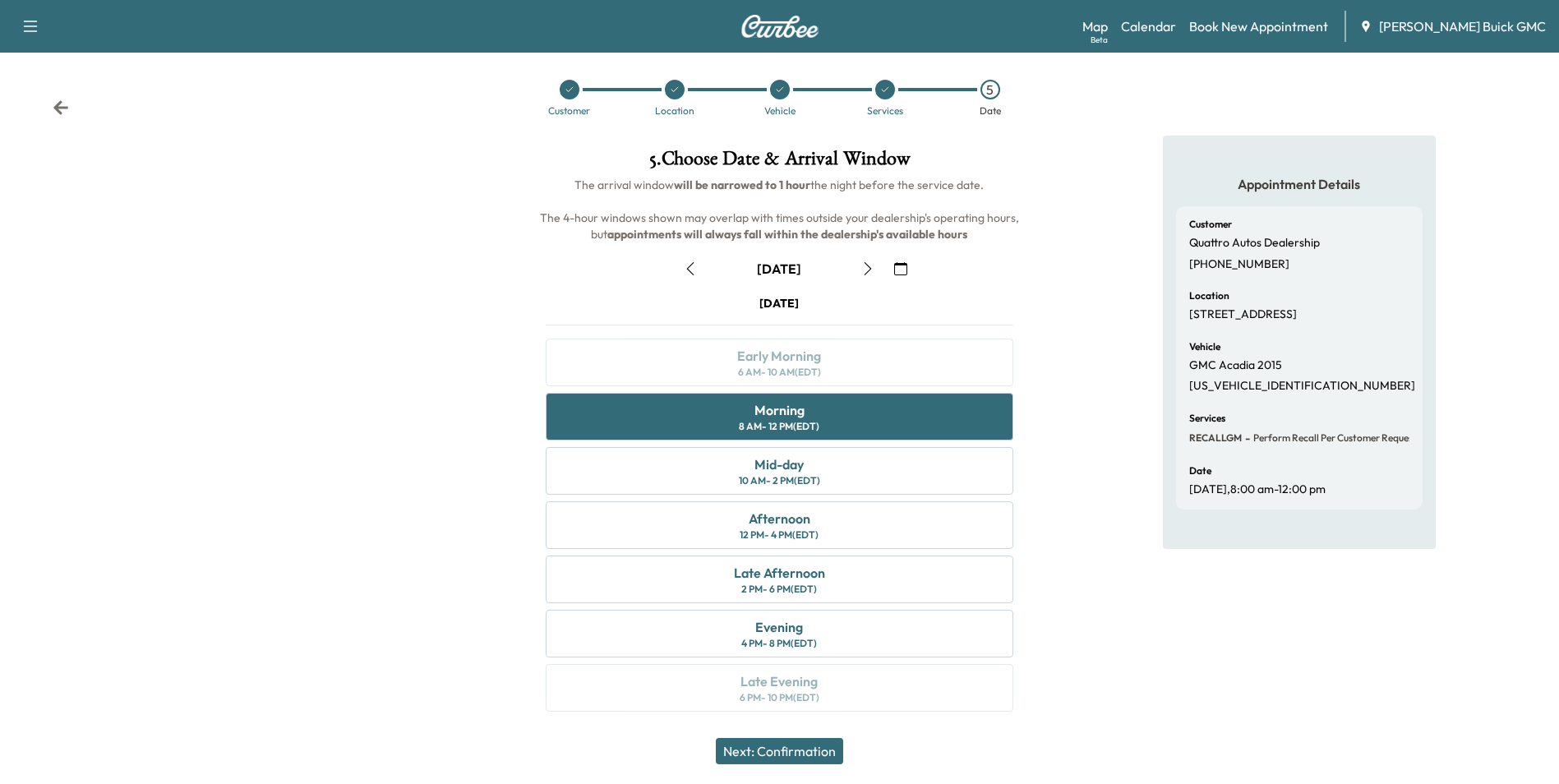
click at [802, 750] on button "Next: Confirmation" at bounding box center [779, 750] width 127 height 27
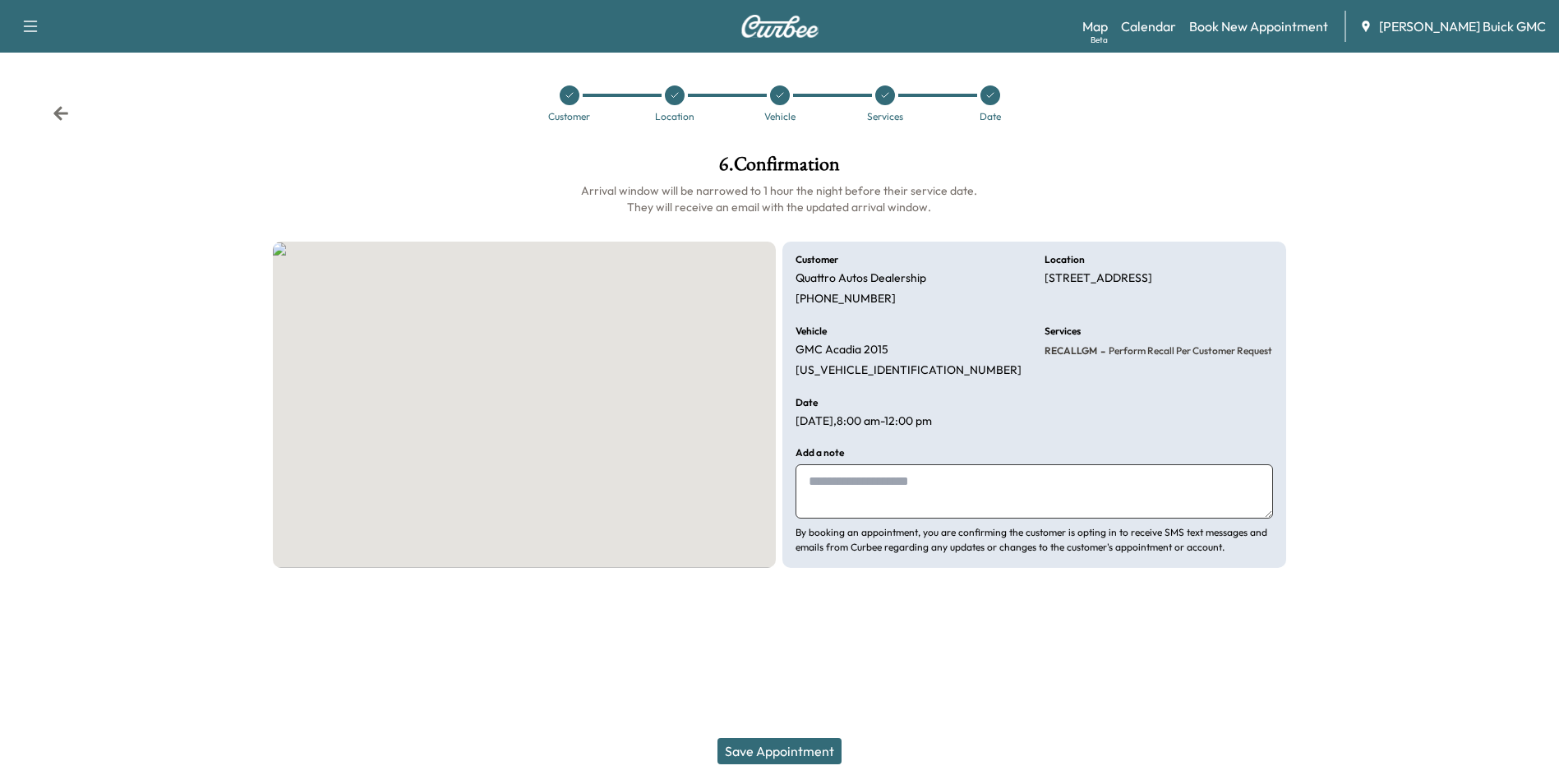
scroll to position [0, 0]
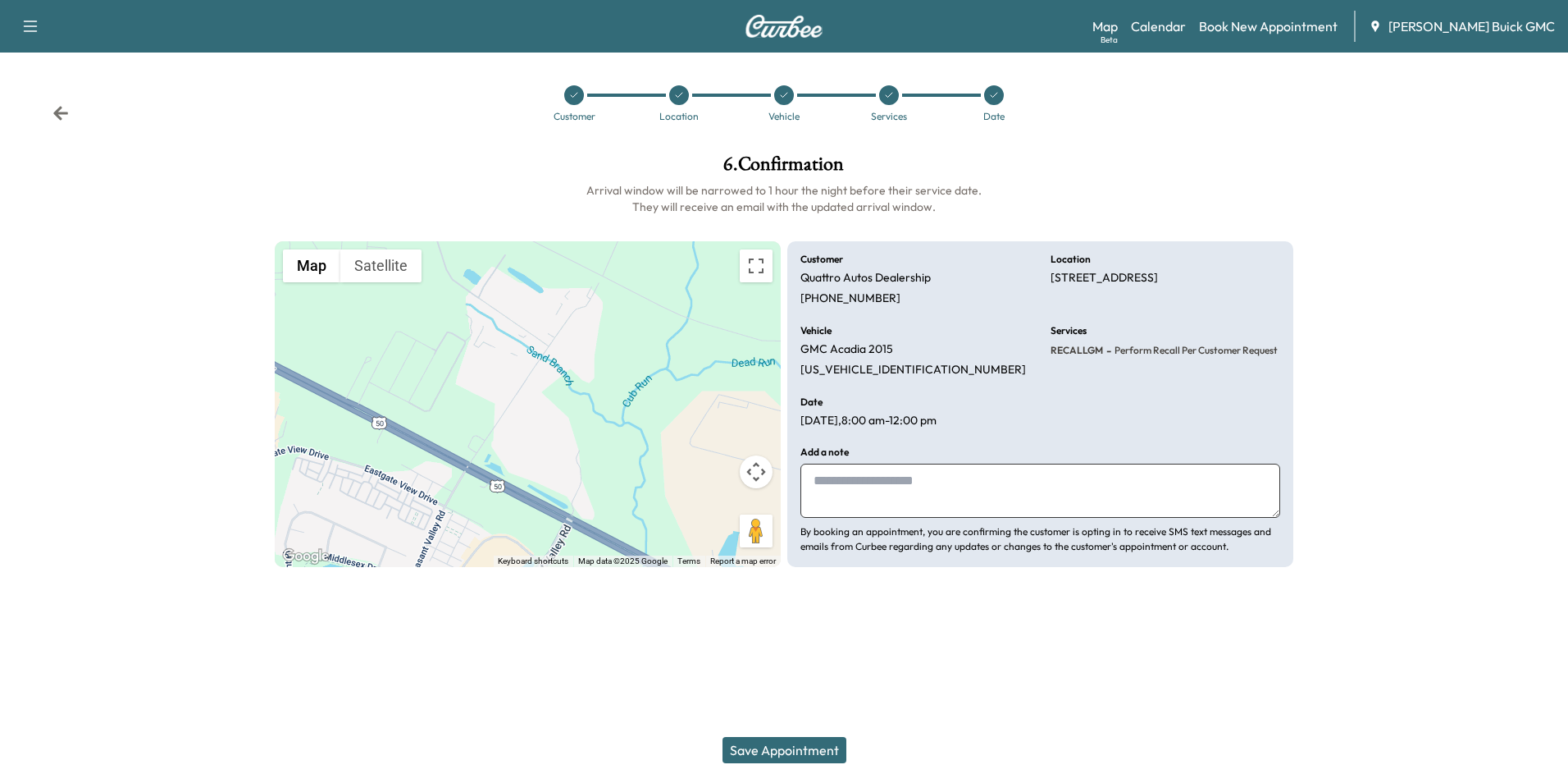
click at [985, 478] on textarea at bounding box center [1040, 490] width 479 height 54
type textarea "**********"
click at [827, 749] on button "Save Appointment" at bounding box center [784, 749] width 124 height 27
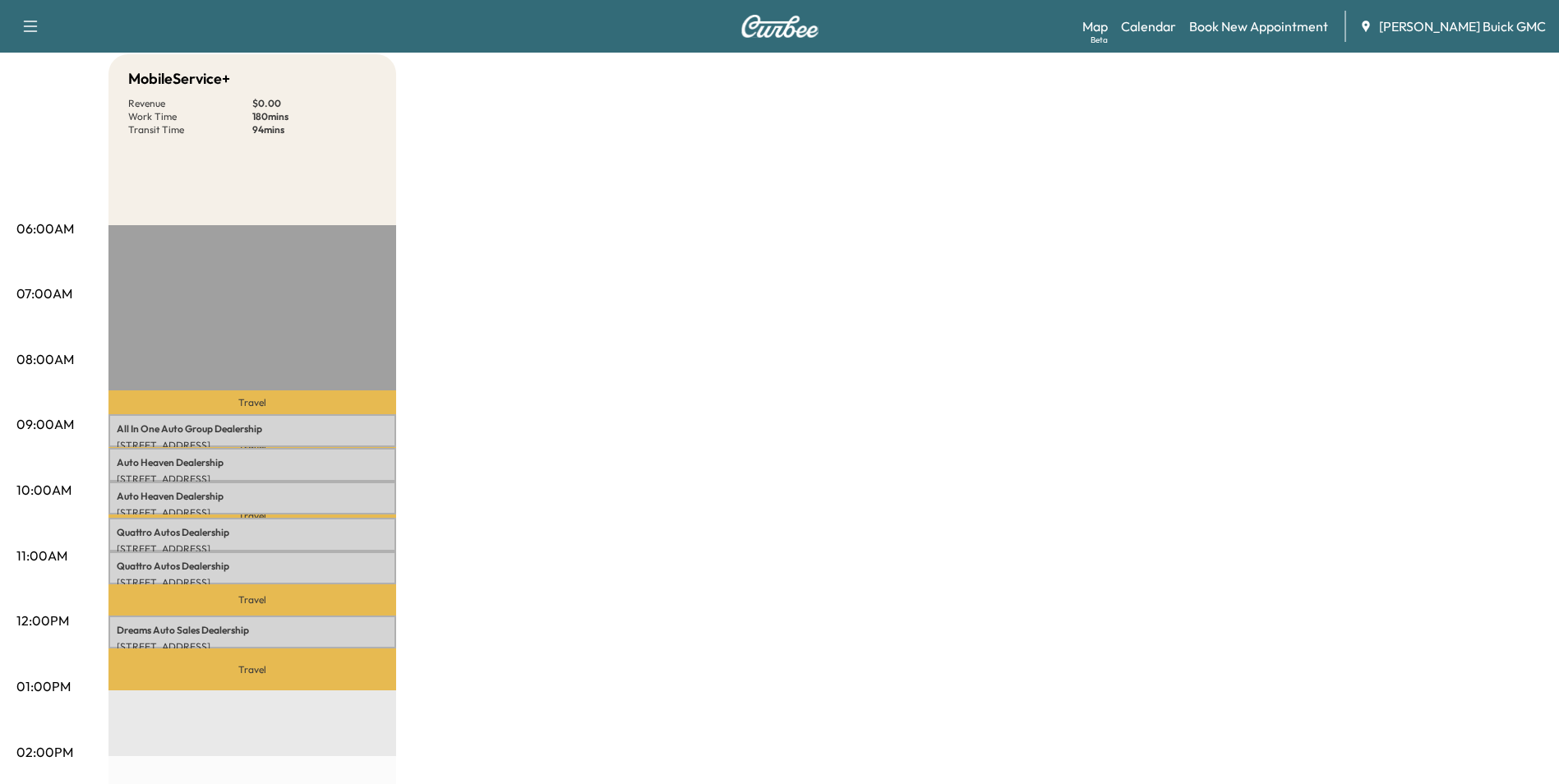
scroll to position [164, 0]
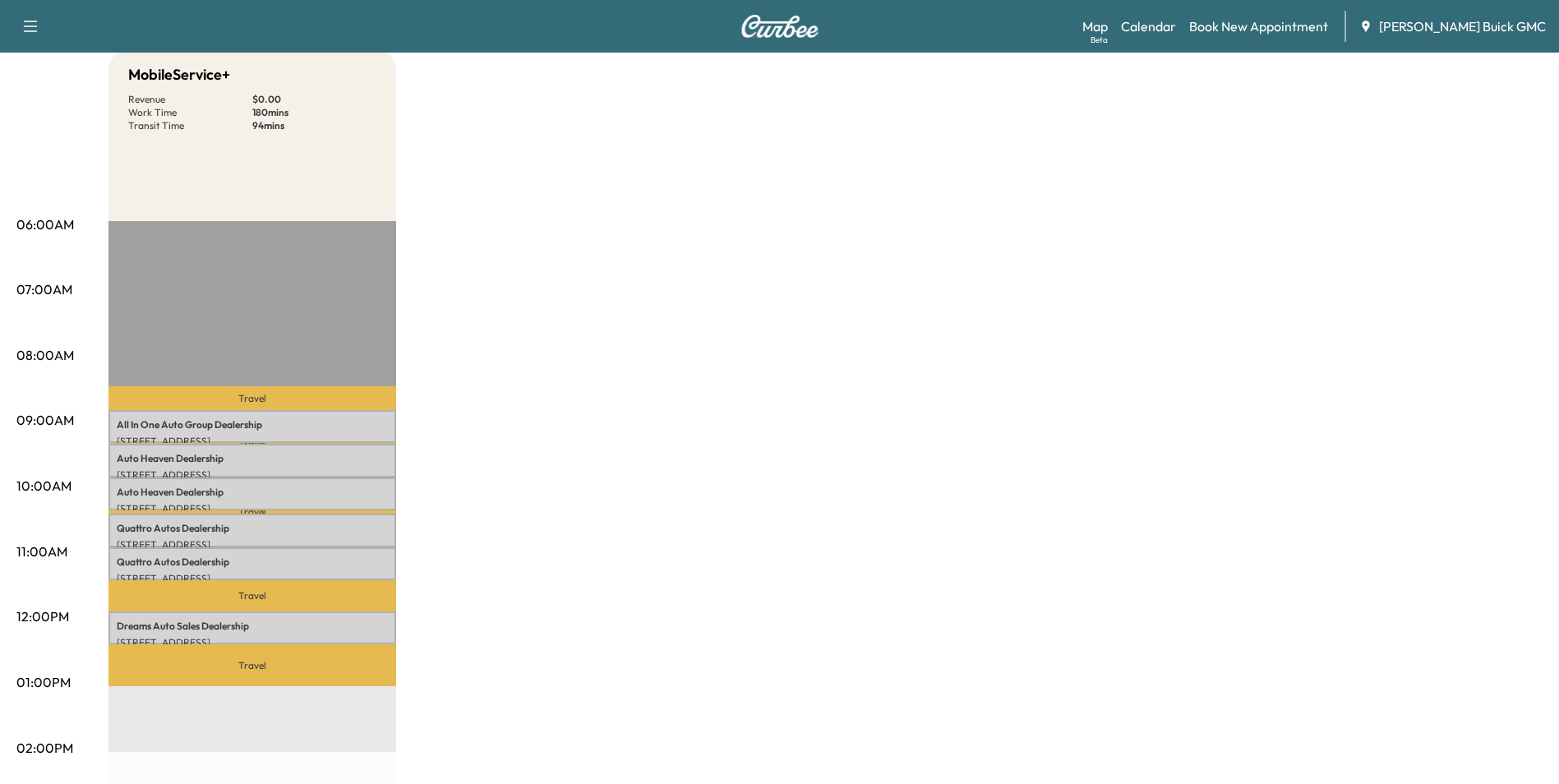
click at [830, 497] on div "MobileService+ Revenue $ 0.00 Work Time 180 mins Transit Time 94 mins Travel Al…" at bounding box center [826, 666] width 1434 height 1232
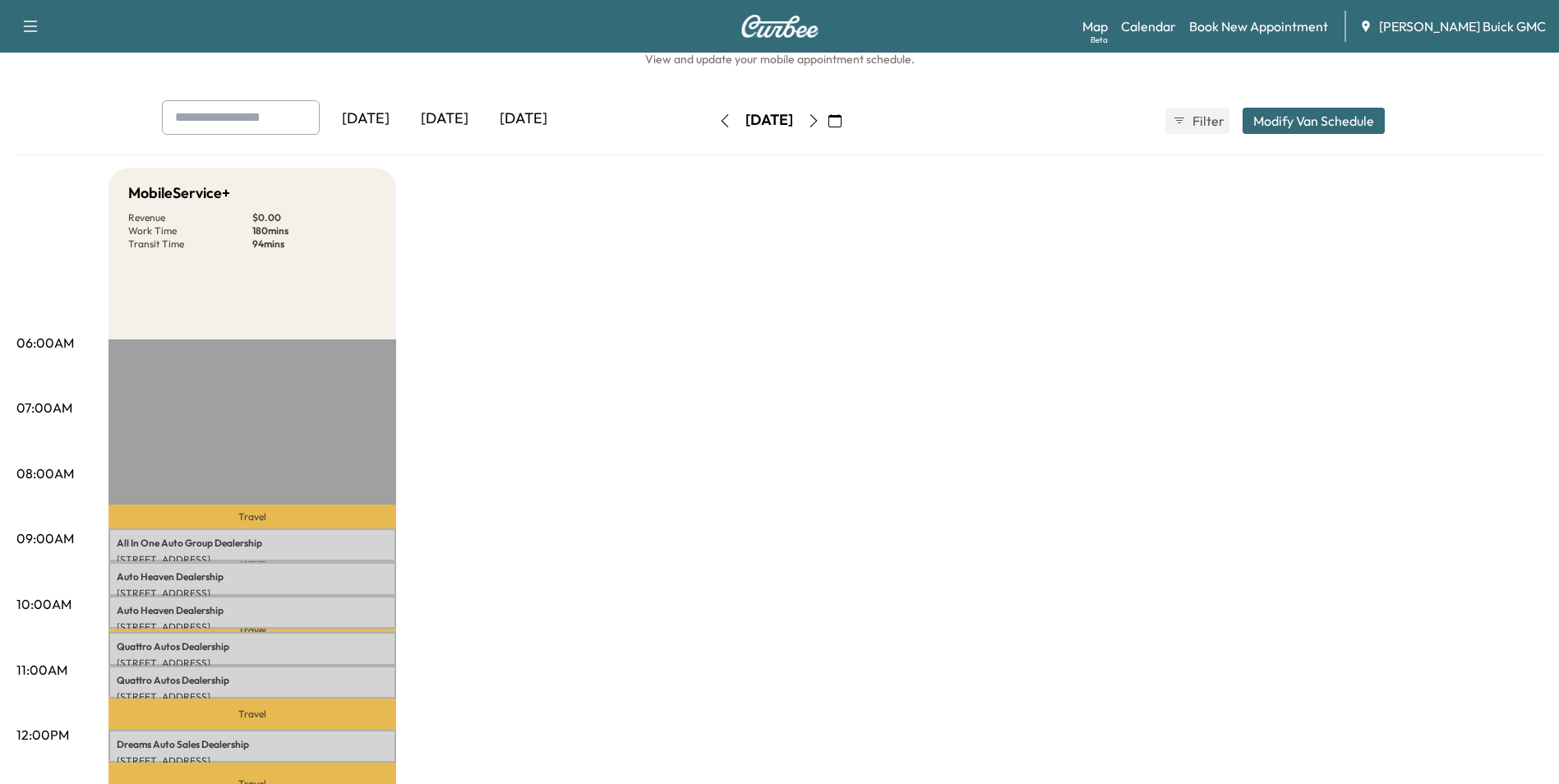
scroll to position [0, 0]
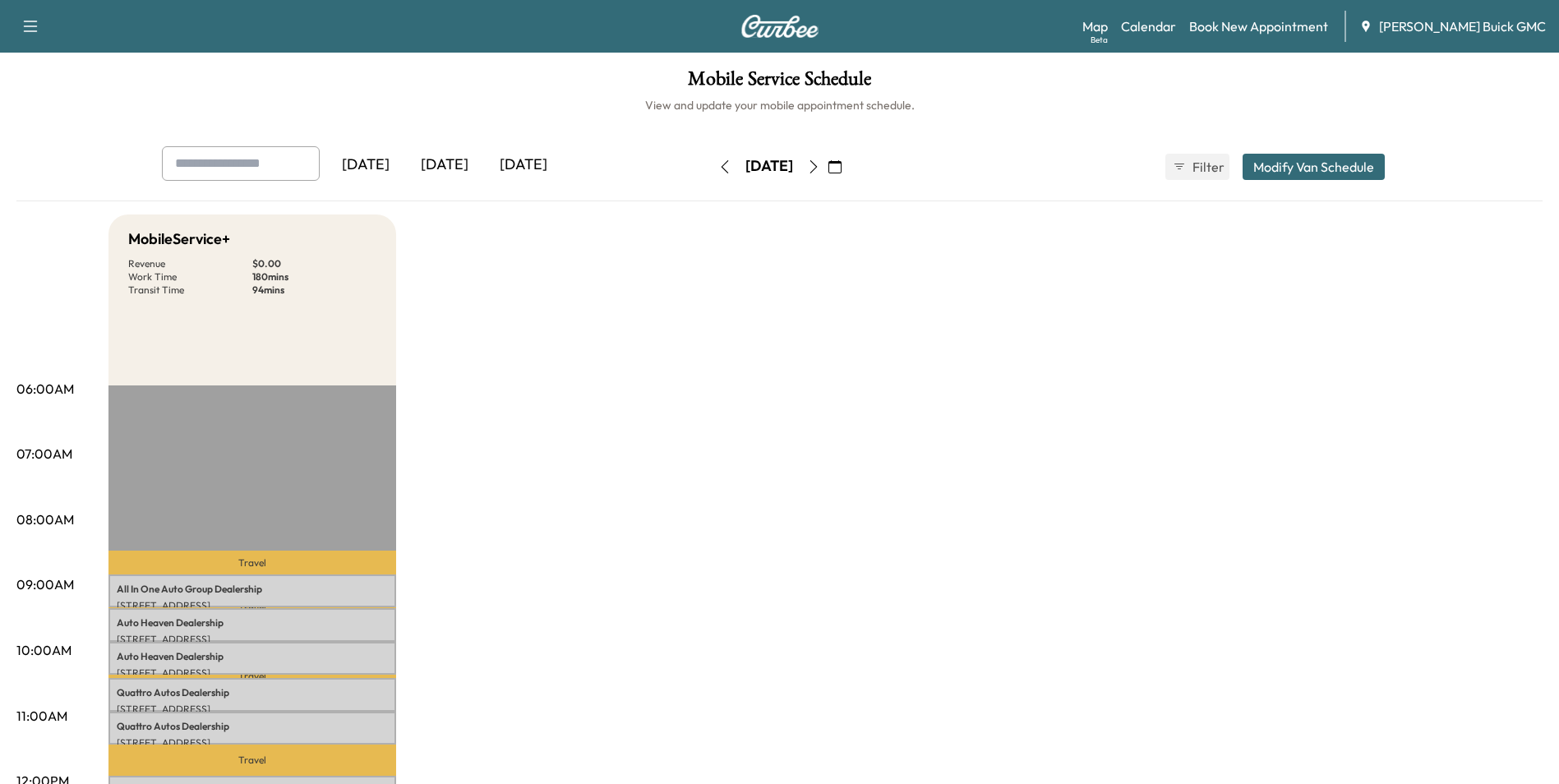
drag, startPoint x: 970, startPoint y: 301, endPoint x: 987, endPoint y: 306, distance: 17.7
